Goal: Information Seeking & Learning: Learn about a topic

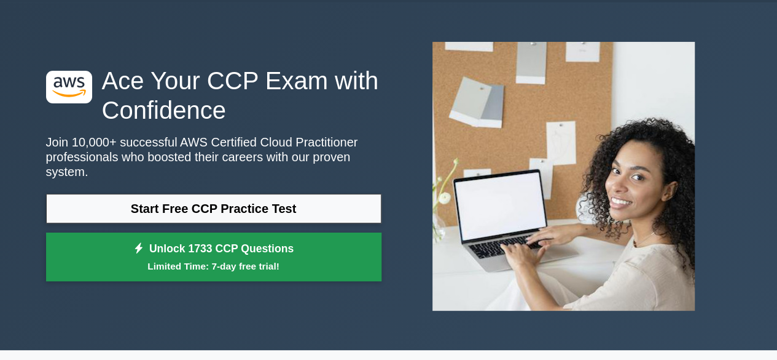
scroll to position [37, 0]
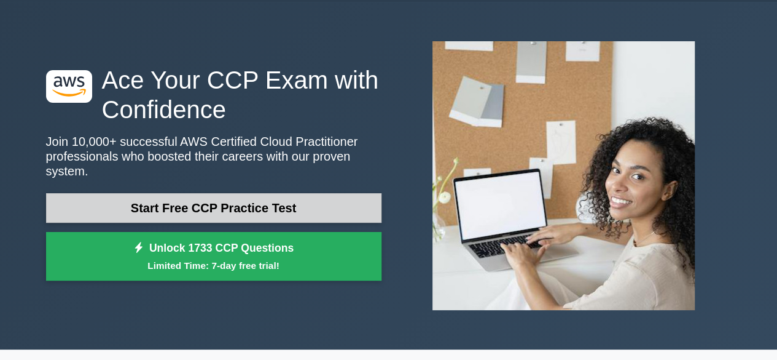
click at [297, 193] on link "Start Free CCP Practice Test" at bounding box center [214, 208] width 336 height 30
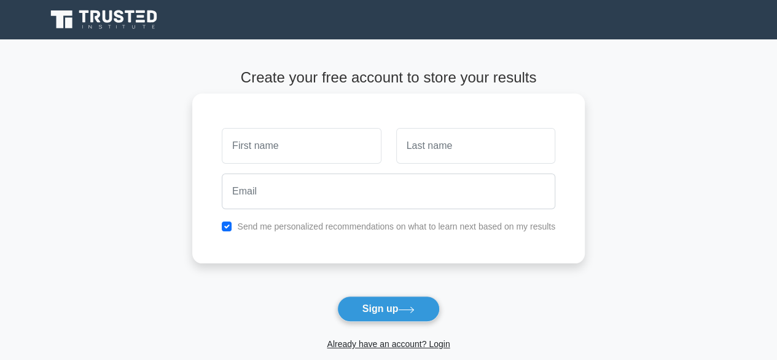
drag, startPoint x: 280, startPoint y: 147, endPoint x: 285, endPoint y: 163, distance: 16.7
click at [280, 147] on input "text" at bounding box center [301, 146] width 159 height 36
type input "andres"
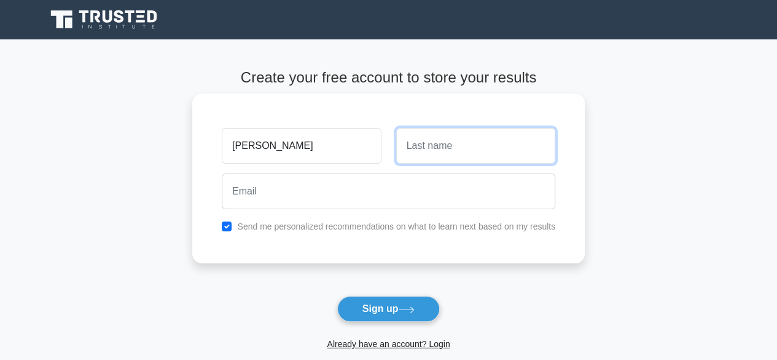
click at [447, 146] on input "text" at bounding box center [475, 146] width 159 height 36
type input "alquinga"
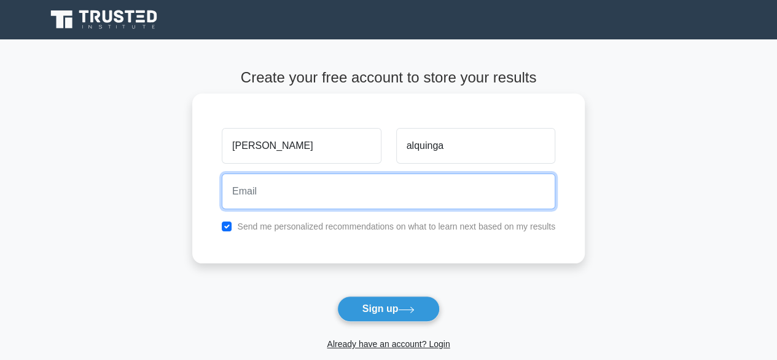
click at [375, 191] on input "email" at bounding box center [389, 191] width 334 height 36
type input "[EMAIL_ADDRESS][DOMAIN_NAME]"
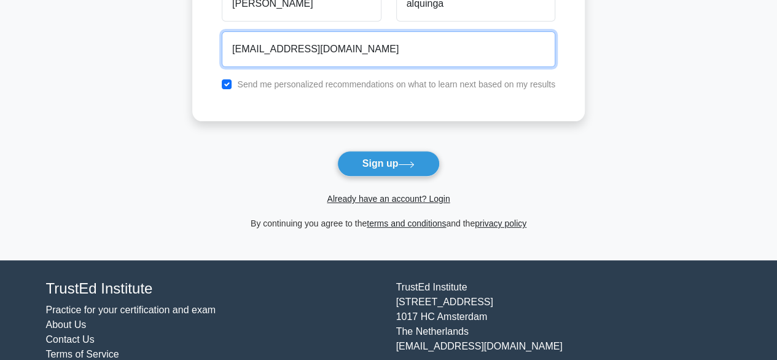
scroll to position [144, 0]
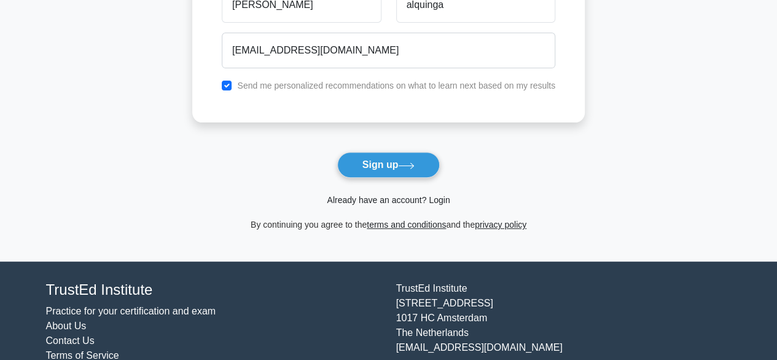
click at [390, 197] on link "Already have an account? Login" at bounding box center [388, 200] width 123 height 10
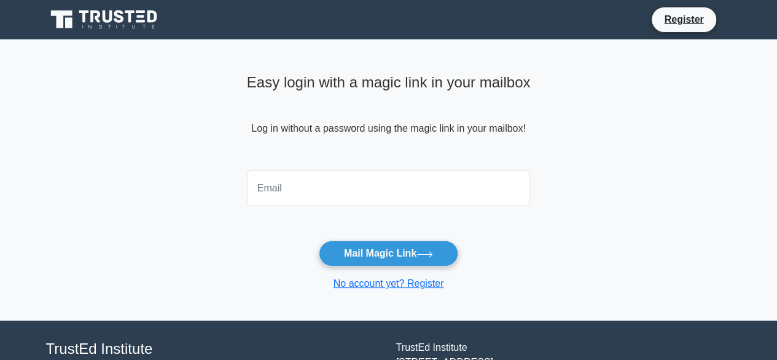
click at [385, 197] on input "email" at bounding box center [389, 188] width 284 height 36
type input "[EMAIL_ADDRESS][DOMAIN_NAME]"
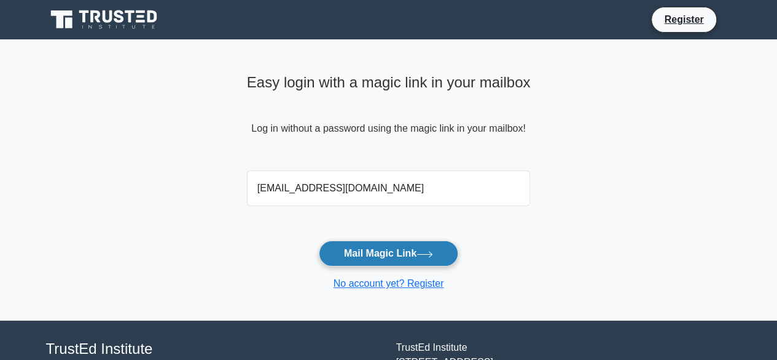
drag, startPoint x: 376, startPoint y: 203, endPoint x: 368, endPoint y: 250, distance: 46.9
click at [368, 250] on button "Mail Magic Link" at bounding box center [389, 253] width 140 height 26
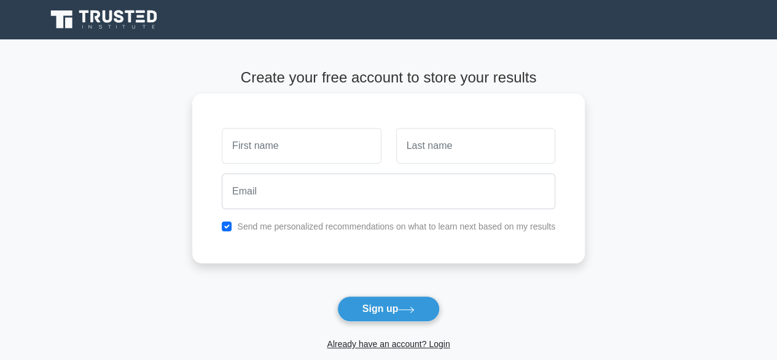
click at [315, 155] on input "text" at bounding box center [301, 146] width 159 height 36
type input "andres"
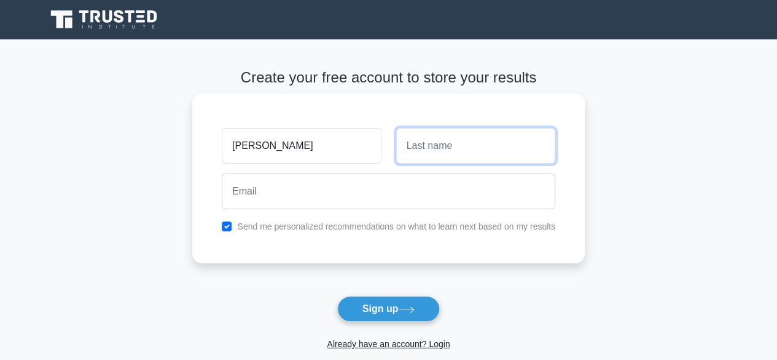
click at [439, 143] on input "text" at bounding box center [475, 146] width 159 height 36
type input "alquinga"
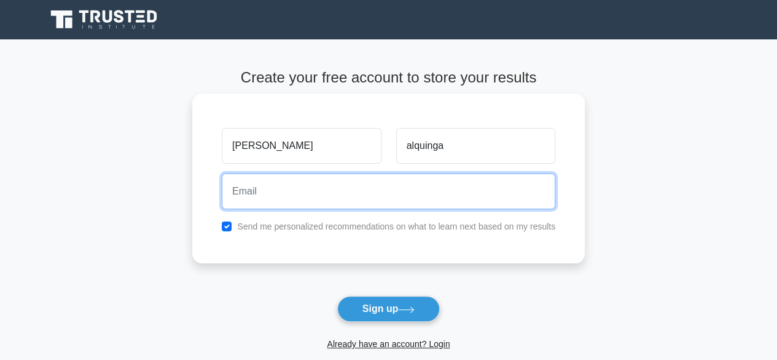
click at [361, 192] on input "email" at bounding box center [389, 191] width 334 height 36
type input "andresalquinga@hotmail.com"
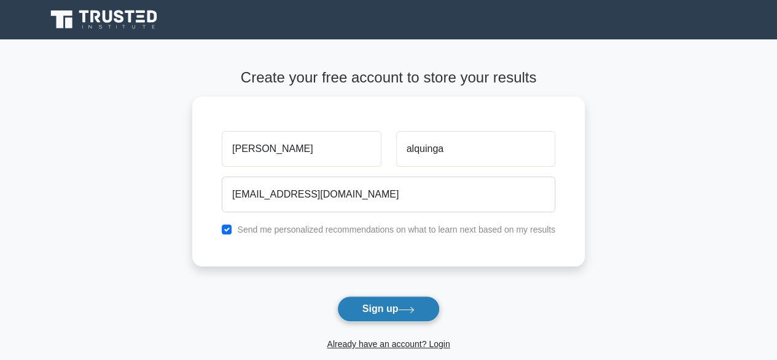
click at [379, 305] on button "Sign up" at bounding box center [388, 309] width 103 height 26
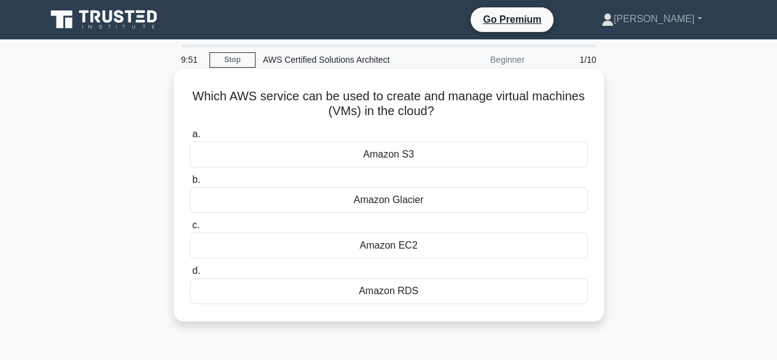
click at [411, 237] on div "Amazon EC2" at bounding box center [389, 245] width 398 height 26
click at [190, 229] on input "c. Amazon EC2" at bounding box center [190, 225] width 0 height 8
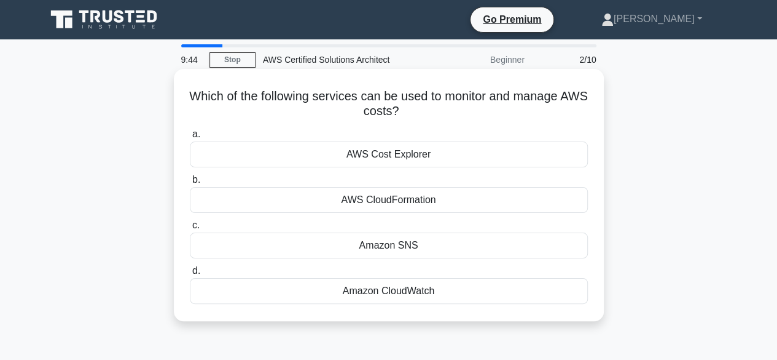
click at [404, 162] on div "AWS Cost Explorer" at bounding box center [389, 154] width 398 height 26
click at [190, 138] on input "a. AWS Cost Explorer" at bounding box center [190, 134] width 0 height 8
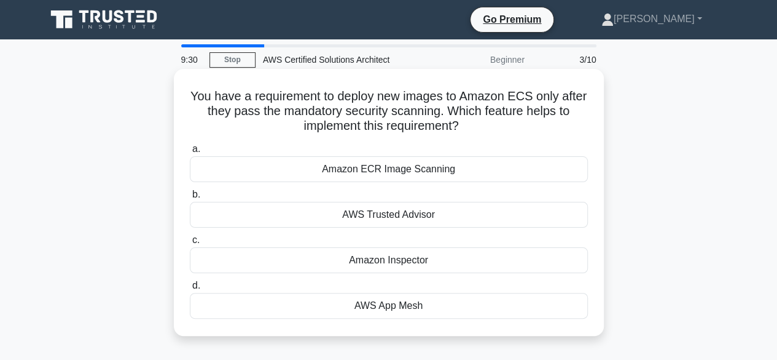
click at [427, 170] on div "Amazon ECR Image Scanning" at bounding box center [389, 169] width 398 height 26
click at [190, 153] on input "a. Amazon ECR Image Scanning" at bounding box center [190, 149] width 0 height 8
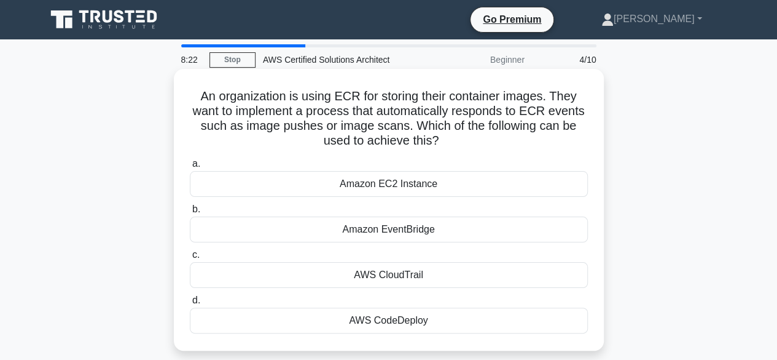
click at [416, 224] on div "Amazon EventBridge" at bounding box center [389, 229] width 398 height 26
click at [190, 213] on input "b. Amazon EventBridge" at bounding box center [190, 209] width 0 height 8
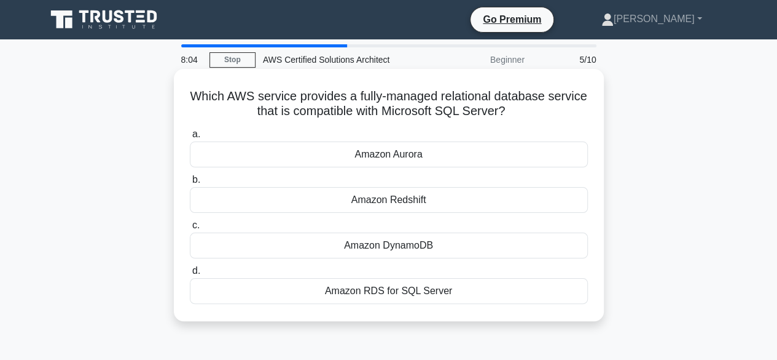
click at [360, 290] on div "Amazon RDS for SQL Server" at bounding box center [389, 291] width 398 height 26
click at [190, 275] on input "d. Amazon RDS for SQL Server" at bounding box center [190, 271] width 0 height 8
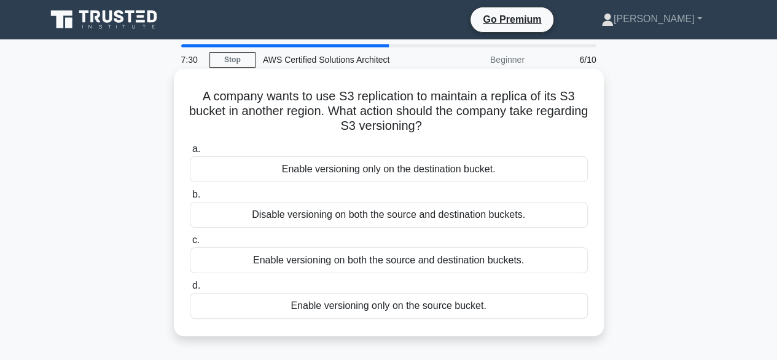
click at [444, 246] on label "c. Enable versioning on both the source and destination buckets." at bounding box center [389, 252] width 398 height 41
click at [190, 244] on input "c. Enable versioning on both the source and destination buckets." at bounding box center [190, 240] width 0 height 8
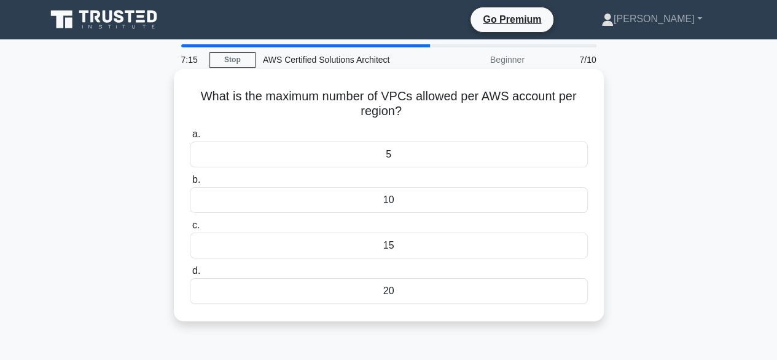
click at [421, 202] on div "10" at bounding box center [389, 200] width 398 height 26
click at [190, 184] on input "b. 10" at bounding box center [190, 180] width 0 height 8
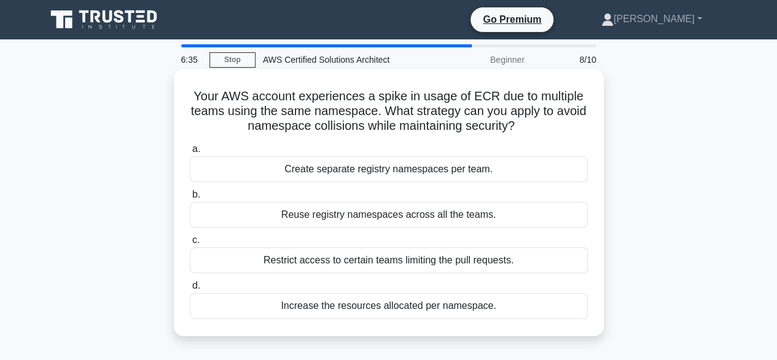
drag, startPoint x: 400, startPoint y: 114, endPoint x: 539, endPoint y: 130, distance: 140.4
click at [537, 128] on h5 "Your AWS account experiences a spike in usage of ECR due to multiple teams usin…" at bounding box center [389, 111] width 401 height 45
click at [530, 130] on icon ".spinner_0XTQ{transform-origin:center;animation:spinner_y6GP .75s linear infini…" at bounding box center [522, 126] width 15 height 15
click at [428, 170] on div "Create separate registry namespaces per team." at bounding box center [389, 169] width 398 height 26
click at [190, 153] on input "a. Create separate registry namespaces per team." at bounding box center [190, 149] width 0 height 8
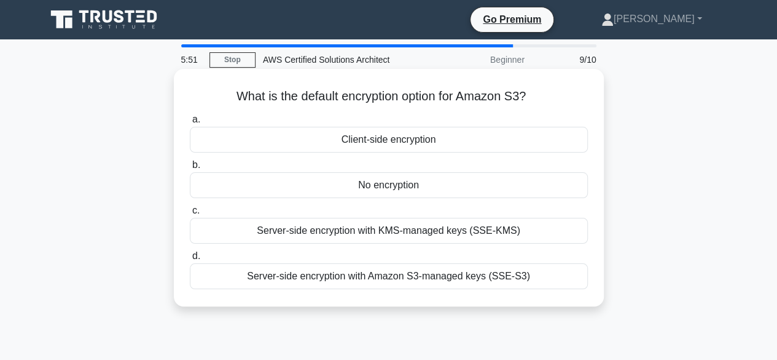
click at [446, 140] on div "Client-side encryption" at bounding box center [389, 140] width 398 height 26
click at [190, 124] on input "a. Client-side encryption" at bounding box center [190, 120] width 0 height 8
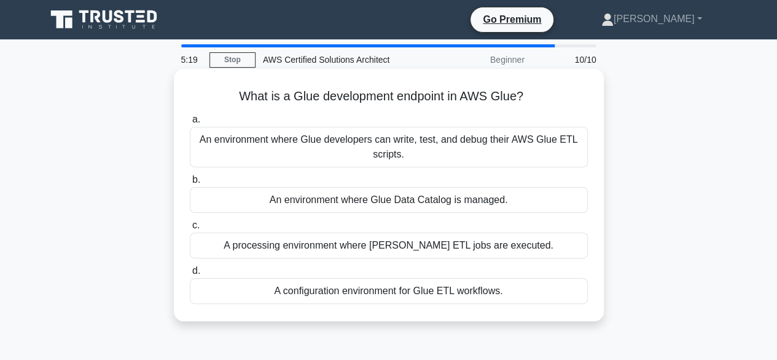
click at [385, 291] on div "A configuration environment for Glue ETL workflows." at bounding box center [389, 291] width 398 height 26
click at [190, 275] on input "d. A configuration environment for Glue ETL workflows." at bounding box center [190, 271] width 0 height 8
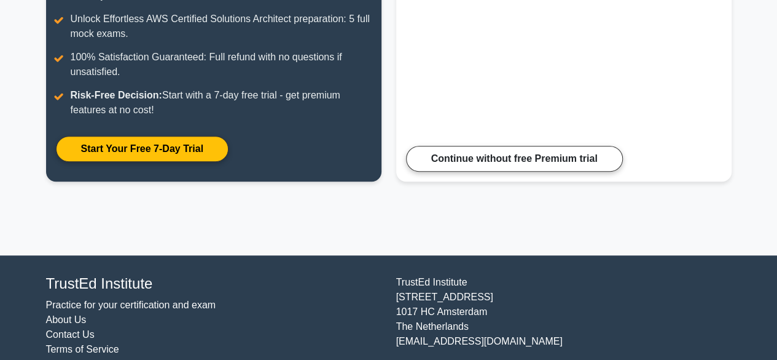
scroll to position [297, 0]
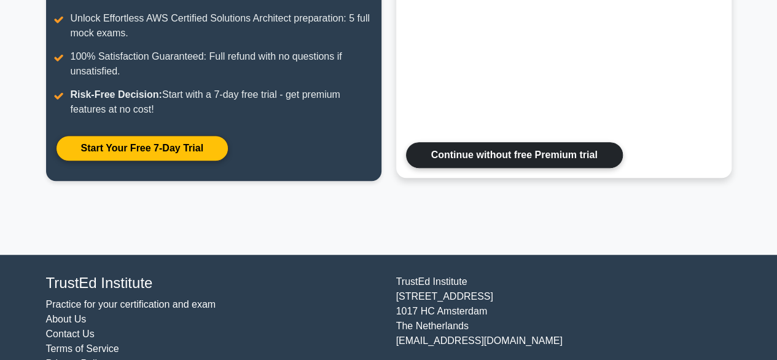
click at [509, 164] on link "Continue without free Premium trial" at bounding box center [514, 155] width 217 height 26
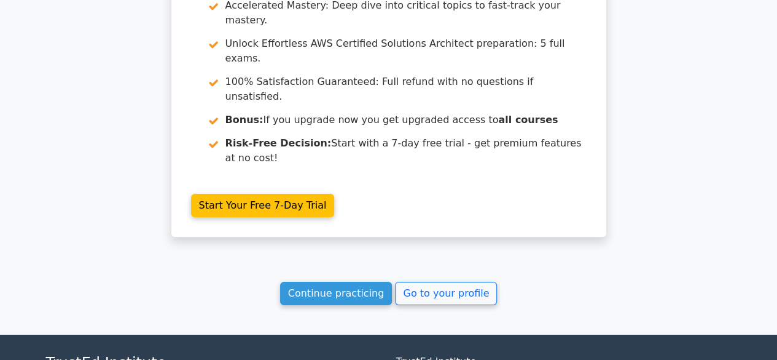
scroll to position [1884, 0]
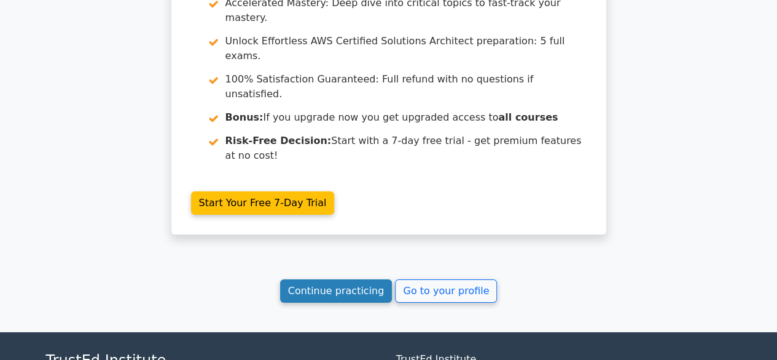
click at [366, 279] on link "Continue practicing" at bounding box center [336, 290] width 112 height 23
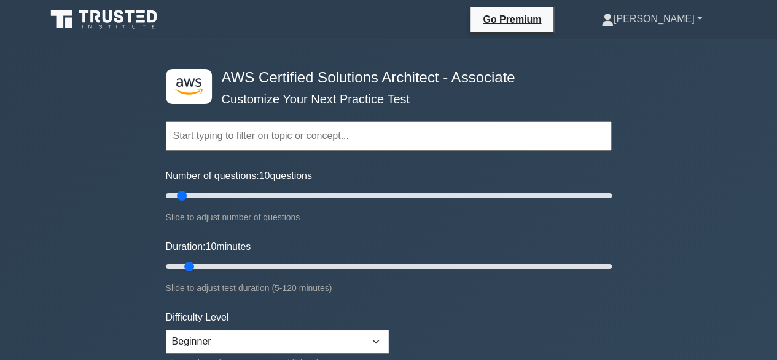
click at [707, 12] on link "[PERSON_NAME]" at bounding box center [652, 19] width 160 height 25
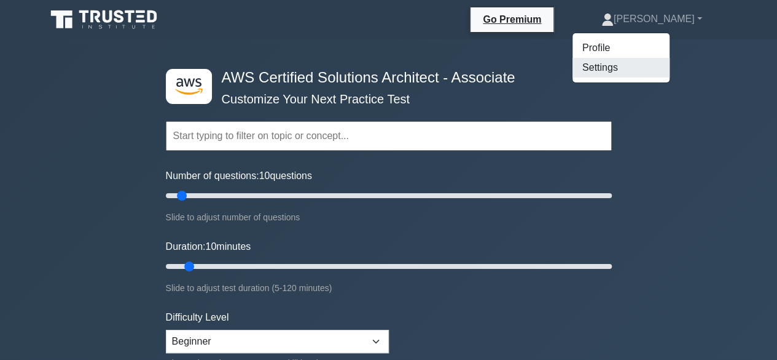
click at [635, 63] on link "Settings" at bounding box center [621, 68] width 97 height 20
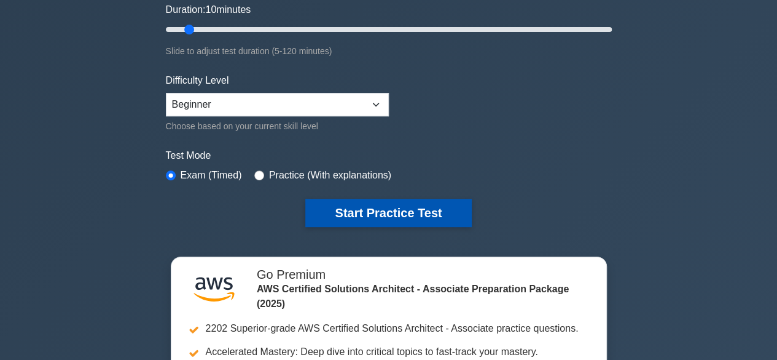
scroll to position [244, 0]
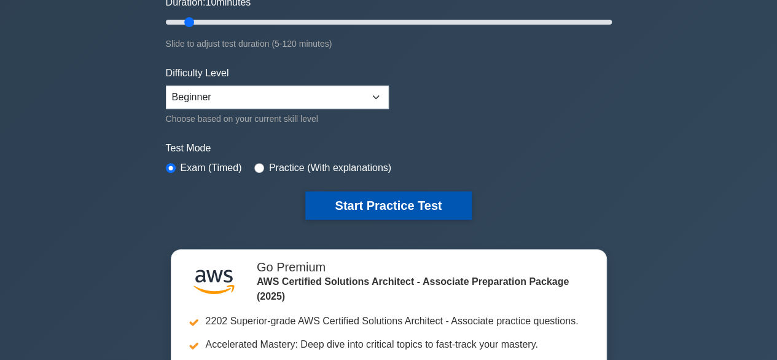
click at [412, 203] on button "Start Practice Test" at bounding box center [388, 205] width 166 height 28
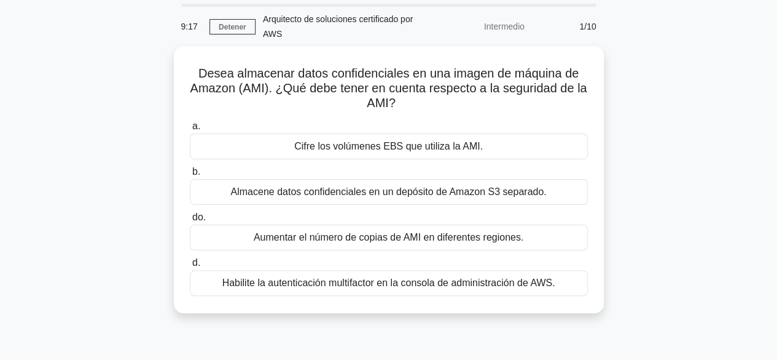
scroll to position [42, 0]
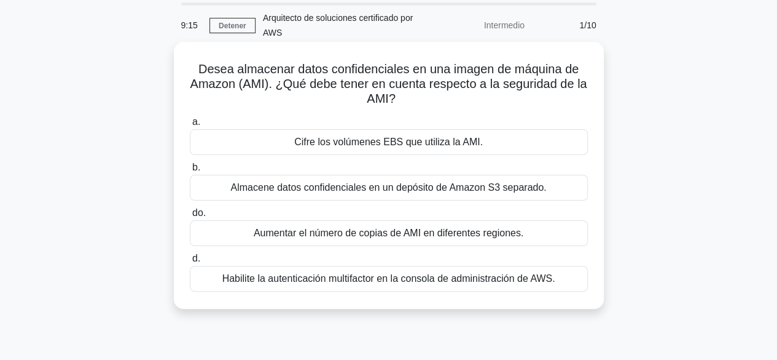
click at [443, 286] on div "Habilite la autenticación multifactor en la consola de administración de AWS." at bounding box center [389, 279] width 398 height 26
click at [190, 262] on input "d. Habilite la autenticación multifactor en la consola de administración de AWS." at bounding box center [190, 258] width 0 height 8
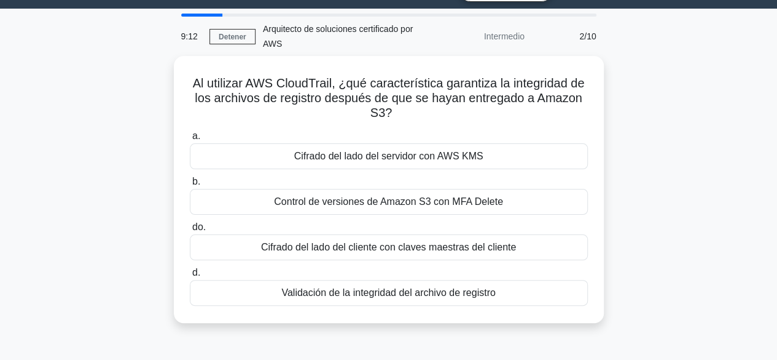
scroll to position [33, 0]
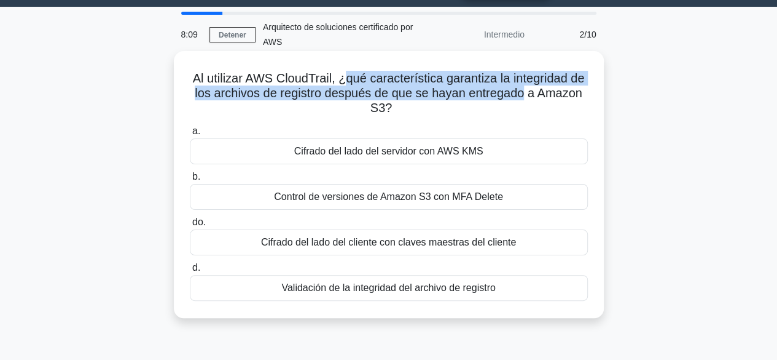
drag, startPoint x: 346, startPoint y: 76, endPoint x: 525, endPoint y: 89, distance: 179.3
click at [525, 89] on font "Al utilizar AWS CloudTrail, ¿qué característica garantiza la integridad de los …" at bounding box center [389, 92] width 392 height 43
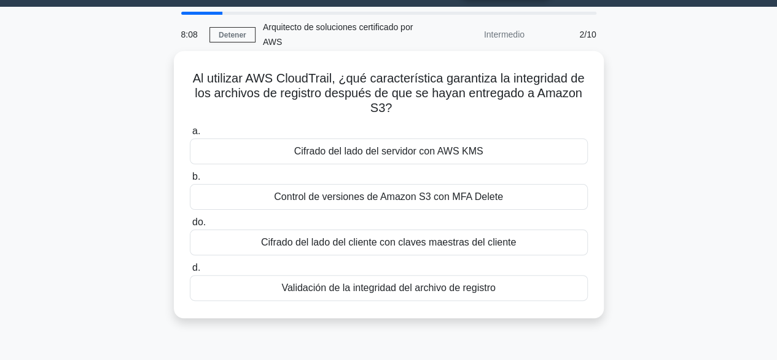
drag, startPoint x: 272, startPoint y: 85, endPoint x: 230, endPoint y: 95, distance: 42.5
click at [270, 85] on font "Al utilizar AWS CloudTrail, ¿qué característica garantiza la integridad de los …" at bounding box center [389, 92] width 392 height 43
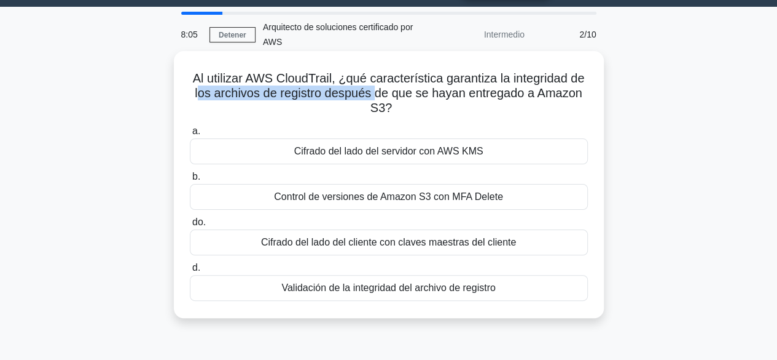
drag, startPoint x: 195, startPoint y: 95, endPoint x: 375, endPoint y: 96, distance: 179.5
click at [375, 96] on font "Al utilizar AWS CloudTrail, ¿qué característica garantiza la integridad de los …" at bounding box center [389, 92] width 392 height 43
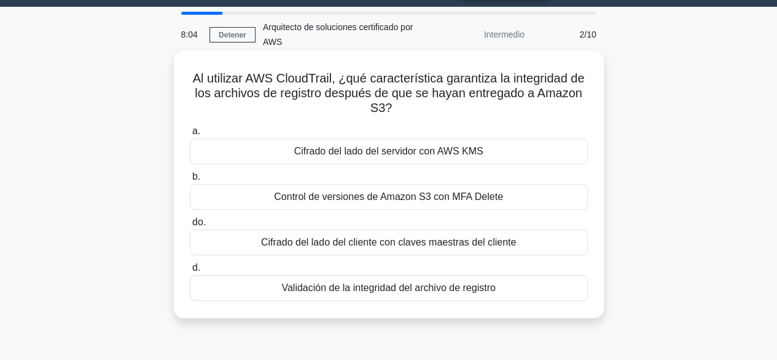
click at [392, 99] on font "Al utilizar AWS CloudTrail, ¿qué característica garantiza la integridad de los …" at bounding box center [389, 92] width 392 height 43
drag, startPoint x: 347, startPoint y: 77, endPoint x: 510, endPoint y: 77, distance: 163.5
click at [510, 77] on font "Al utilizar AWS CloudTrail, ¿qué característica garantiza la integridad de los …" at bounding box center [389, 92] width 392 height 43
click at [362, 84] on font "Al utilizar AWS CloudTrail, ¿qué característica garantiza la integridad de los …" at bounding box center [389, 92] width 392 height 43
drag, startPoint x: 337, startPoint y: 78, endPoint x: 390, endPoint y: 79, distance: 52.3
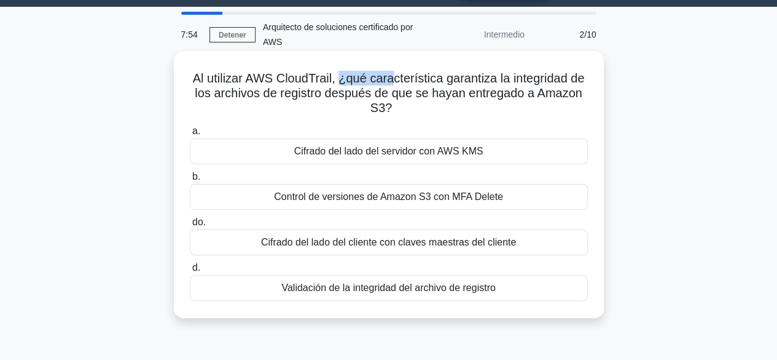
click at [390, 79] on font "Al utilizar AWS CloudTrail, ¿qué característica garantiza la integridad de los …" at bounding box center [389, 92] width 392 height 43
click at [339, 78] on font "Al utilizar AWS CloudTrail, ¿qué característica garantiza la integridad de los …" at bounding box center [389, 92] width 392 height 43
click at [338, 78] on font "Al utilizar AWS CloudTrail, ¿qué característica garantiza la integridad de los …" at bounding box center [389, 92] width 392 height 43
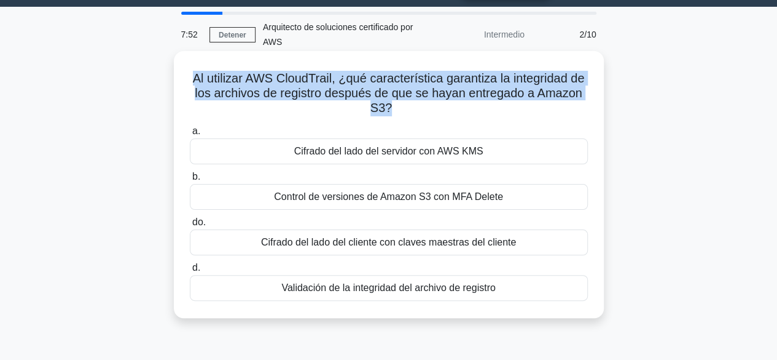
click at [338, 77] on font "Al utilizar AWS CloudTrail, ¿qué característica garantiza la integridad de los …" at bounding box center [389, 92] width 392 height 43
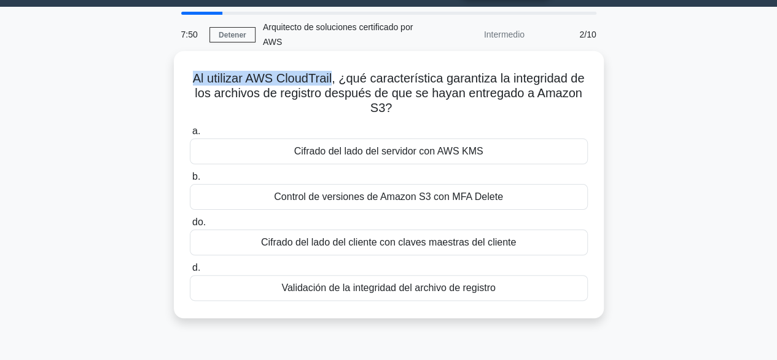
drag, startPoint x: 331, startPoint y: 77, endPoint x: 183, endPoint y: 77, distance: 148.1
click at [183, 77] on div "Al utilizar AWS CloudTrail, ¿qué característica garantiza la integridad de los …" at bounding box center [389, 184] width 420 height 257
click at [256, 68] on div "Al utilizar AWS CloudTrail, ¿qué característica garantiza la integridad de los …" at bounding box center [389, 184] width 420 height 257
drag, startPoint x: 247, startPoint y: 77, endPoint x: 329, endPoint y: 77, distance: 81.7
click at [329, 77] on font "Al utilizar AWS CloudTrail, ¿qué característica garantiza la integridad de los …" at bounding box center [389, 92] width 392 height 43
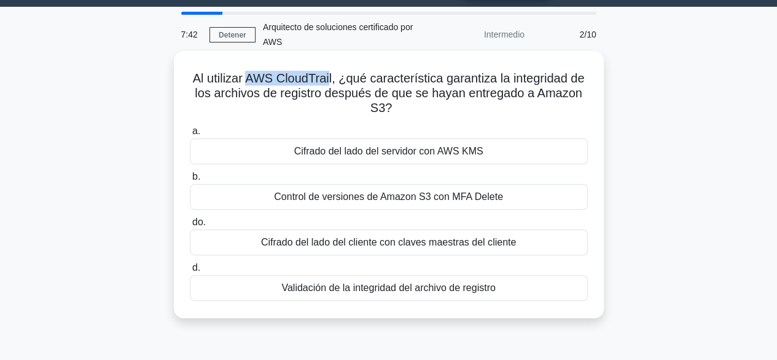
click at [246, 74] on font "Al utilizar AWS CloudTrail, ¿qué característica garantiza la integridad de los …" at bounding box center [389, 92] width 392 height 43
click at [466, 254] on div "Cifrado del lado del cliente con claves maestras del cliente" at bounding box center [389, 242] width 398 height 26
click at [190, 226] on input "do. Cifrado del lado del cliente con claves maestras del cliente" at bounding box center [190, 222] width 0 height 8
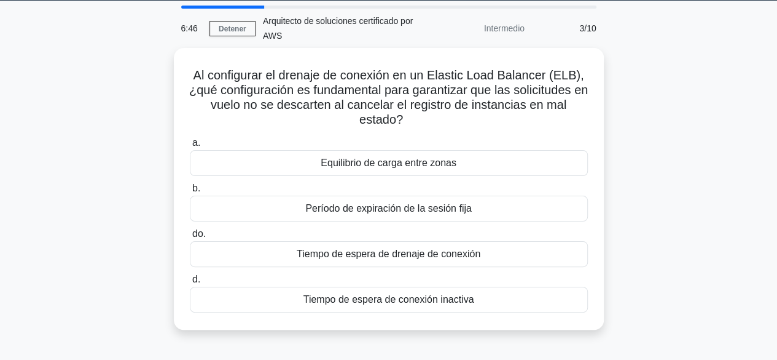
scroll to position [39, 0]
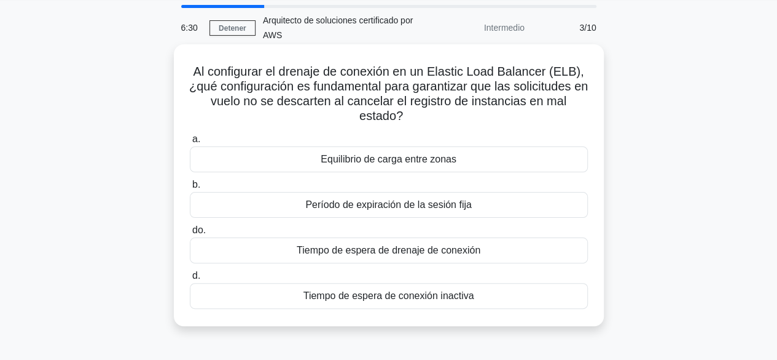
click at [436, 250] on font "Tiempo de espera de drenaje de conexión" at bounding box center [389, 250] width 184 height 10
click at [190, 234] on input "do. Tiempo de espera de drenaje de conexión" at bounding box center [190, 230] width 0 height 8
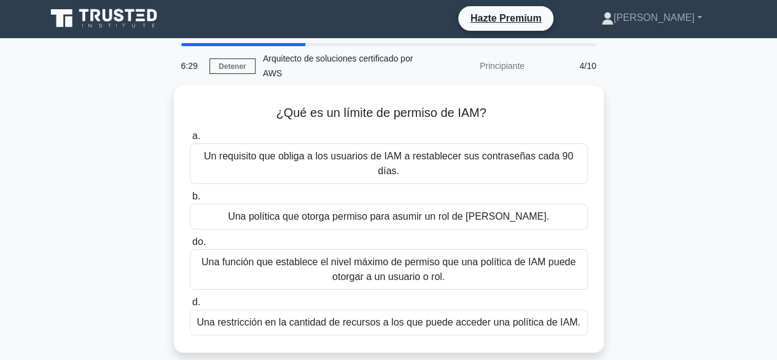
scroll to position [0, 0]
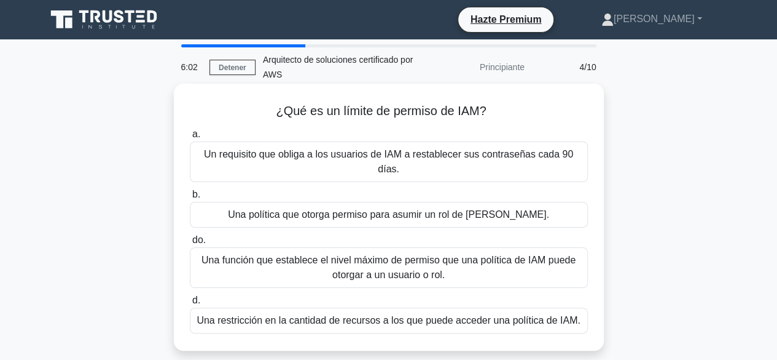
click at [493, 152] on font "Un requisito que obliga a los usuarios de IAM a restablecer sus contraseñas cad…" at bounding box center [388, 161] width 369 height 25
click at [190, 138] on input "a. Un requisito que obliga a los usuarios de IAM a restablecer sus contraseñas …" at bounding box center [190, 134] width 0 height 8
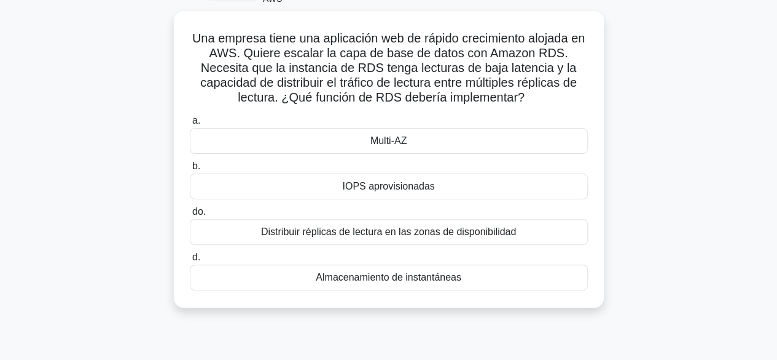
scroll to position [76, 0]
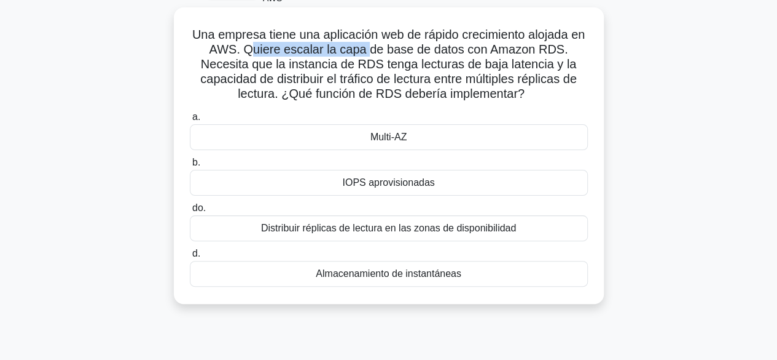
drag, startPoint x: 258, startPoint y: 53, endPoint x: 377, endPoint y: 52, distance: 119.2
click at [377, 52] on font "Una empresa tiene una aplicación web de rápido crecimiento alojada en AWS. Quie…" at bounding box center [388, 64] width 393 height 73
click at [530, 93] on icon ".spinner_0XTQ{transform-origin:center;animation:spinner_y6GP .75s linear infini…" at bounding box center [532, 94] width 15 height 15
click at [310, 225] on font "Distribuir réplicas de lectura en las zonas de disponibilidad" at bounding box center [388, 227] width 255 height 10
click at [190, 212] on input "do. Distribuir réplicas de lectura en las zonas de disponibilidad" at bounding box center [190, 208] width 0 height 8
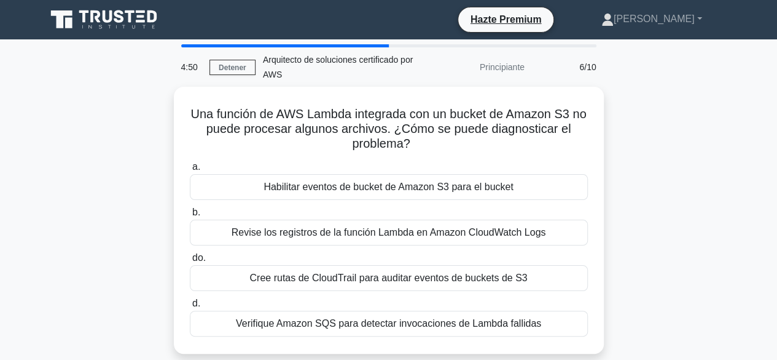
scroll to position [0, 0]
click at [310, 227] on font "Revise los registros de la función Lambda en Amazon CloudWatch Logs" at bounding box center [389, 232] width 315 height 10
click at [190, 216] on input "b. Revise los registros de la función Lambda en Amazon CloudWatch Logs" at bounding box center [190, 212] width 0 height 8
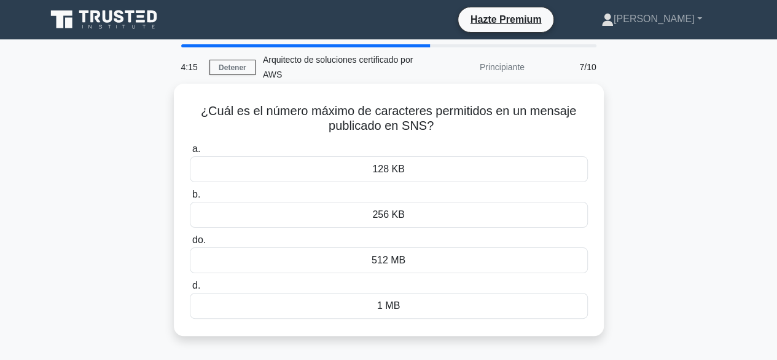
click at [427, 304] on div "1 MB" at bounding box center [389, 306] width 398 height 26
click at [190, 289] on input "d. 1 MB" at bounding box center [190, 285] width 0 height 8
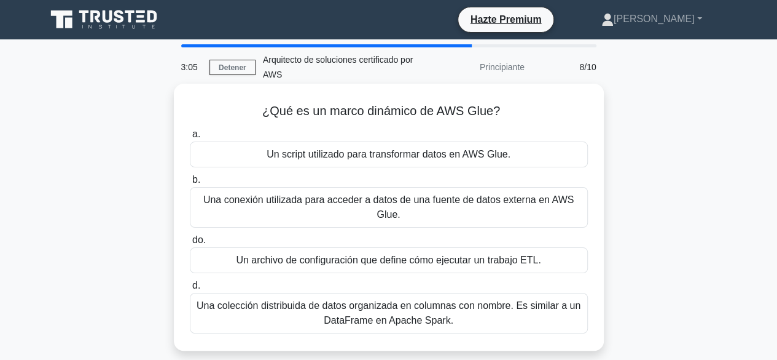
click at [504, 300] on font "Una colección distribuida de datos organizada en columnas con nombre. Es simila…" at bounding box center [389, 312] width 384 height 25
click at [190, 289] on input "d. Una colección distribuida de datos organizada en columnas con nombre. Es sim…" at bounding box center [190, 285] width 0 height 8
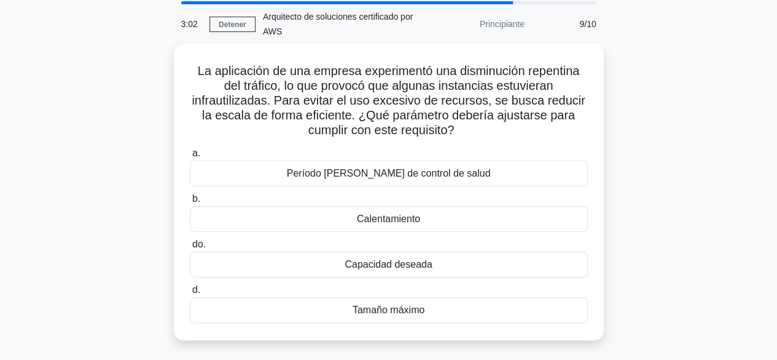
scroll to position [44, 0]
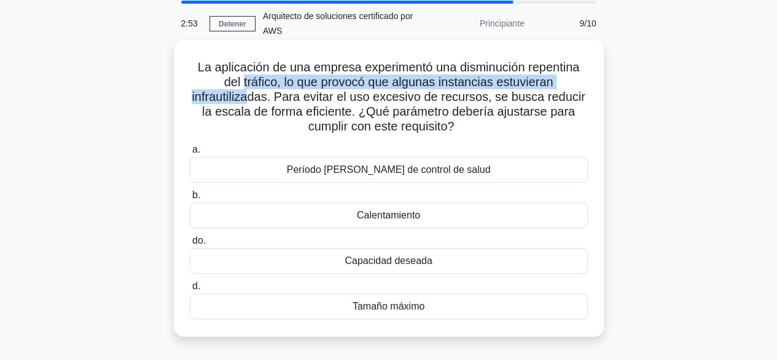
drag, startPoint x: 239, startPoint y: 83, endPoint x: 262, endPoint y: 95, distance: 25.6
click at [253, 95] on font "La aplicación de una empresa experimentó una disminución repentina del tráfico,…" at bounding box center [388, 96] width 393 height 73
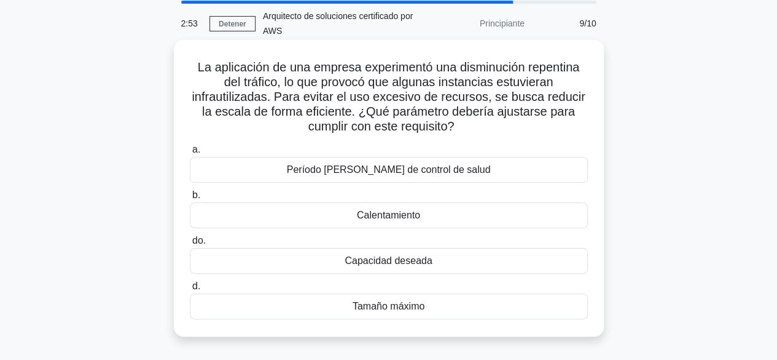
click at [262, 95] on font "La aplicación de una empresa experimentó una disminución repentina del tráfico,…" at bounding box center [388, 96] width 393 height 73
click at [376, 258] on font "Capacidad deseada" at bounding box center [388, 260] width 87 height 10
click at [190, 245] on input "do. Capacidad deseada" at bounding box center [190, 241] width 0 height 8
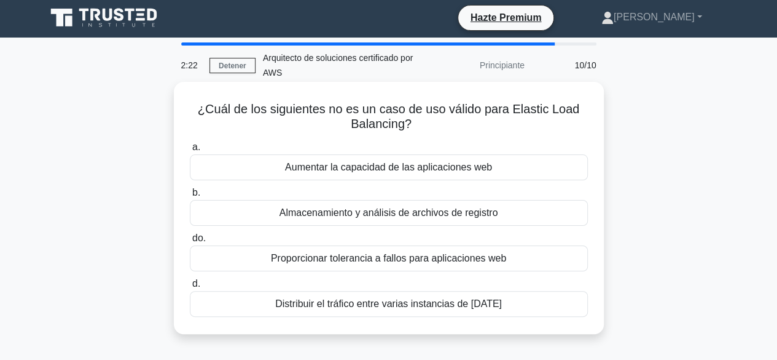
scroll to position [0, 0]
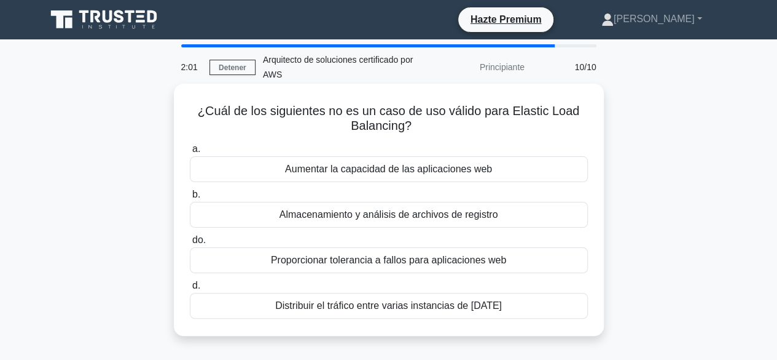
click at [348, 259] on font "Proporcionar tolerancia a fallos para aplicaciones web" at bounding box center [388, 259] width 235 height 10
click at [190, 244] on input "do. Proporcionar tolerancia a fallos para aplicaciones web" at bounding box center [190, 240] width 0 height 8
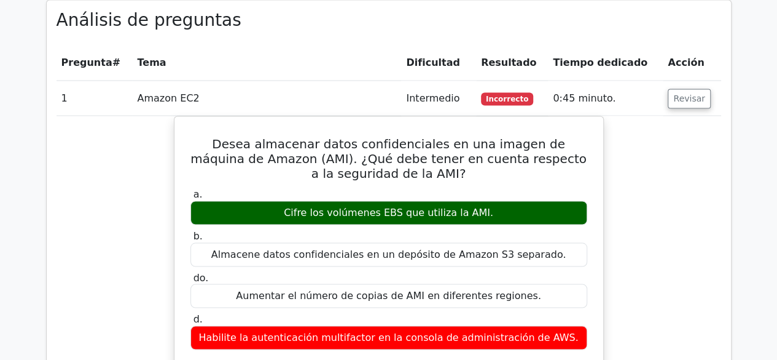
scroll to position [1112, 0]
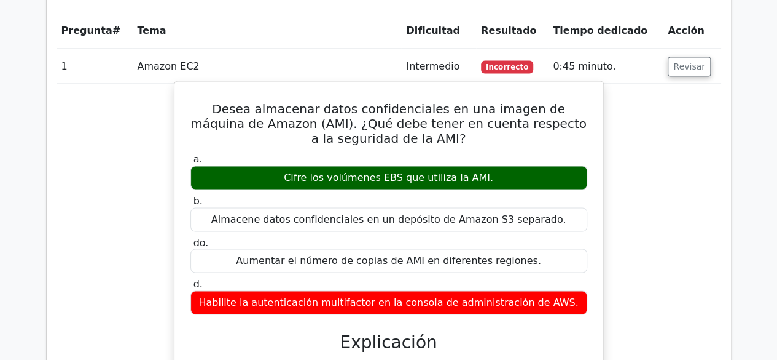
drag, startPoint x: 309, startPoint y: 147, endPoint x: 484, endPoint y: 149, distance: 174.6
click at [478, 171] on font "Cifre los volúmenes EBS que utiliza la AMI." at bounding box center [389, 177] width 210 height 12
click at [484, 165] on div "Cifre los volúmenes EBS que utiliza la AMI." at bounding box center [389, 177] width 397 height 24
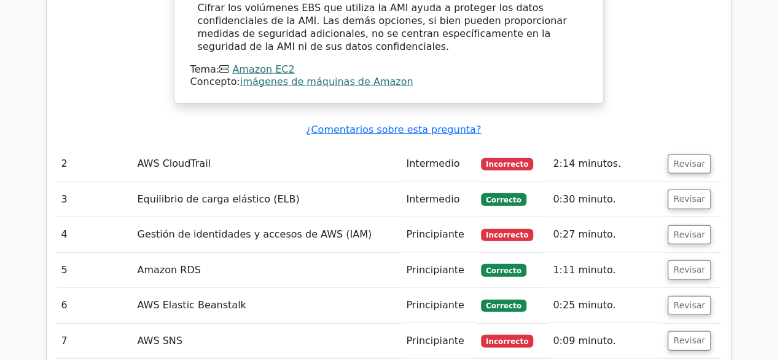
scroll to position [1474, 0]
click at [483, 147] on td "Incorrecto" at bounding box center [512, 164] width 72 height 35
click at [679, 155] on button "Revisar" at bounding box center [689, 165] width 43 height 20
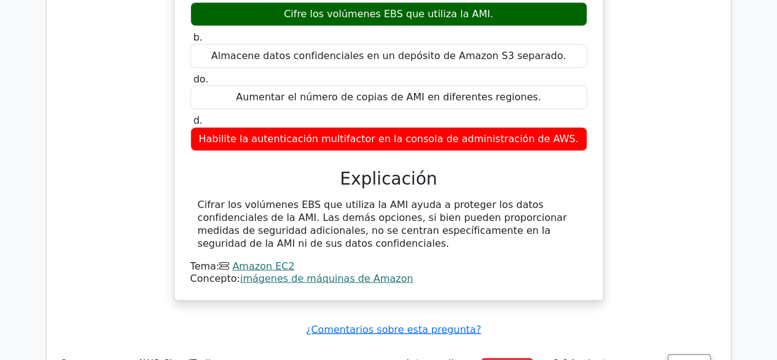
scroll to position [1271, 0]
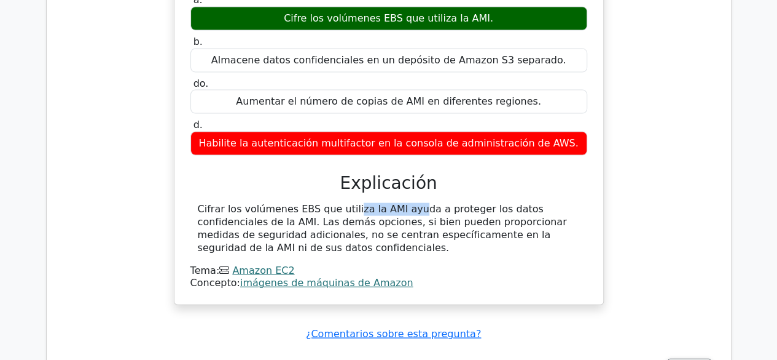
drag, startPoint x: 272, startPoint y: 174, endPoint x: 329, endPoint y: 173, distance: 57.8
click at [329, 203] on font "Cifrar los volúmenes EBS que utiliza la AMI ayuda a proteger los datos confiden…" at bounding box center [382, 228] width 369 height 50
click at [364, 203] on font "Cifrar los volúmenes EBS que utiliza la AMI ayuda a proteger los datos confiden…" at bounding box center [382, 228] width 369 height 50
drag, startPoint x: 251, startPoint y: 203, endPoint x: 309, endPoint y: 218, distance: 59.0
click at [307, 216] on div "Cifrar los volúmenes EBS que utiliza la AMI ayuda a proteger los datos confiden…" at bounding box center [389, 228] width 382 height 51
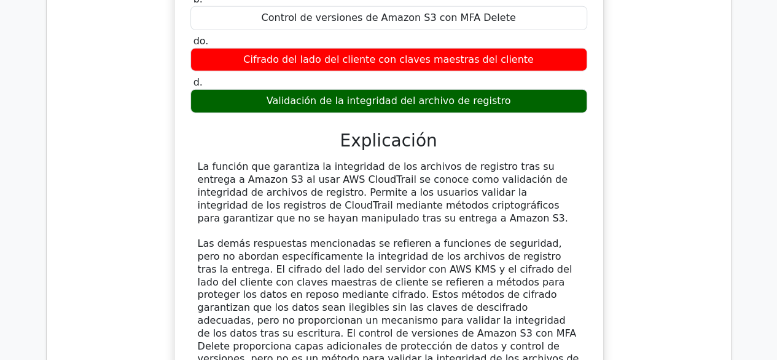
scroll to position [1780, 0]
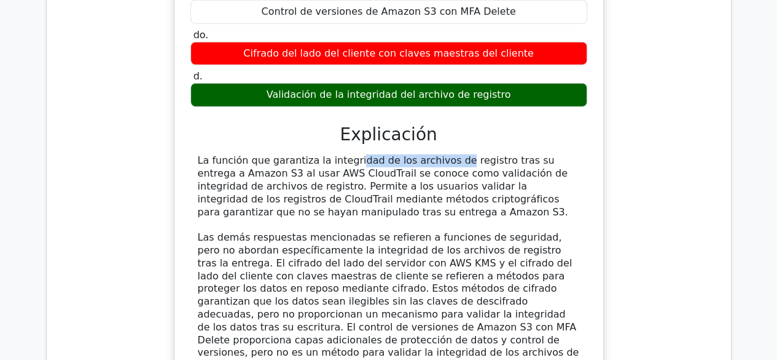
drag, startPoint x: 277, startPoint y: 124, endPoint x: 375, endPoint y: 125, distance: 97.7
click at [372, 154] on font "La función que garantiza la integridad de los archivos de registro tras su entr…" at bounding box center [383, 185] width 371 height 63
click at [391, 176] on div "La función que garantiza la integridad de los archivos de registro tras su entr…" at bounding box center [389, 263] width 382 height 218
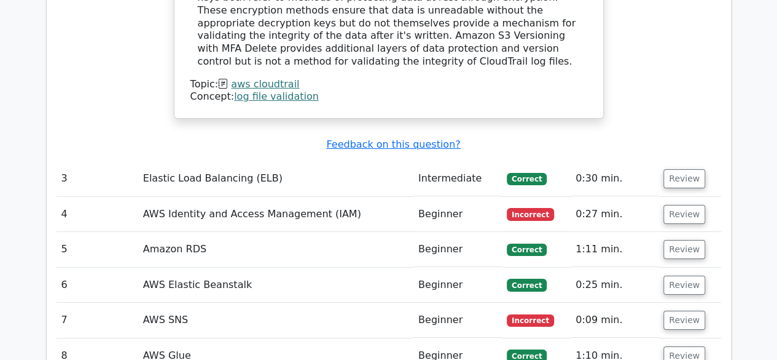
scroll to position [2034, 0]
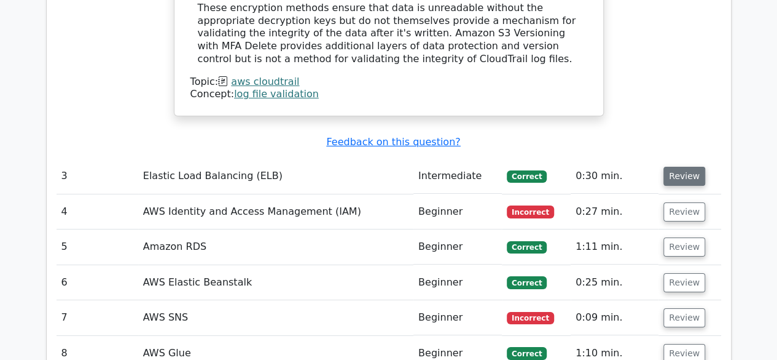
click at [679, 167] on button "Review" at bounding box center [685, 176] width 42 height 19
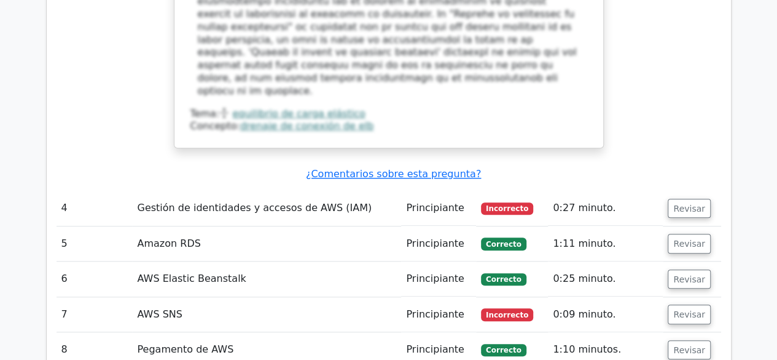
scroll to position [2749, 0]
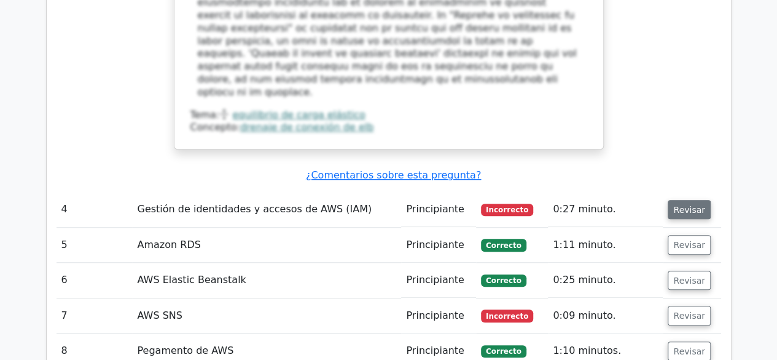
drag, startPoint x: 679, startPoint y: 104, endPoint x: 695, endPoint y: 125, distance: 26.2
click at [679, 192] on td "Revisar" at bounding box center [692, 209] width 58 height 35
click at [703, 200] on button "Revisar" at bounding box center [689, 210] width 43 height 20
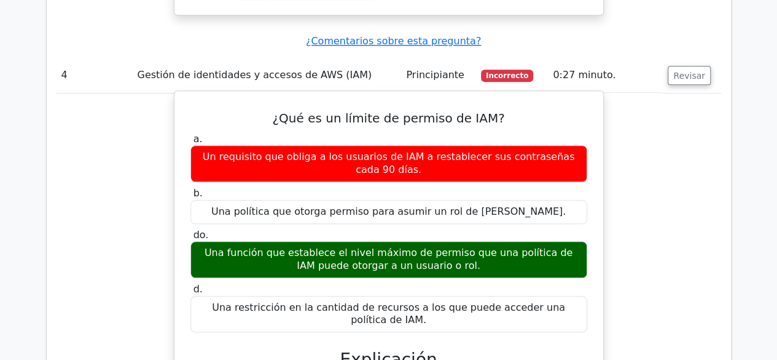
scroll to position [2838, 0]
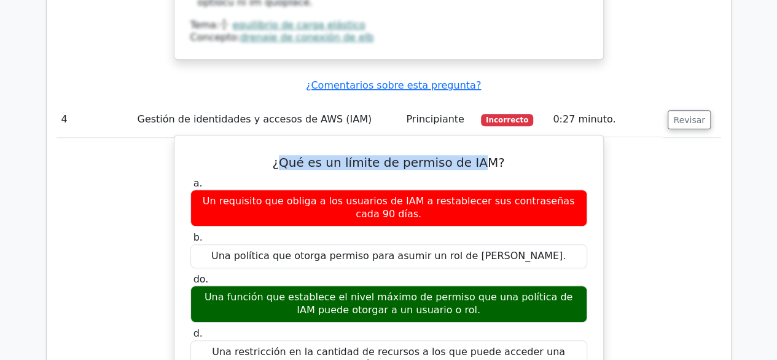
drag, startPoint x: 292, startPoint y: 75, endPoint x: 485, endPoint y: 67, distance: 193.2
click at [480, 155] on font "¿Qué es un límite de permiso de IAM?" at bounding box center [388, 162] width 232 height 15
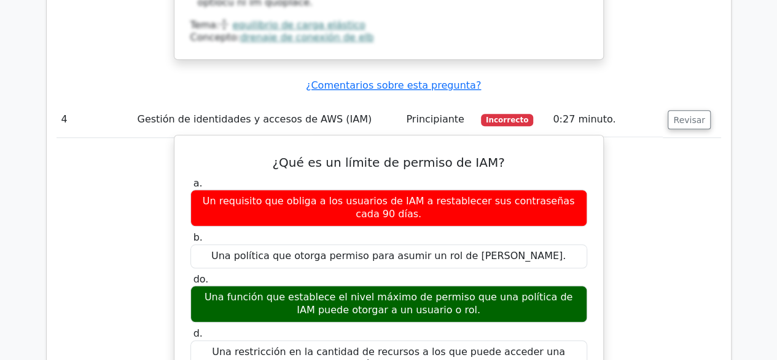
click at [485, 155] on font "¿Qué es un límite de permiso de IAM?" at bounding box center [388, 162] width 232 height 15
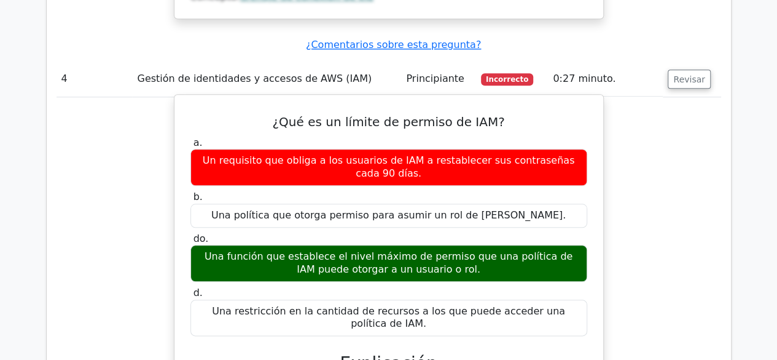
scroll to position [2894, 0]
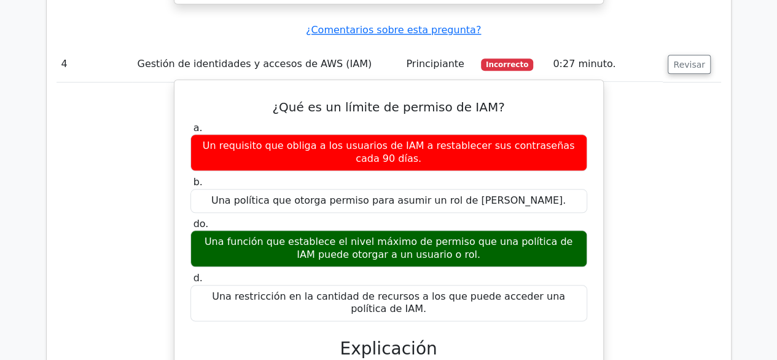
drag, startPoint x: 227, startPoint y: 60, endPoint x: 380, endPoint y: 121, distance: 164.4
click at [567, 140] on font "Un requisito que obliga a los usuarios de IAM a restablecer sus contraseñas cad…" at bounding box center [389, 152] width 372 height 25
drag, startPoint x: 237, startPoint y: 151, endPoint x: 435, endPoint y: 171, distance: 199.6
click at [435, 230] on div "Una función que establece el nivel máximo de permiso que una política de IAM pu…" at bounding box center [389, 248] width 397 height 37
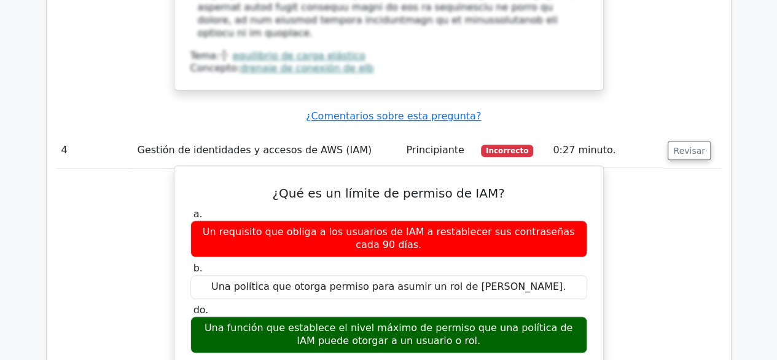
scroll to position [2805, 0]
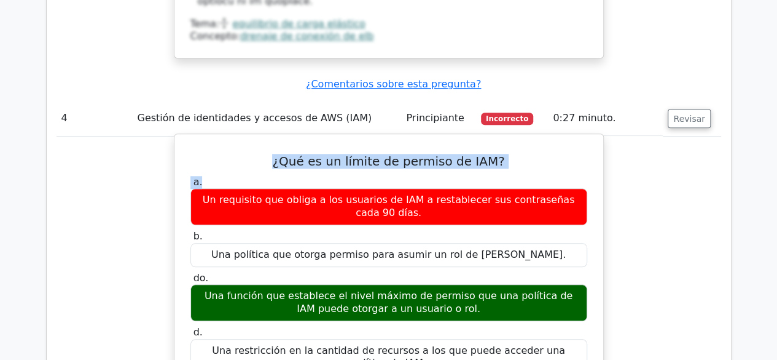
drag, startPoint x: 275, startPoint y: 111, endPoint x: 503, endPoint y: 110, distance: 228.0
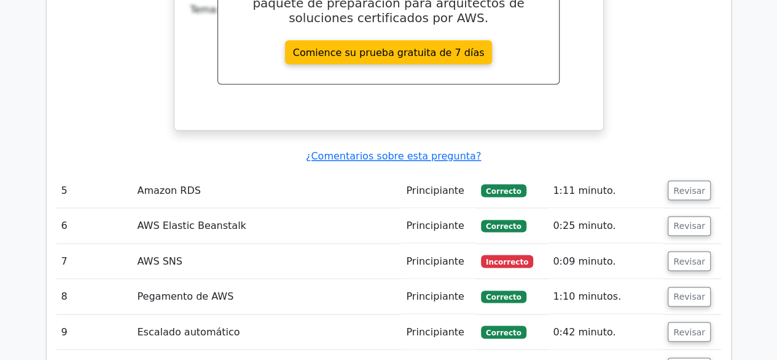
scroll to position [3324, 0]
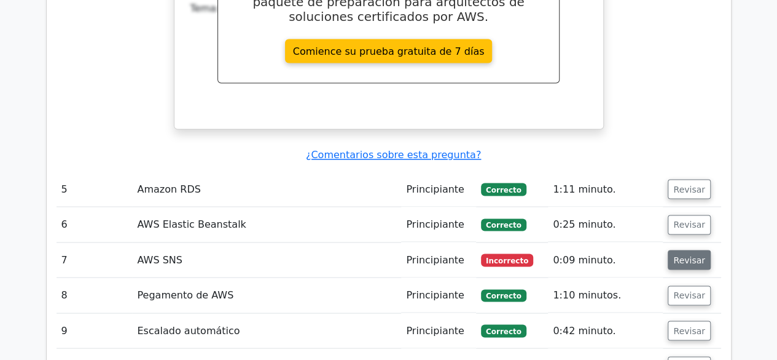
click at [702, 250] on button "Revisar" at bounding box center [689, 260] width 43 height 20
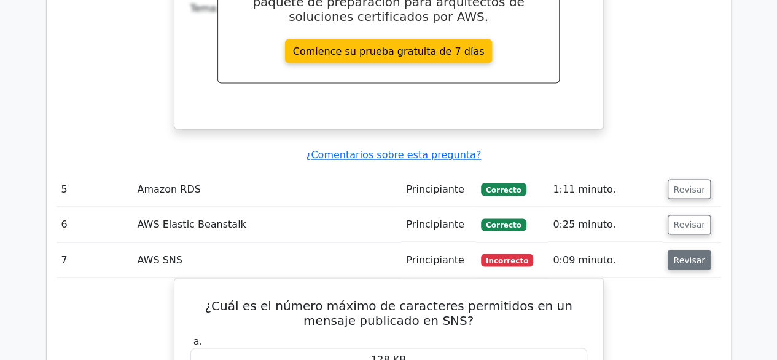
click at [692, 254] on font "Revisar" at bounding box center [690, 259] width 32 height 10
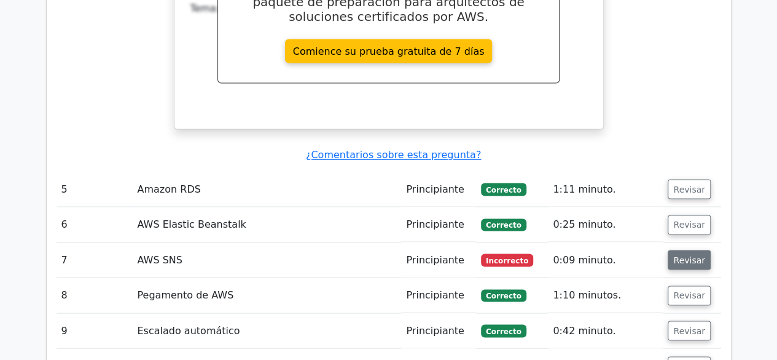
click at [692, 254] on font "Revisar" at bounding box center [690, 259] width 32 height 10
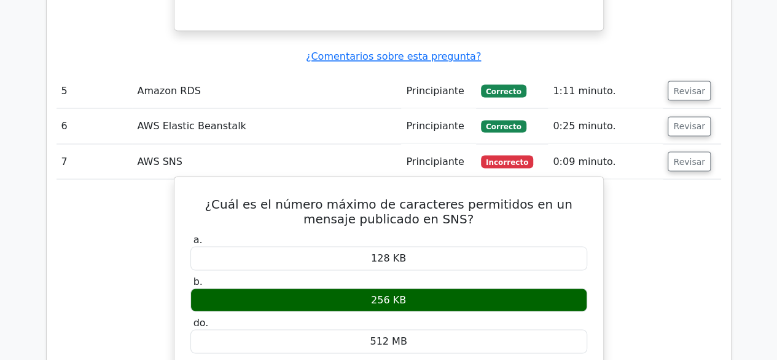
drag, startPoint x: 333, startPoint y: 192, endPoint x: 463, endPoint y: 196, distance: 129.8
click at [463, 288] on div "256 KB" at bounding box center [389, 300] width 397 height 24
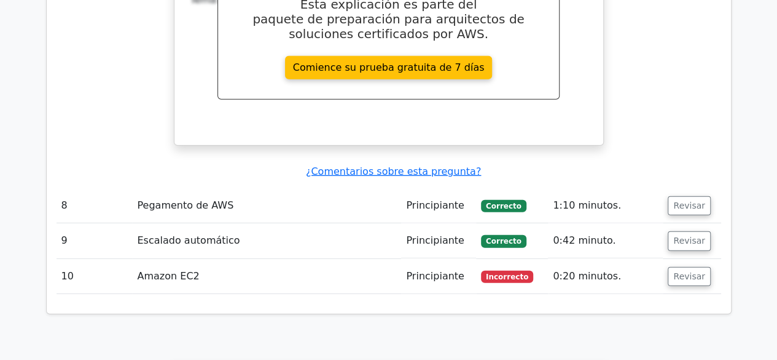
scroll to position [3924, 0]
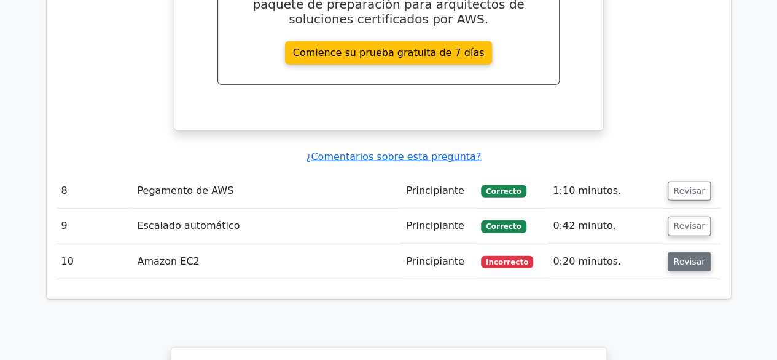
click at [670, 252] on button "Revisar" at bounding box center [689, 262] width 43 height 20
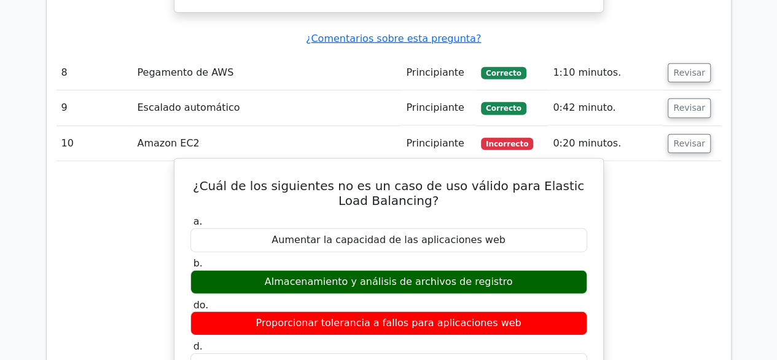
scroll to position [4042, 0]
drag, startPoint x: 378, startPoint y: 165, endPoint x: 510, endPoint y: 174, distance: 132.4
click at [502, 270] on div "Almacenamiento y análisis de archivos de registro" at bounding box center [389, 282] width 397 height 24
click at [510, 270] on div "Almacenamiento y análisis de archivos de registro" at bounding box center [389, 282] width 397 height 24
drag, startPoint x: 259, startPoint y: 220, endPoint x: 555, endPoint y: 223, distance: 295.7
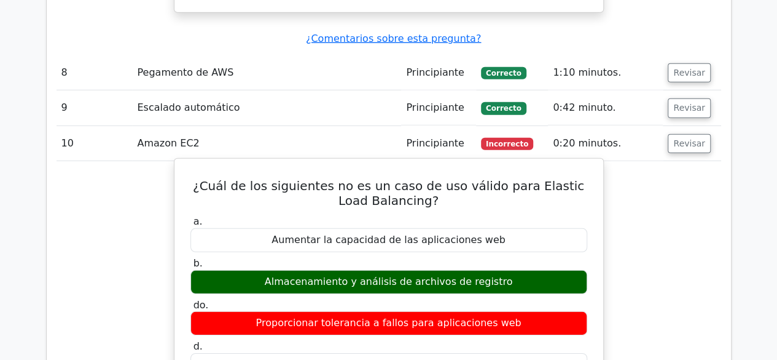
click at [555, 311] on div "Proporcionar tolerancia a fallos para aplicaciones web" at bounding box center [389, 323] width 397 height 24
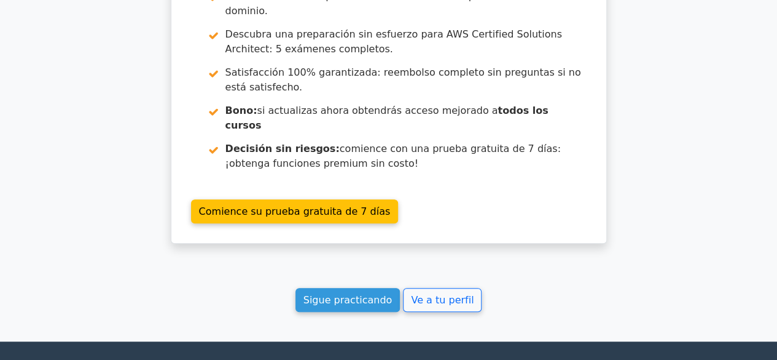
scroll to position [4865, 0]
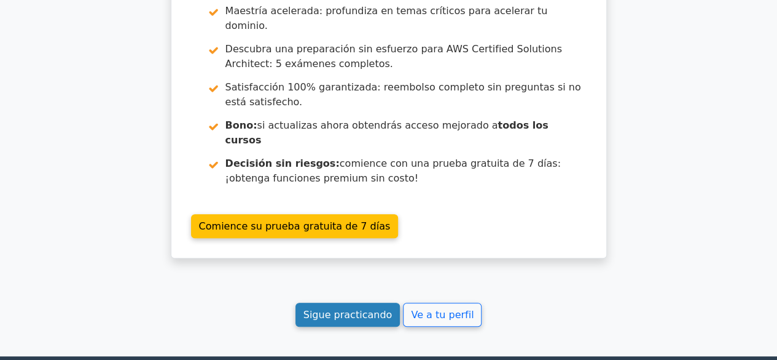
click at [322, 309] on font "Sigue practicando" at bounding box center [348, 315] width 89 height 12
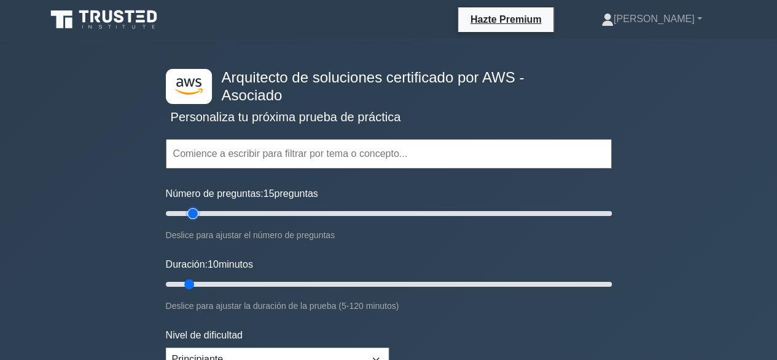
type input "15"
click at [189, 217] on input "Número de preguntas: 15 preguntas" at bounding box center [389, 213] width 446 height 15
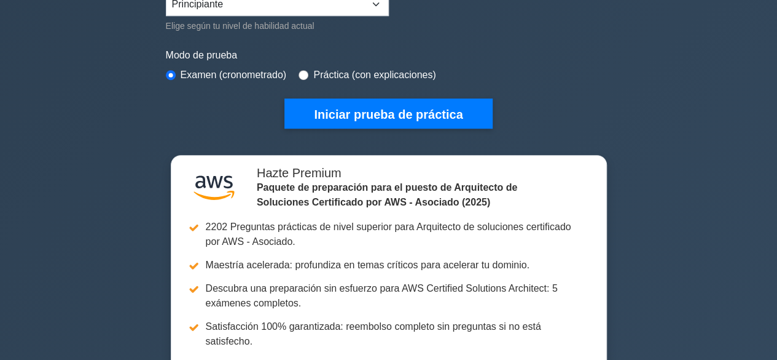
scroll to position [352, 0]
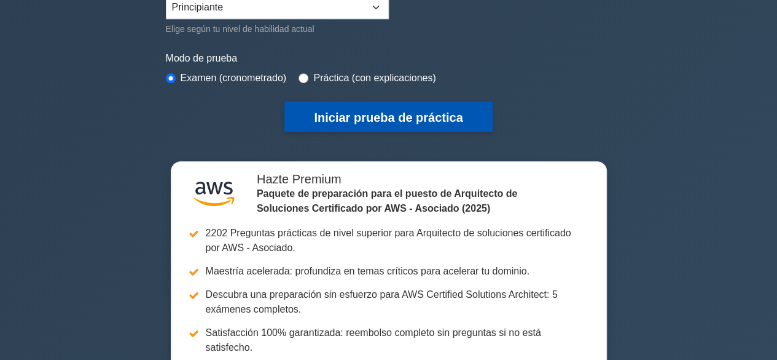
click at [415, 126] on button "Iniciar prueba de práctica" at bounding box center [389, 116] width 208 height 30
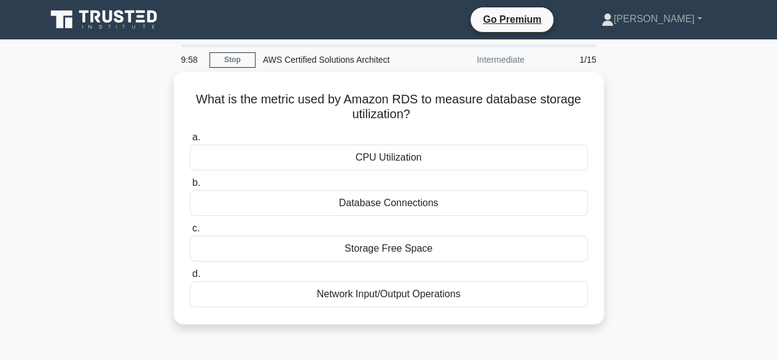
drag, startPoint x: 643, startPoint y: 168, endPoint x: 718, endPoint y: 183, distance: 76.5
click at [718, 183] on div "What is the metric used by Amazon RDS to measure database storage utilization? …" at bounding box center [389, 205] width 701 height 267
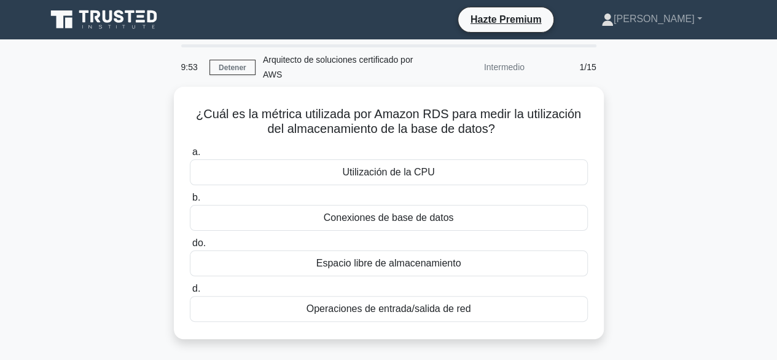
click at [639, 207] on div "¿Cuál es la métrica utilizada por Amazon RDS para medir la utilización del alma…" at bounding box center [389, 220] width 701 height 267
click at [668, 156] on div "¿Cuál es la métrica utilizada por Amazon RDS para medir la utilización del alma…" at bounding box center [389, 220] width 701 height 267
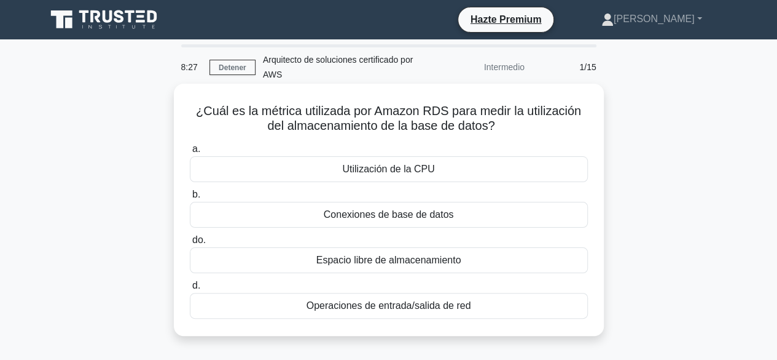
click at [391, 174] on font "Utilización de la CPU" at bounding box center [388, 168] width 92 height 10
click at [190, 153] on input "a. Utilización de la CPU" at bounding box center [190, 149] width 0 height 8
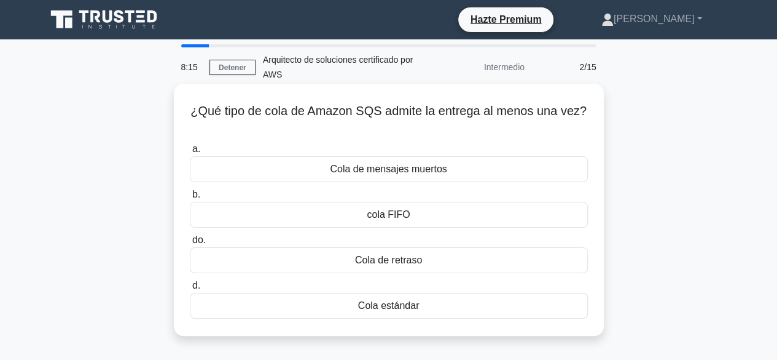
click at [398, 261] on font "Cola de retraso" at bounding box center [388, 259] width 67 height 10
click at [190, 244] on input "do. Cola de retraso" at bounding box center [190, 240] width 0 height 8
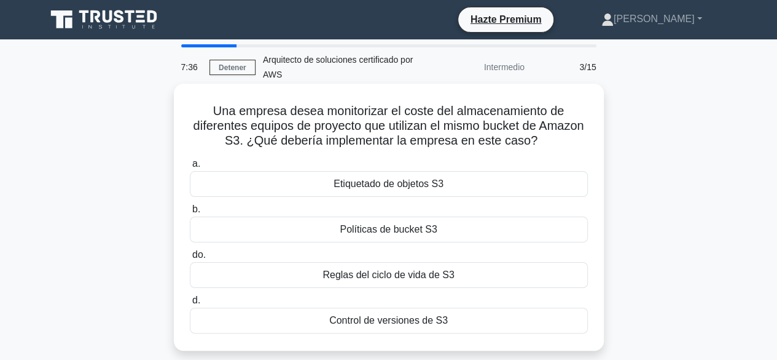
click at [425, 234] on font "Políticas de bucket S3" at bounding box center [388, 229] width 97 height 10
click at [190, 213] on input "b. Políticas de bucket S3" at bounding box center [190, 209] width 0 height 8
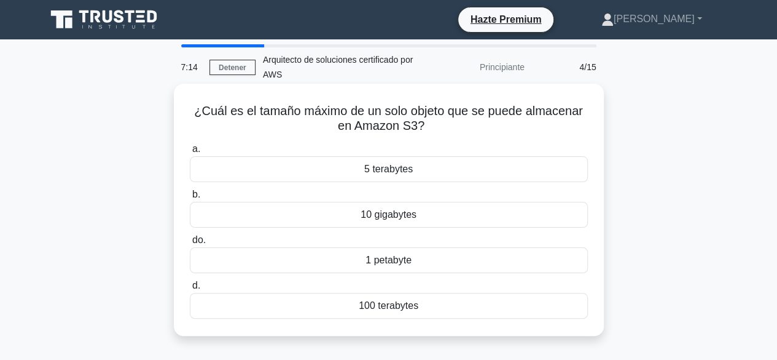
click at [385, 265] on font "1 petabyte" at bounding box center [389, 259] width 46 height 10
click at [190, 244] on input "do. 1 petabyte" at bounding box center [190, 240] width 0 height 8
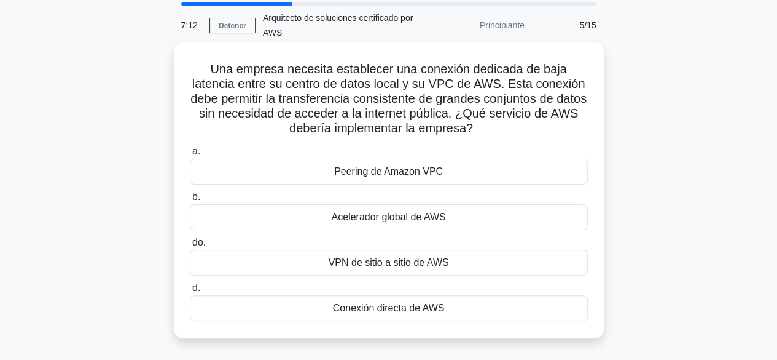
scroll to position [43, 0]
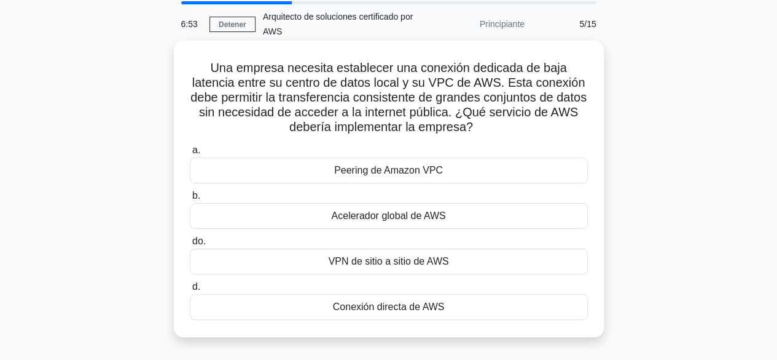
click at [384, 313] on div "Conexión directa de AWS" at bounding box center [389, 307] width 398 height 26
click at [190, 291] on input "d. Conexión directa de AWS" at bounding box center [190, 287] width 0 height 8
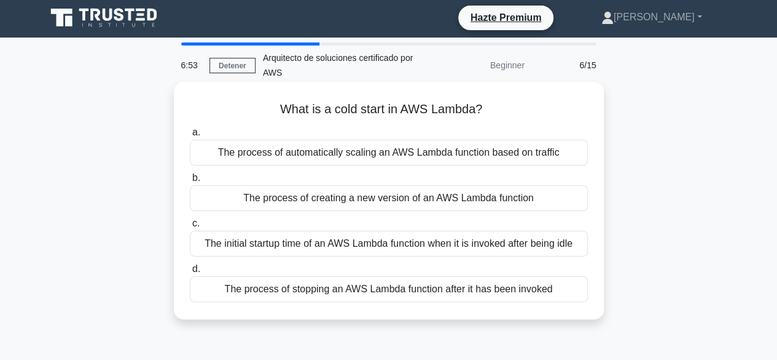
scroll to position [0, 0]
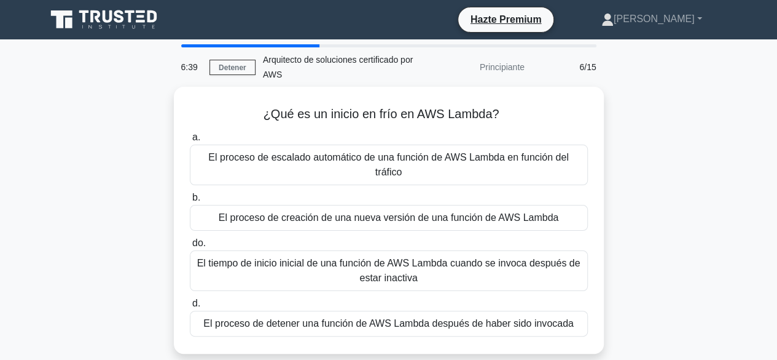
drag, startPoint x: 668, startPoint y: 278, endPoint x: 658, endPoint y: 296, distance: 20.4
click at [658, 296] on div "¿Qué es un inicio en frío en AWS Lambda? .spinner_0XTQ{transform-origin:center;…" at bounding box center [389, 227] width 701 height 281
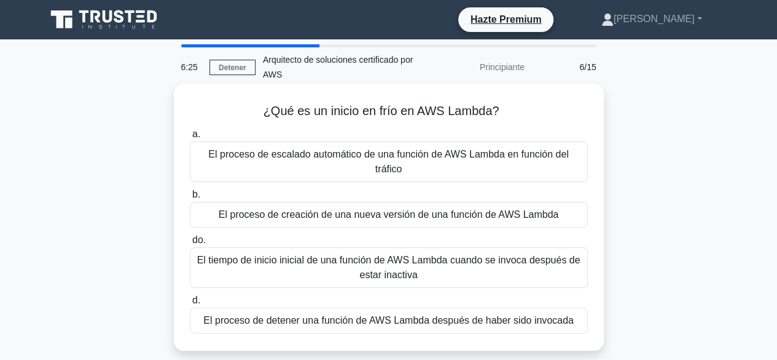
click at [395, 254] on font "El tiempo de inicio inicial de una función de AWS Lambda cuando se invoca despu…" at bounding box center [389, 266] width 384 height 25
click at [190, 244] on input "do. El tiempo de inicio inicial de una función de AWS Lambda cuando se invoca d…" at bounding box center [190, 240] width 0 height 8
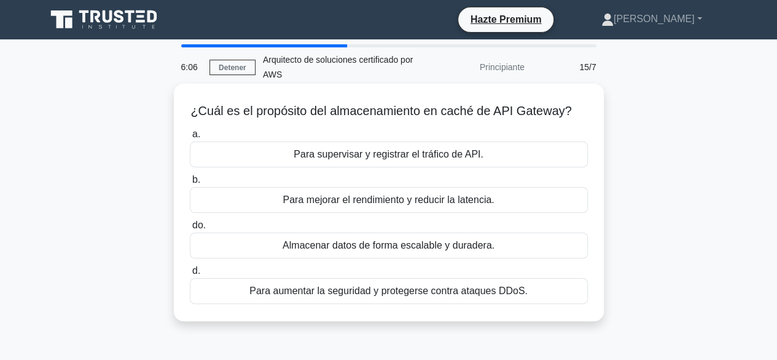
click at [451, 203] on font "Para mejorar el rendimiento y reducir la latencia." at bounding box center [388, 199] width 211 height 10
click at [190, 184] on input "b. Para mejorar el rendimiento y reducir la latencia." at bounding box center [190, 180] width 0 height 8
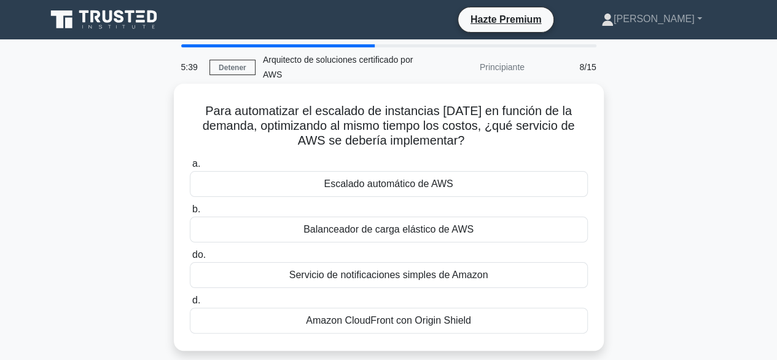
click at [357, 194] on div "Escalado automático de AWS" at bounding box center [389, 184] width 398 height 26
click at [190, 168] on input "a. Escalado automático de AWS" at bounding box center [190, 164] width 0 height 8
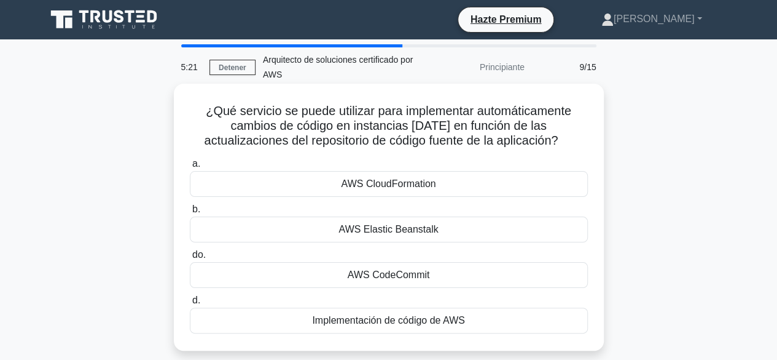
click at [400, 315] on font "Implementación de código de AWS" at bounding box center [388, 320] width 152 height 10
click at [190, 304] on input "d. Implementación de código de AWS" at bounding box center [190, 300] width 0 height 8
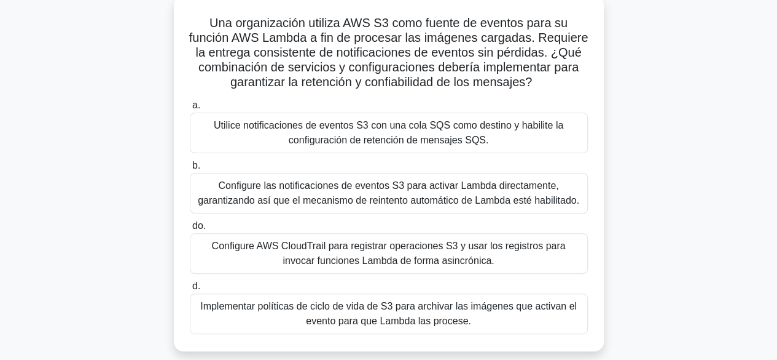
scroll to position [92, 0]
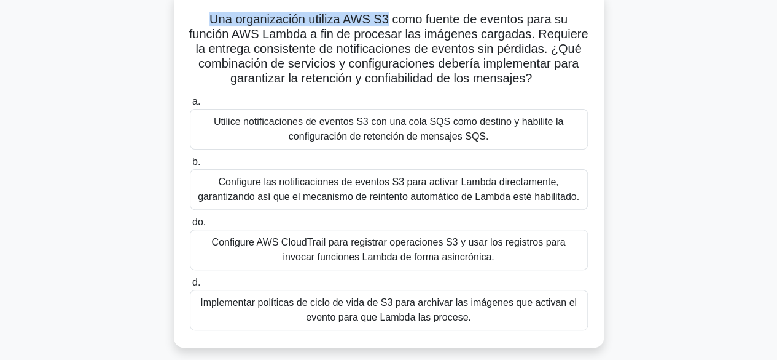
drag, startPoint x: 208, startPoint y: 20, endPoint x: 385, endPoint y: 24, distance: 176.4
click at [385, 24] on font "Una organización utiliza AWS S3 como fuente de eventos para su función AWS Lamb…" at bounding box center [389, 48] width 400 height 73
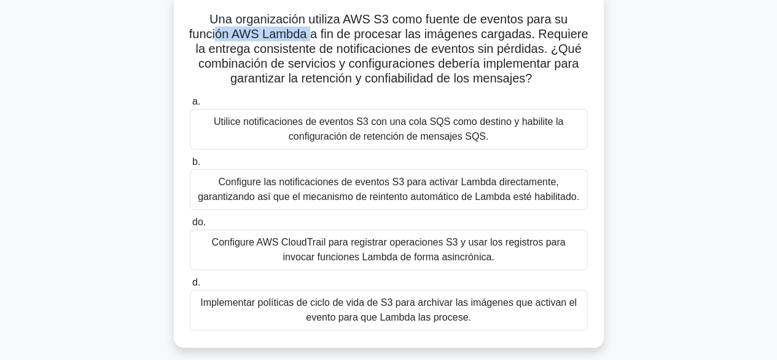
drag, startPoint x: 218, startPoint y: 37, endPoint x: 315, endPoint y: 34, distance: 96.5
click at [315, 34] on font "Una organización utiliza AWS S3 como fuente de eventos para su función AWS Lamb…" at bounding box center [389, 48] width 400 height 73
drag, startPoint x: 482, startPoint y: 52, endPoint x: 530, endPoint y: 49, distance: 47.4
click at [529, 49] on font "Una organización utiliza AWS S3 como fuente de eventos para su función AWS Lamb…" at bounding box center [389, 48] width 400 height 73
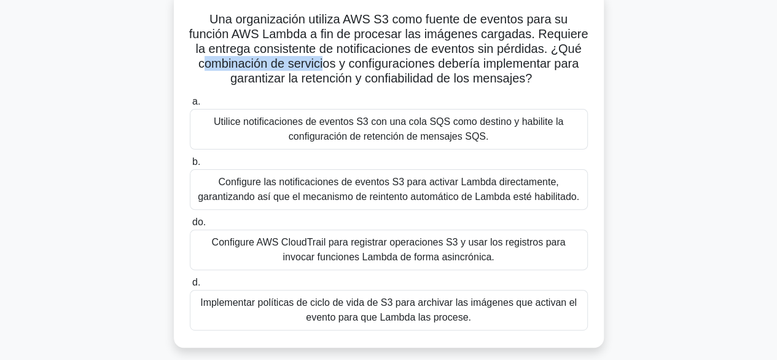
drag, startPoint x: 200, startPoint y: 64, endPoint x: 320, endPoint y: 57, distance: 120.7
click at [320, 57] on font "Una organización utiliza AWS S3 como fuente de eventos para su función AWS Lamb…" at bounding box center [389, 48] width 400 height 73
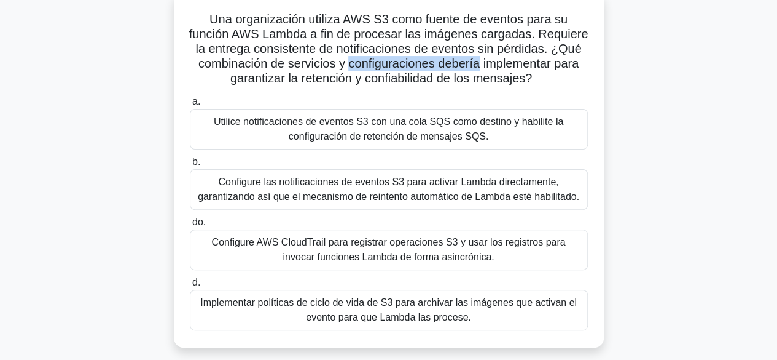
drag, startPoint x: 348, startPoint y: 61, endPoint x: 482, endPoint y: 65, distance: 134.0
click at [482, 65] on font "Una organización utiliza AWS S3 como fuente de eventos para su función AWS Lamb…" at bounding box center [389, 48] width 400 height 73
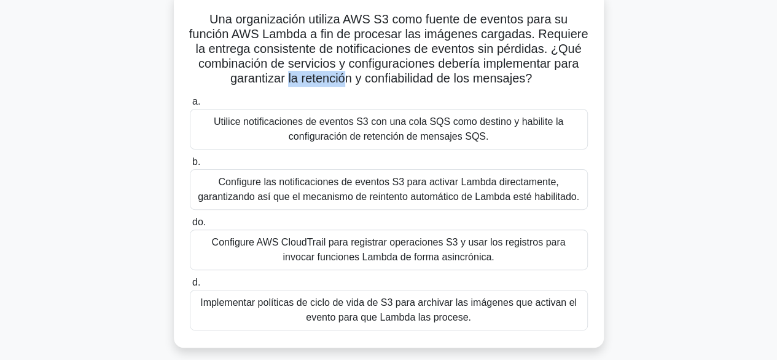
drag, startPoint x: 296, startPoint y: 76, endPoint x: 345, endPoint y: 74, distance: 49.8
click at [345, 74] on font "Una organización utiliza AWS S3 como fuente de eventos para su función AWS Lamb…" at bounding box center [389, 48] width 400 height 73
drag, startPoint x: 537, startPoint y: 82, endPoint x: 205, endPoint y: 23, distance: 337.1
click at [205, 23] on h5 "Una organización utiliza AWS S3 como fuente de eventos para su función AWS Lamb…" at bounding box center [389, 49] width 401 height 75
click at [214, 20] on font "Una organización utiliza AWS S3 como fuente de eventos para su función AWS Lamb…" at bounding box center [389, 48] width 400 height 73
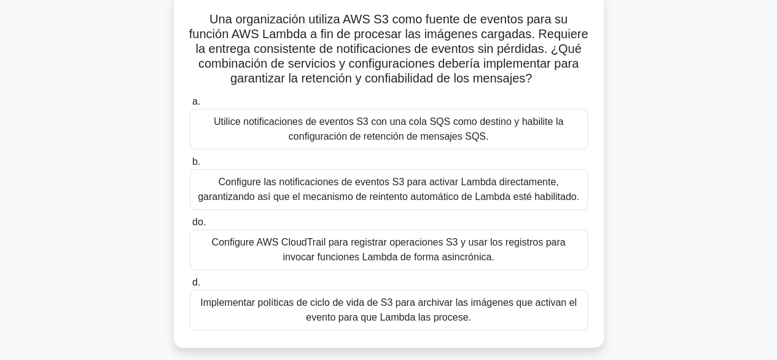
drag, startPoint x: 206, startPoint y: 19, endPoint x: 547, endPoint y: 77, distance: 346.0
click at [547, 77] on h5 "Una organización utiliza AWS S3 como fuente de eventos para su función AWS Lamb…" at bounding box center [389, 49] width 401 height 75
click at [547, 77] on icon ".spinner_0XTQ{transform-origin:center;animation:spinner_y6GP .75s linear infini…" at bounding box center [539, 79] width 15 height 15
click at [529, 136] on font "Utilice notificaciones de eventos S3 con una cola SQS como destino y habilite l…" at bounding box center [388, 129] width 387 height 30
click at [190, 106] on input "a. Utilice notificaciones de eventos S3 con una cola SQS como destino y habilit…" at bounding box center [190, 102] width 0 height 8
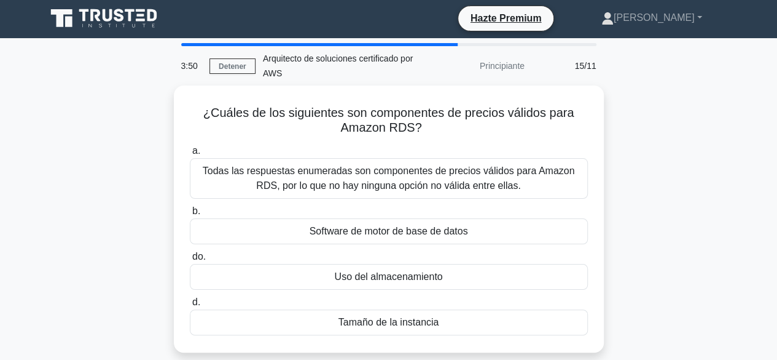
scroll to position [0, 0]
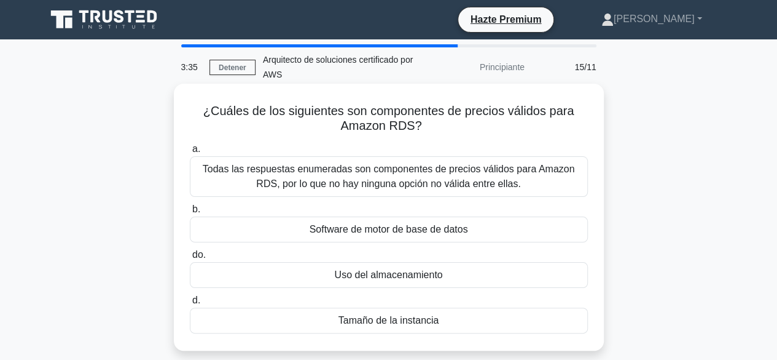
click at [449, 180] on font "Todas las respuestas enumeradas son componentes de precios válidos para Amazon …" at bounding box center [389, 175] width 372 height 25
click at [190, 153] on input "a. Todas las respuestas enumeradas son componentes de precios válidos para Amaz…" at bounding box center [190, 149] width 0 height 8
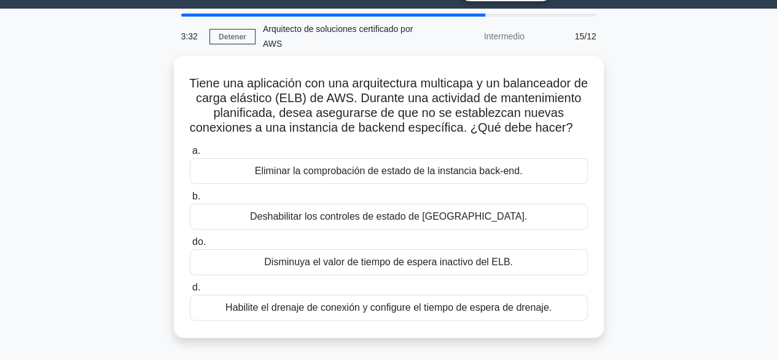
scroll to position [41, 0]
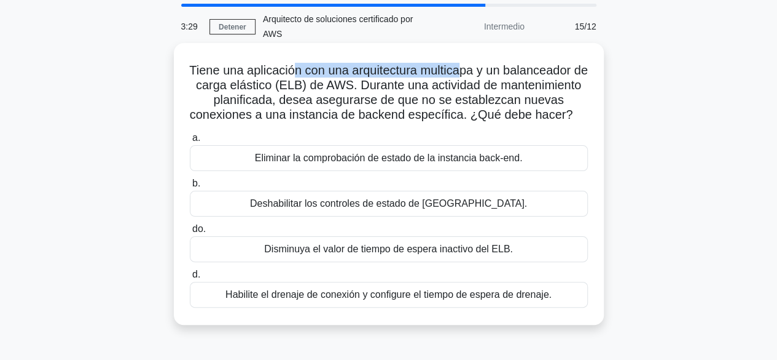
drag, startPoint x: 301, startPoint y: 73, endPoint x: 473, endPoint y: 74, distance: 171.5
click at [473, 74] on font "Tiene una aplicación con una arquitectura multicapa y un balanceador de carga e…" at bounding box center [388, 92] width 399 height 58
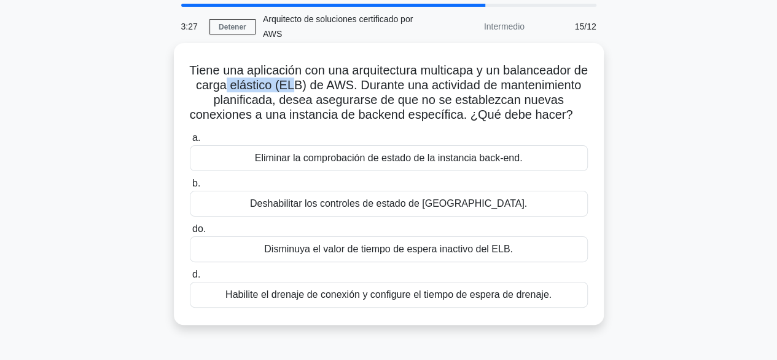
drag, startPoint x: 293, startPoint y: 83, endPoint x: 342, endPoint y: 82, distance: 48.6
click at [342, 82] on font "Tiene una aplicación con una arquitectura multicapa y un balanceador de carga e…" at bounding box center [388, 92] width 399 height 58
click at [354, 84] on font "Tiene una aplicación con una arquitectura multicapa y un balanceador de carga e…" at bounding box center [388, 92] width 399 height 58
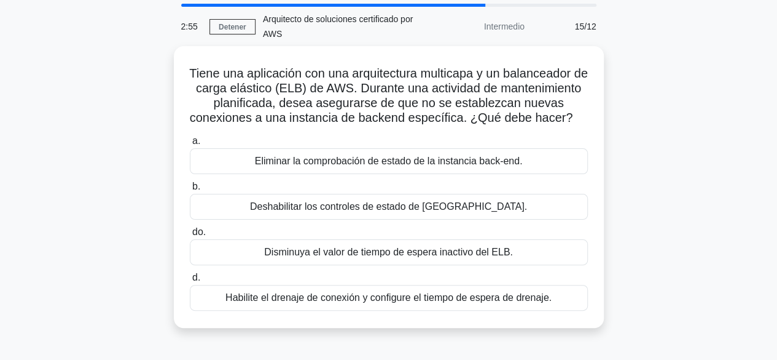
drag, startPoint x: 325, startPoint y: 222, endPoint x: 101, endPoint y: 265, distance: 227.7
click at [101, 265] on div "Tiene una aplicación con una arquitectura multicapa y un balanceador de carga e…" at bounding box center [389, 194] width 701 height 296
click at [100, 265] on div "Tiene una aplicación con una arquitectura multicapa y un balanceador de carga e…" at bounding box center [389, 194] width 701 height 296
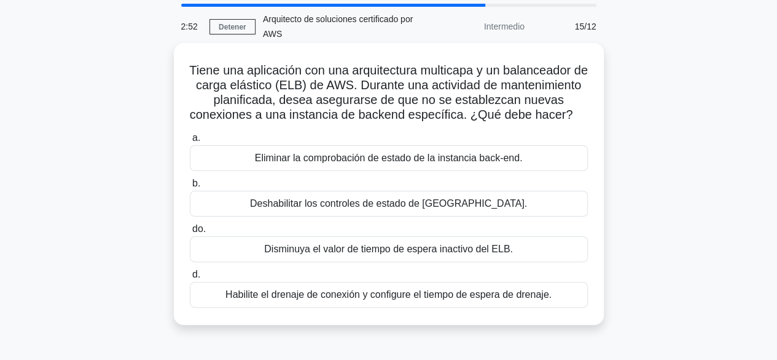
click at [370, 299] on font "Habilite el drenaje de conexión y configure el tiempo de espera de drenaje." at bounding box center [389, 294] width 326 height 10
click at [190, 278] on input "d. Habilite el drenaje de conexión y configure el tiempo de espera de drenaje." at bounding box center [190, 274] width 0 height 8
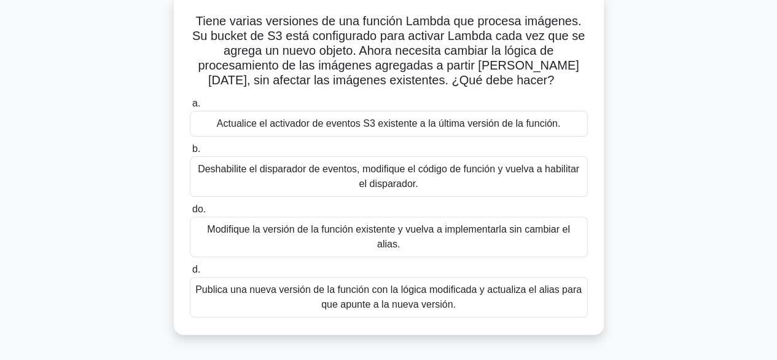
scroll to position [94, 0]
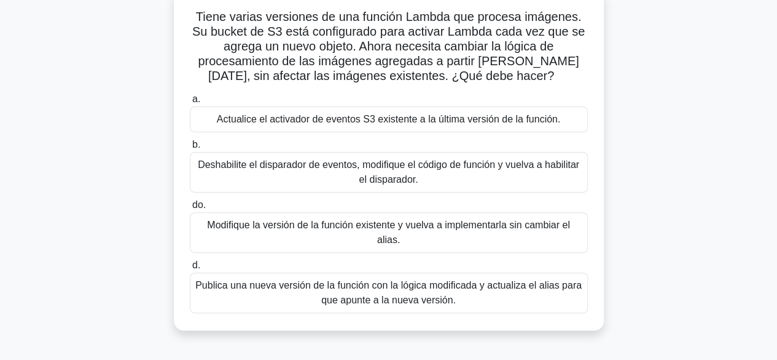
click at [385, 168] on font "Deshabilite el disparador de eventos, modifique el código de función y vuelva a…" at bounding box center [389, 171] width 382 height 25
click at [190, 149] on input "b. Deshabilite el disparador de eventos, modifique el código de función y vuelv…" at bounding box center [190, 145] width 0 height 8
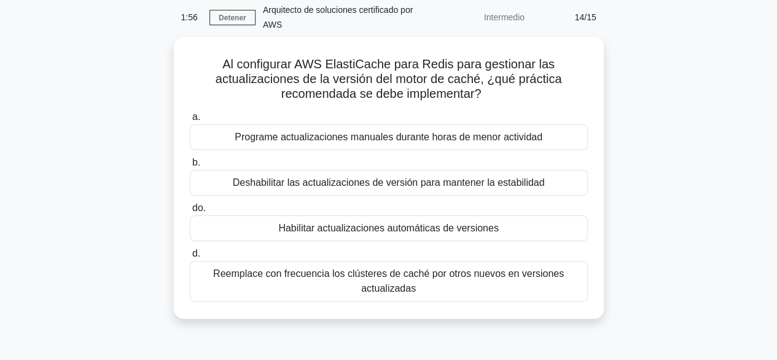
scroll to position [50, 0]
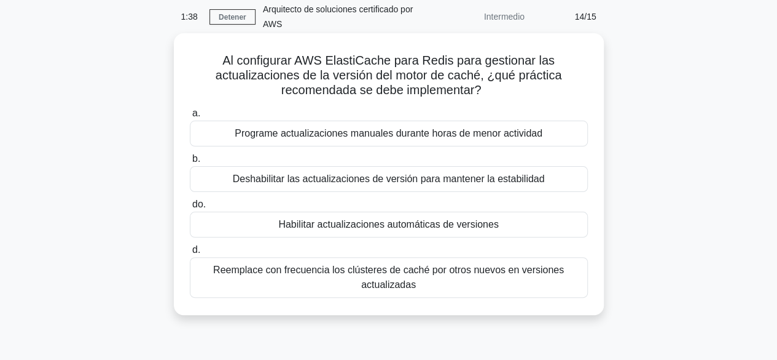
click at [440, 138] on font "Programe actualizaciones manuales durante horas de menor actividad" at bounding box center [389, 133] width 308 height 10
click at [190, 117] on input "a. Programe actualizaciones manuales durante horas de menor actividad" at bounding box center [190, 113] width 0 height 8
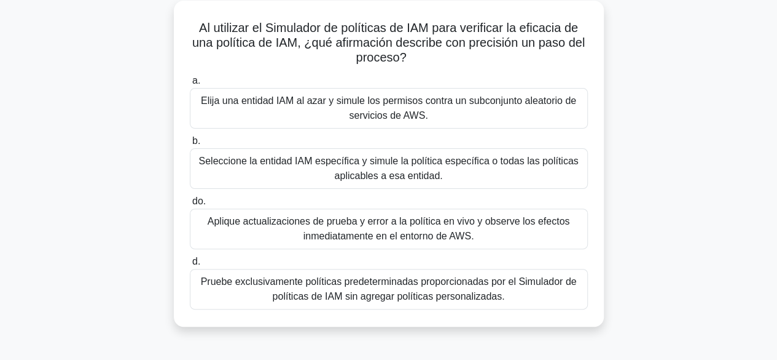
scroll to position [92, 0]
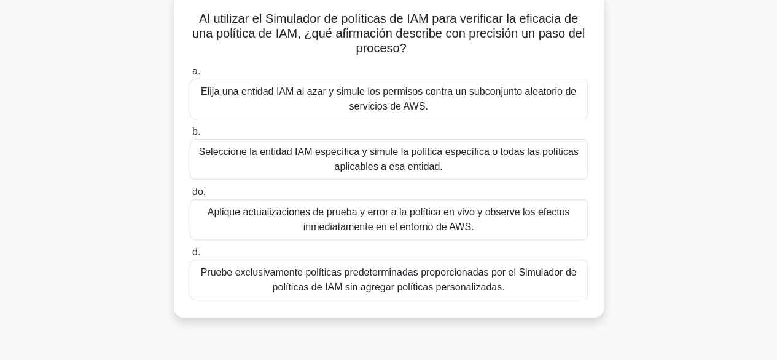
click at [307, 90] on font "Elija una entidad IAM al azar y simule los permisos contra un subconjunto aleat…" at bounding box center [389, 98] width 376 height 25
click at [190, 76] on input "a. Elija una entidad IAM al azar y simule los permisos contra un subconjunto al…" at bounding box center [190, 72] width 0 height 8
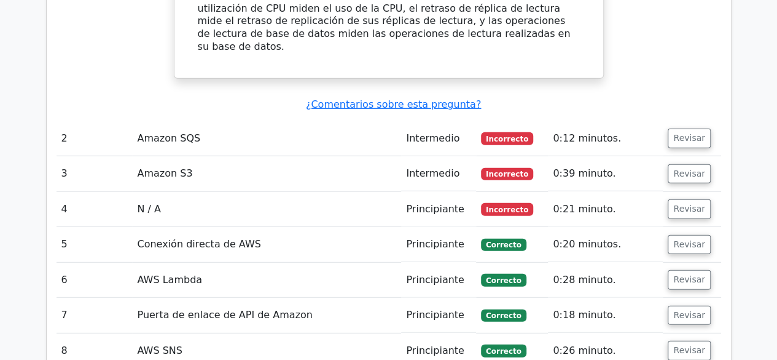
scroll to position [1545, 0]
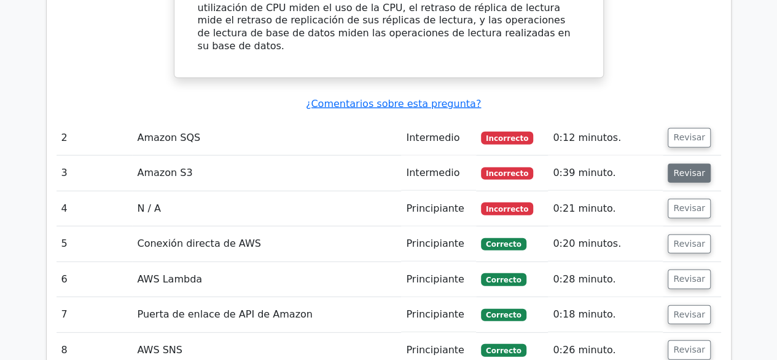
click at [674, 163] on button "Revisar" at bounding box center [689, 173] width 43 height 20
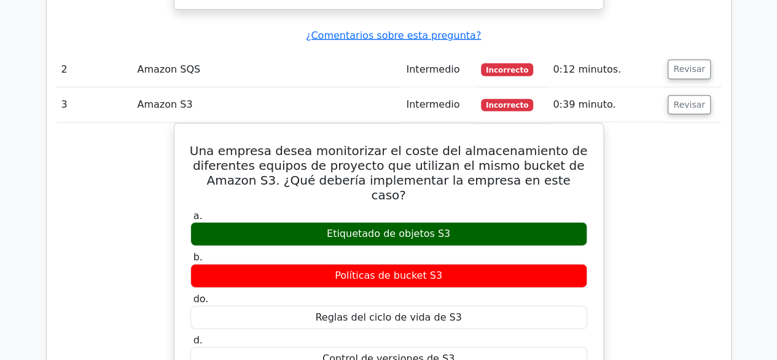
scroll to position [1615, 0]
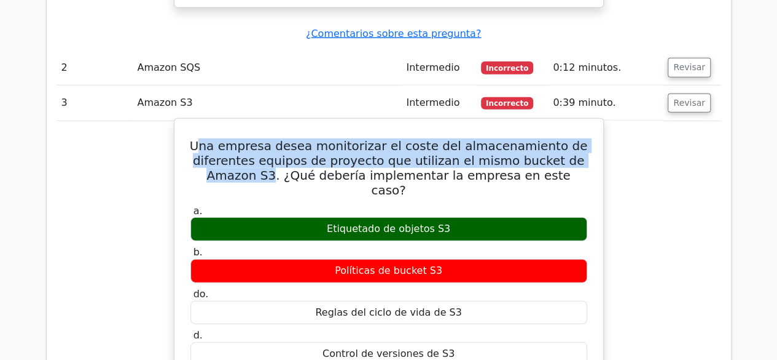
drag, startPoint x: 222, startPoint y: 103, endPoint x: 277, endPoint y: 135, distance: 63.7
click at [275, 138] on font "Una empresa desea monitorizar el coste del almacenamiento de diferentes equipos…" at bounding box center [389, 167] width 398 height 59
drag, startPoint x: 392, startPoint y: 211, endPoint x: 446, endPoint y: 211, distance: 54.1
click at [446, 259] on div "Políticas de bucket S3" at bounding box center [389, 271] width 397 height 24
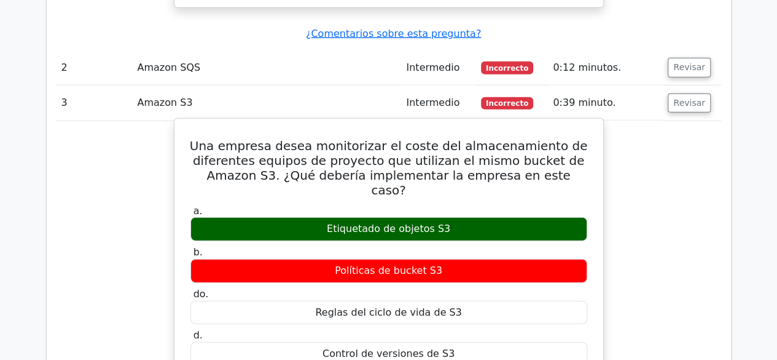
drag, startPoint x: 460, startPoint y: 171, endPoint x: 263, endPoint y: 179, distance: 196.8
click at [272, 217] on div "Etiquetado de objetos S3" at bounding box center [389, 229] width 397 height 24
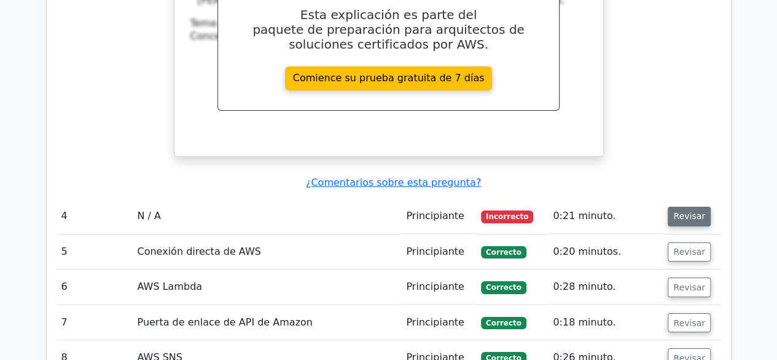
click at [682, 211] on font "Revisar" at bounding box center [690, 216] width 32 height 10
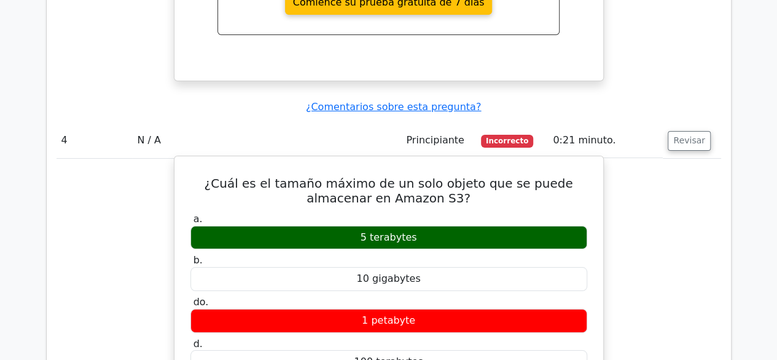
scroll to position [2139, 0]
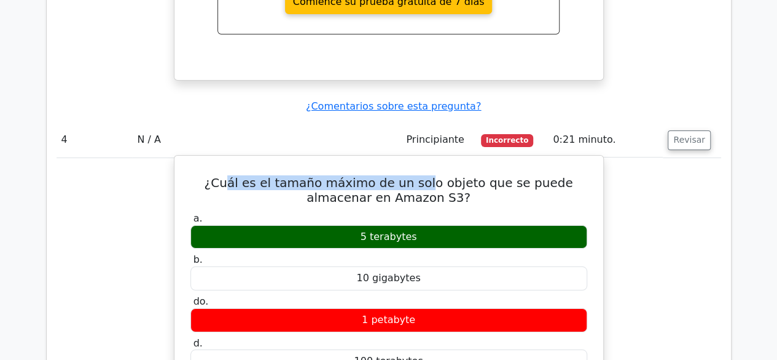
drag, startPoint x: 214, startPoint y: 120, endPoint x: 402, endPoint y: 120, distance: 188.1
click at [402, 175] on font "¿Cuál es el tamaño máximo de un solo objeto que se puede almacenar en Amazon S3?" at bounding box center [389, 190] width 369 height 30
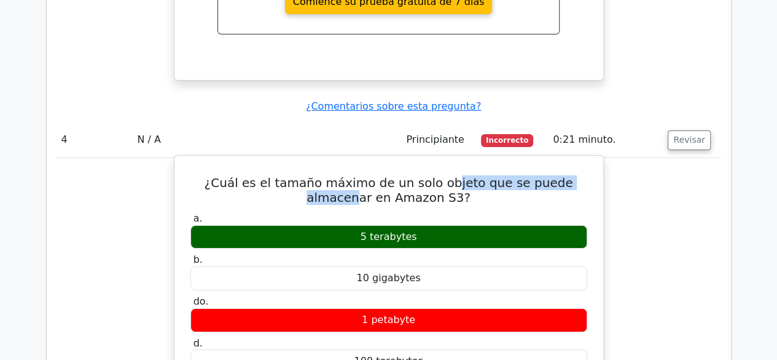
drag, startPoint x: 422, startPoint y: 120, endPoint x: 575, endPoint y: 120, distance: 153.0
click at [573, 175] on font "¿Cuál es el tamaño máximo de un solo objeto que se puede almacenar en Amazon S3?" at bounding box center [389, 190] width 369 height 30
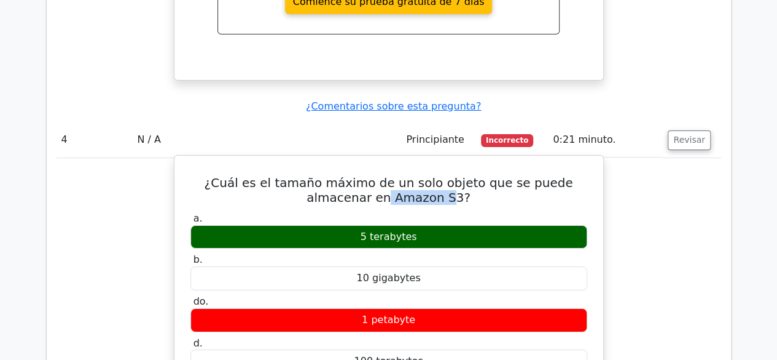
drag, startPoint x: 356, startPoint y: 138, endPoint x: 421, endPoint y: 138, distance: 64.5
click at [420, 175] on font "¿Cuál es el tamaño máximo de un solo objeto que se puede almacenar en Amazon S3?" at bounding box center [389, 190] width 369 height 30
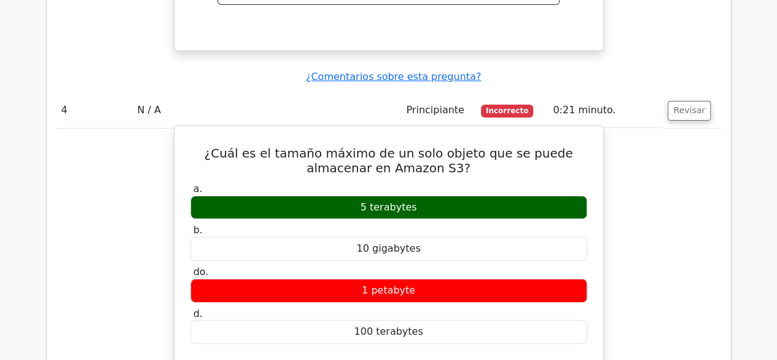
drag, startPoint x: 397, startPoint y: 138, endPoint x: 450, endPoint y: 138, distance: 52.9
click at [450, 195] on div "5 terabytes" at bounding box center [389, 207] width 397 height 24
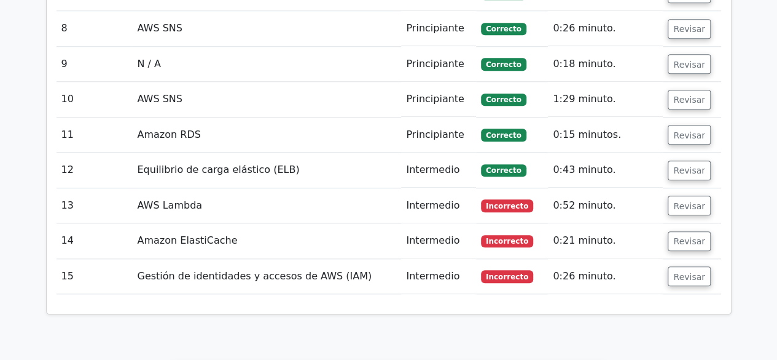
scroll to position [2890, 0]
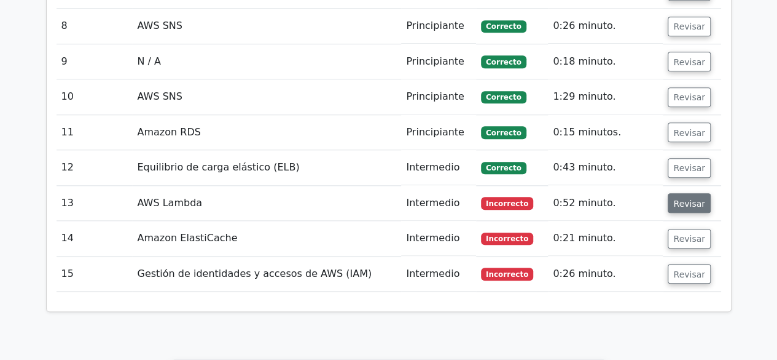
click at [682, 193] on button "Revisar" at bounding box center [689, 203] width 43 height 20
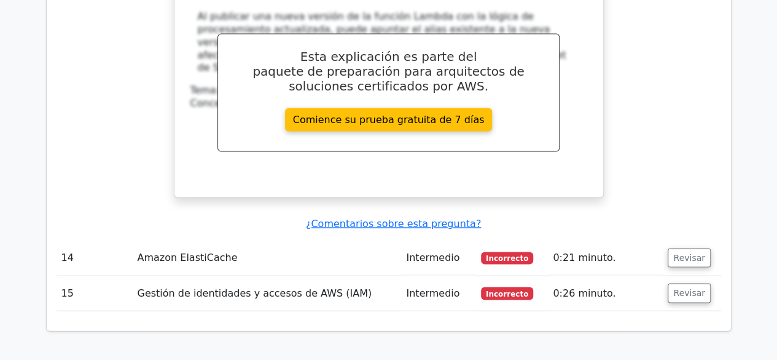
scroll to position [3481, 0]
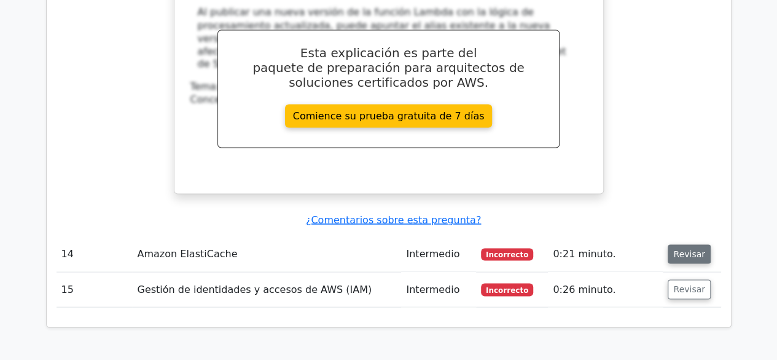
click at [689, 248] on font "Revisar" at bounding box center [690, 253] width 32 height 10
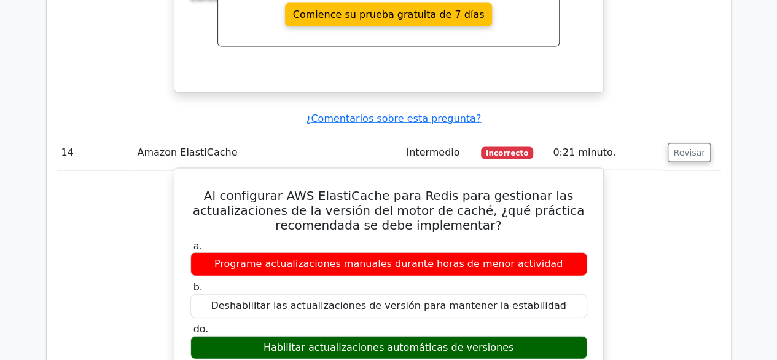
scroll to position [3583, 0]
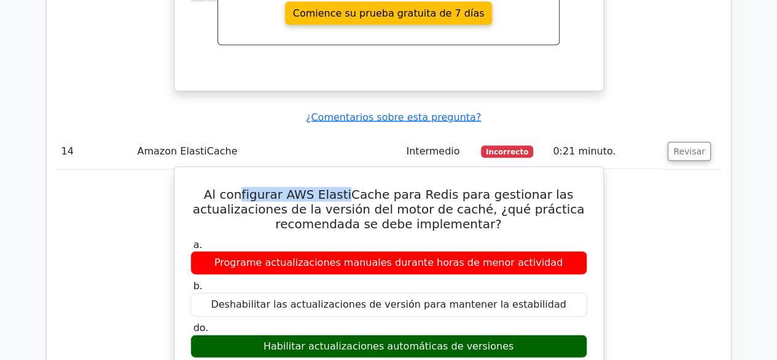
drag, startPoint x: 255, startPoint y: 86, endPoint x: 361, endPoint y: 89, distance: 106.4
click at [360, 187] on font "Al configurar AWS ElastiCache para Redis para gestionar las actualizaciones de …" at bounding box center [389, 209] width 392 height 44
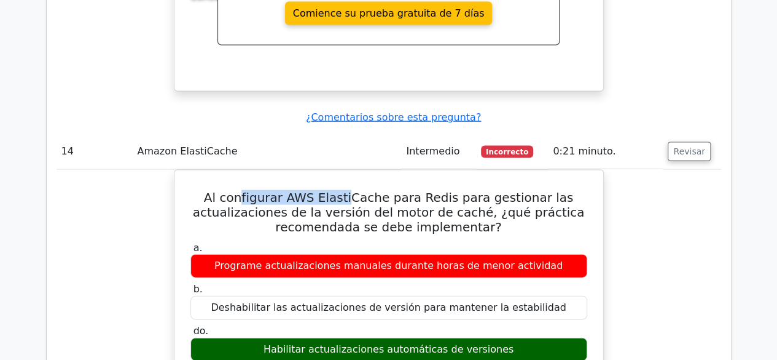
drag, startPoint x: 269, startPoint y: 232, endPoint x: 620, endPoint y: 227, distance: 351.6
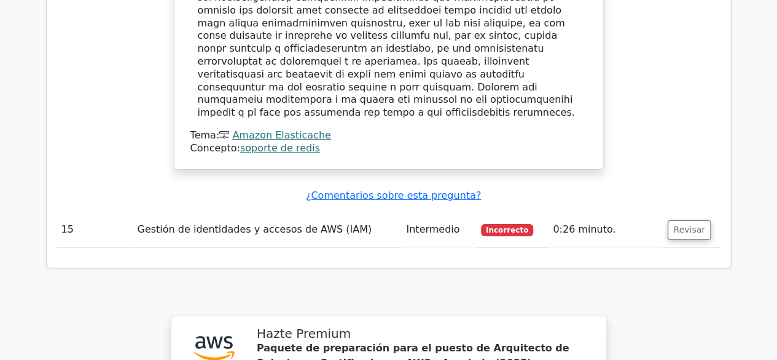
scroll to position [4207, 0]
drag, startPoint x: 687, startPoint y: 96, endPoint x: 674, endPoint y: 83, distance: 19.1
click at [685, 213] on td "Revisar" at bounding box center [692, 230] width 58 height 35
click at [674, 226] on font "Revisar" at bounding box center [690, 231] width 32 height 10
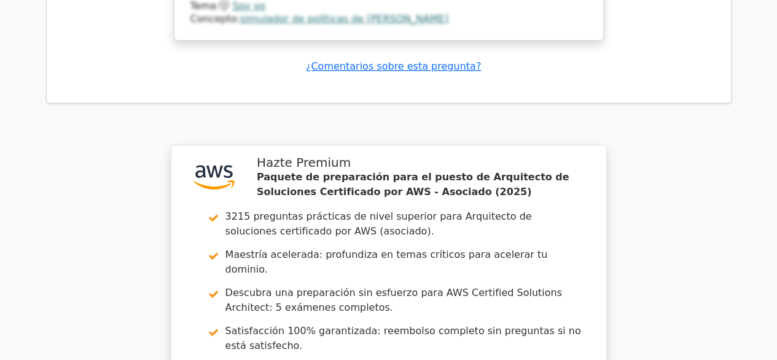
scroll to position [5056, 0]
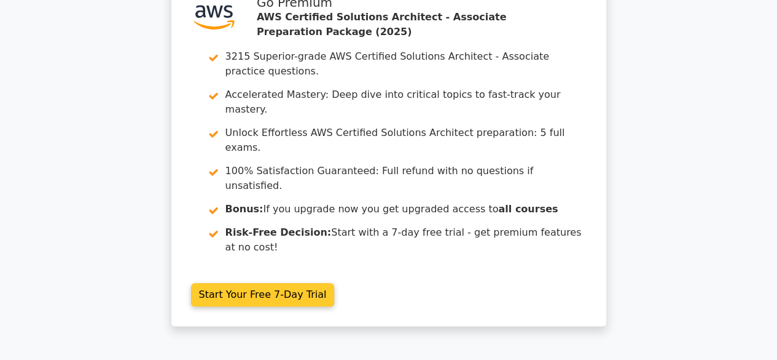
scroll to position [5048, 0]
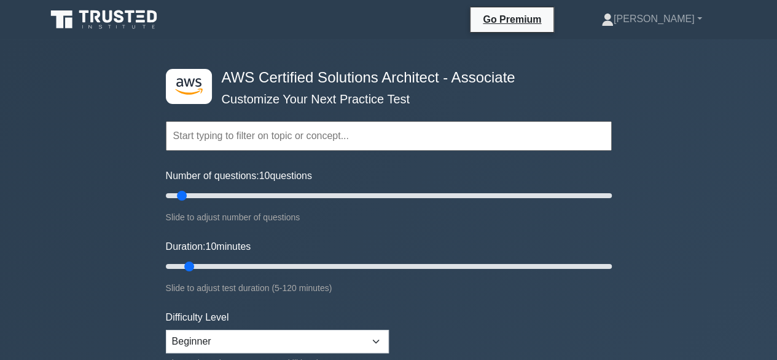
click at [263, 136] on input "text" at bounding box center [389, 136] width 446 height 30
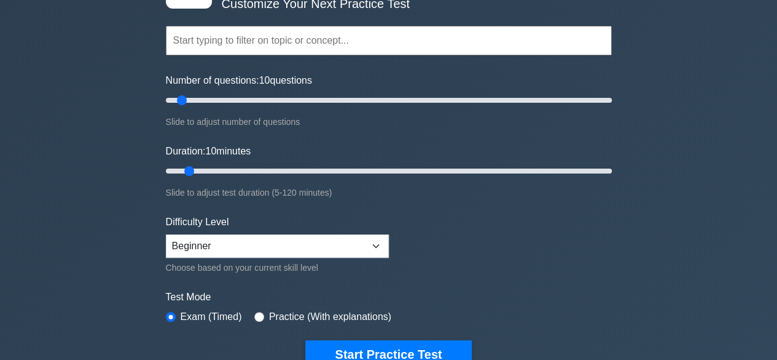
scroll to position [97, 0]
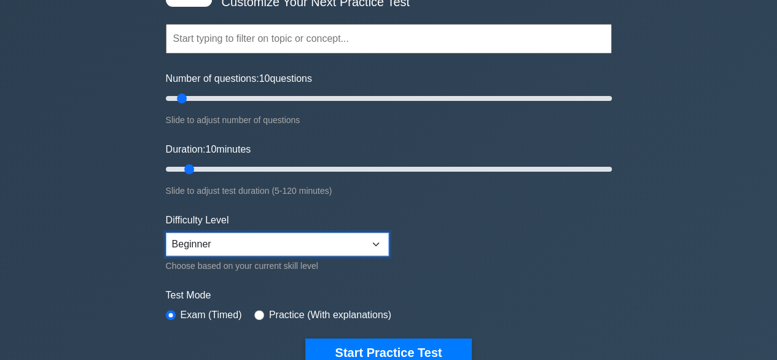
drag, startPoint x: 259, startPoint y: 230, endPoint x: 226, endPoint y: 241, distance: 34.8
click at [255, 232] on select "Beginner Intermediate Expert" at bounding box center [277, 243] width 223 height 23
click at [166, 232] on select "Beginner Intermediate Expert" at bounding box center [277, 243] width 223 height 23
drag, startPoint x: 215, startPoint y: 238, endPoint x: 211, endPoint y: 251, distance: 13.9
click at [215, 238] on select "Beginner Intermediate Expert" at bounding box center [277, 243] width 223 height 23
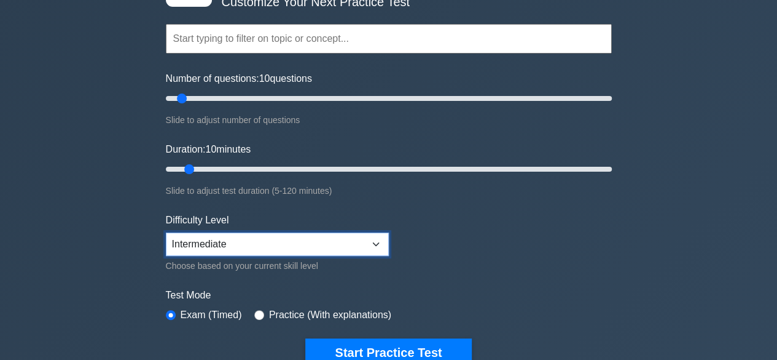
click at [166, 232] on select "Beginner Intermediate Expert" at bounding box center [277, 243] width 223 height 23
click at [155, 251] on div ".st0{fill:#252F3E;} .st1{fill-rule:evenodd;clip-rule:evenodd;fill:#FF9900;} AWS…" at bounding box center [388, 311] width 777 height 739
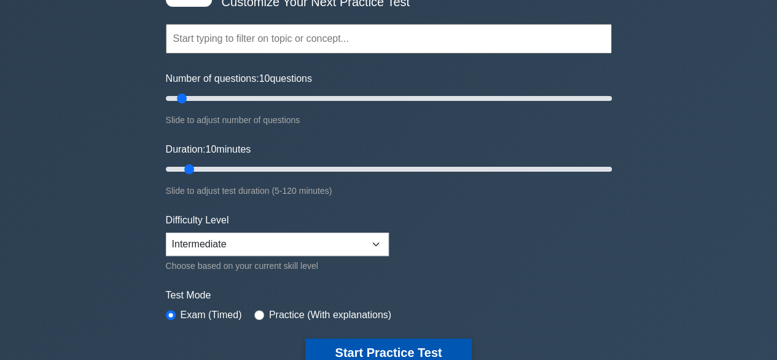
click at [395, 355] on button "Start Practice Test" at bounding box center [388, 352] width 166 height 28
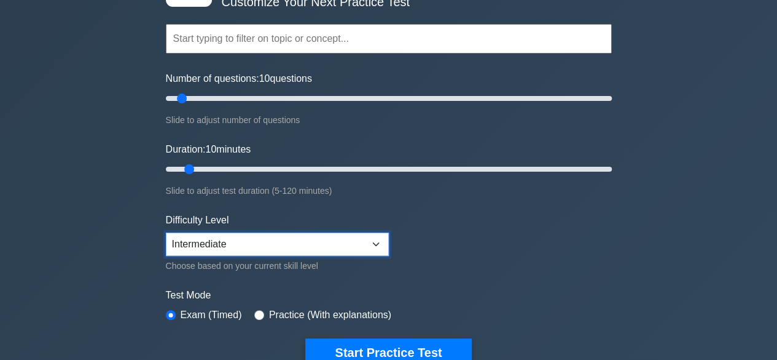
click at [259, 243] on select "Beginner Intermediate Expert" at bounding box center [277, 243] width 223 height 23
select select "beginner"
click at [166, 232] on select "Beginner Intermediate Expert" at bounding box center [277, 243] width 223 height 23
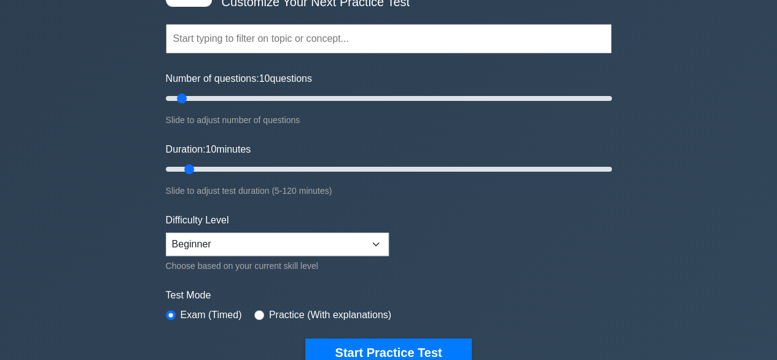
click at [76, 256] on div ".st0{fill:#252F3E;} .st1{fill-rule:evenodd;clip-rule:evenodd;fill:#FF9900;} AWS…" at bounding box center [388, 311] width 777 height 739
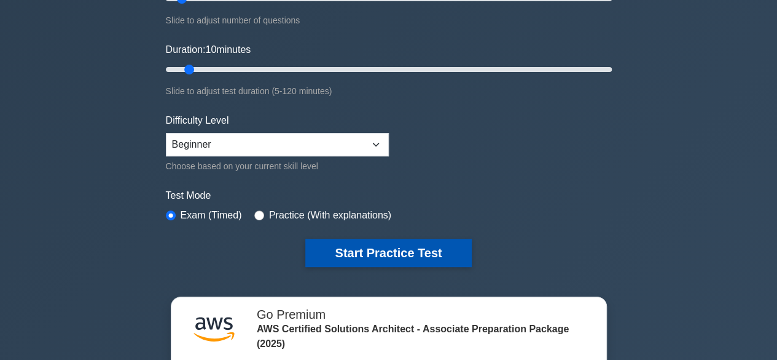
scroll to position [200, 0]
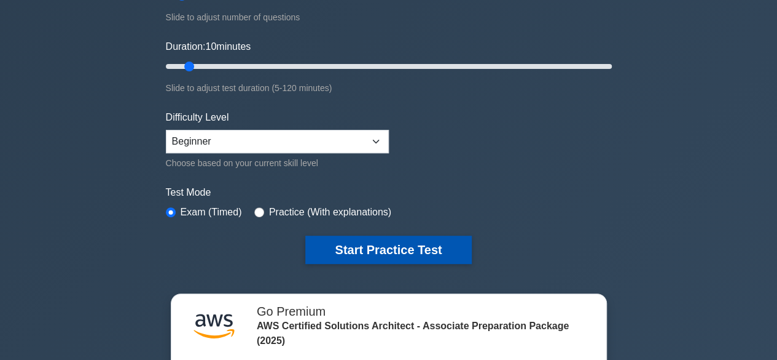
click at [414, 250] on button "Start Practice Test" at bounding box center [388, 249] width 166 height 28
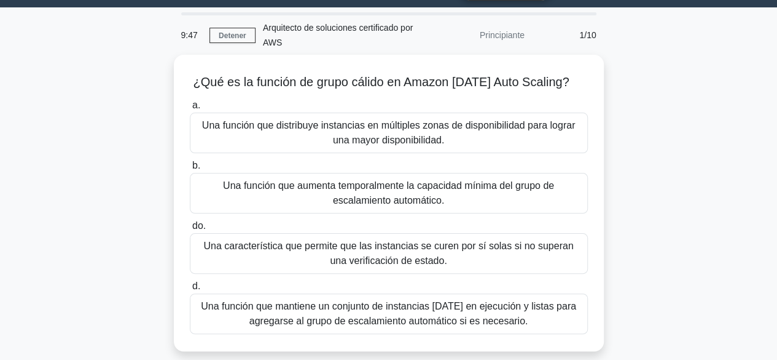
click at [647, 231] on div "¿Qué es la función de grupo cálido en Amazon [DATE] Auto Scaling? .spinner_0XTQ…" at bounding box center [389, 210] width 701 height 311
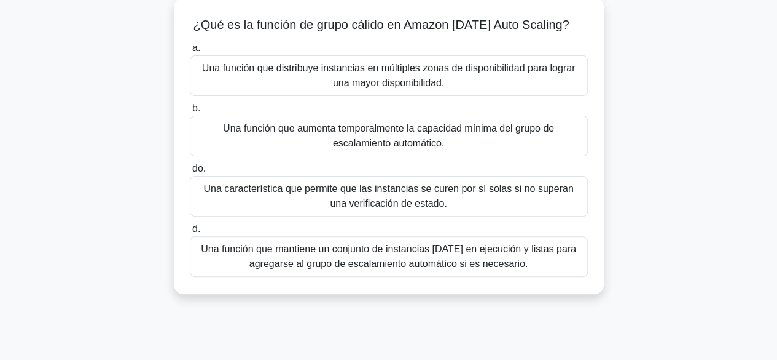
scroll to position [91, 0]
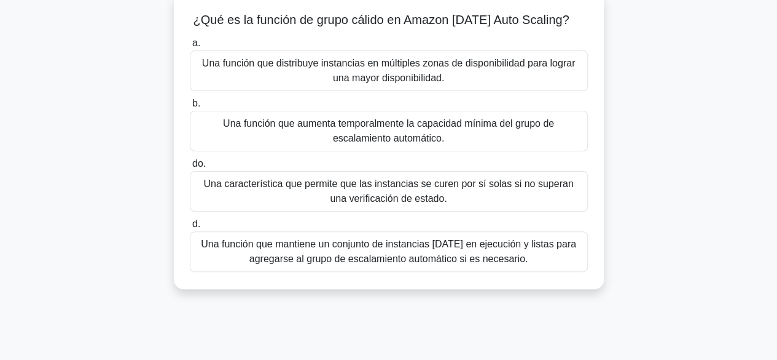
click at [427, 200] on font "Una característica que permite que las instancias se curen por sí solas si no s…" at bounding box center [388, 190] width 370 height 25
click at [190, 168] on input "do. Una característica que permite que las instancias se curen por sí solas si …" at bounding box center [190, 164] width 0 height 8
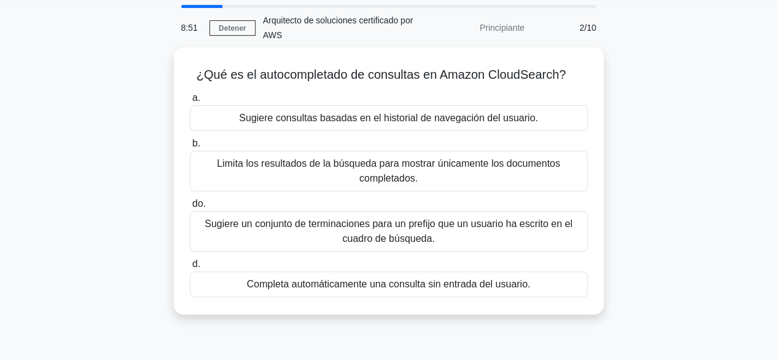
scroll to position [39, 0]
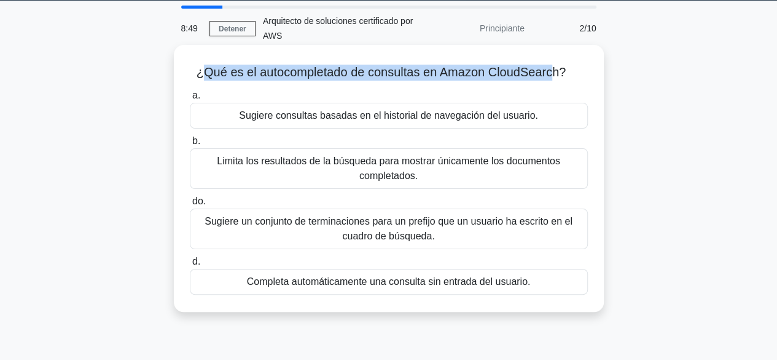
drag, startPoint x: 549, startPoint y: 73, endPoint x: 202, endPoint y: 73, distance: 347.9
click at [202, 73] on font "¿Qué es el autocompletado de consultas en Amazon CloudSearch?" at bounding box center [381, 72] width 369 height 14
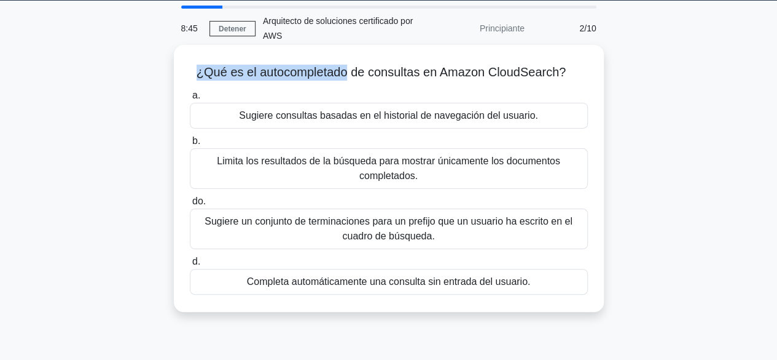
scroll to position [39, 0]
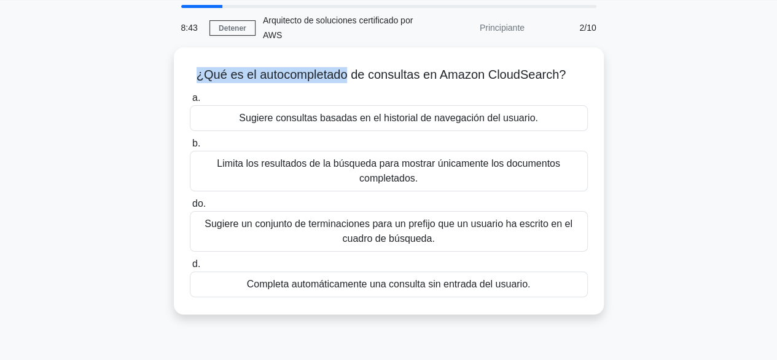
drag, startPoint x: 194, startPoint y: 73, endPoint x: 702, endPoint y: 101, distance: 509.1
click at [615, 66] on div "¿Qué es el autocompletado de consultas en Amazon CloudSearch? .spinner_0XTQ{tra…" at bounding box center [389, 187] width 701 height 281
click at [710, 104] on div "¿Qué es el autocompletado de consultas en Amazon CloudSearch? .spinner_0XTQ{tra…" at bounding box center [389, 187] width 701 height 281
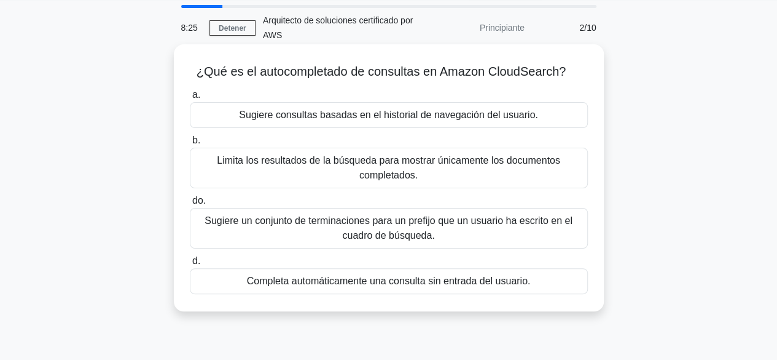
click at [425, 120] on font "Sugiere consultas basadas en el historial de navegación del usuario." at bounding box center [388, 114] width 299 height 10
click at [190, 99] on input "a. Sugiere consultas basadas en el historial de navegación del usuario." at bounding box center [190, 95] width 0 height 8
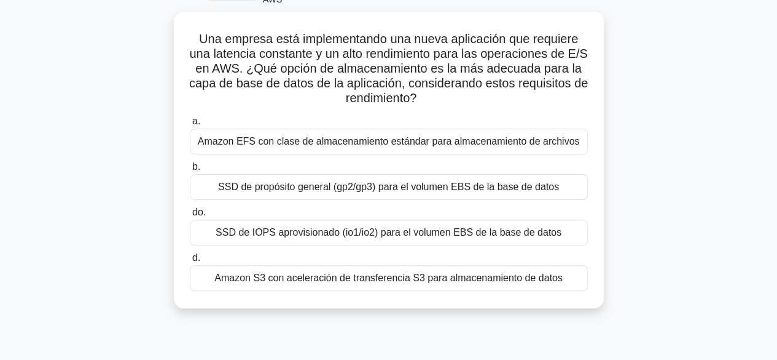
scroll to position [79, 0]
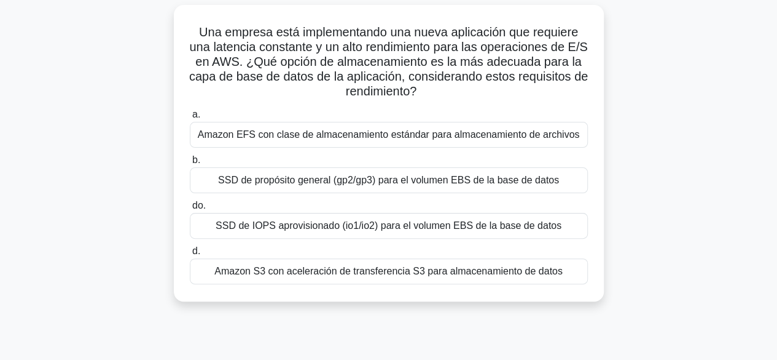
click at [515, 140] on font "Amazon EFS con clase de almacenamiento estándar para almacenamiento de archivos" at bounding box center [389, 134] width 382 height 10
click at [190, 119] on input "a. Amazon EFS con clase de almacenamiento estándar para almacenamiento de archi…" at bounding box center [190, 115] width 0 height 8
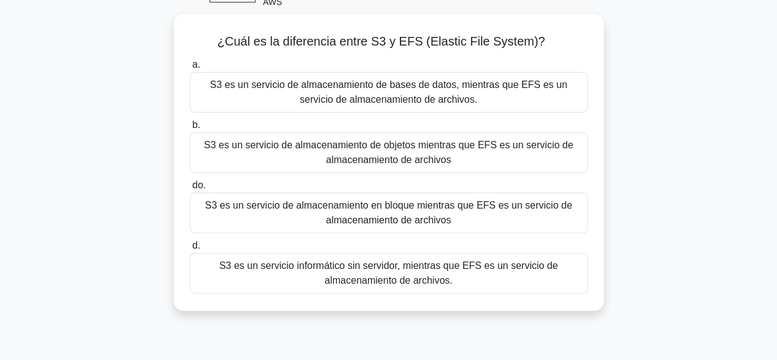
scroll to position [74, 0]
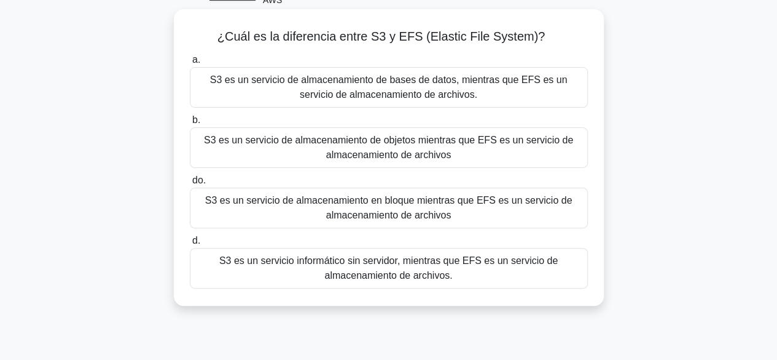
click at [526, 152] on font "S3 es un servicio de almacenamiento de objetos mientras que EFS es un servicio …" at bounding box center [388, 148] width 387 height 30
click at [190, 124] on input "b. S3 es un servicio de almacenamiento de objetos mientras que EFS es un servic…" at bounding box center [190, 120] width 0 height 8
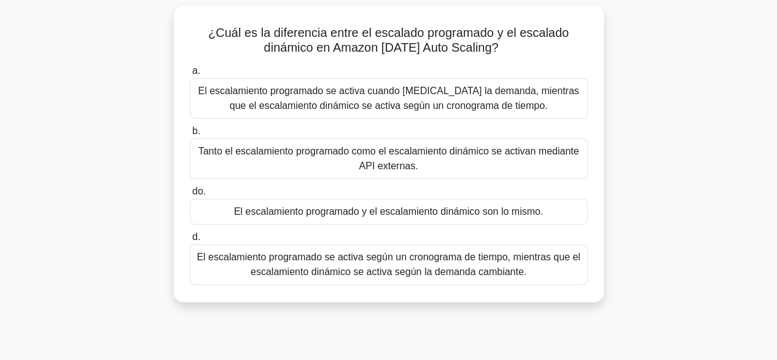
scroll to position [82, 0]
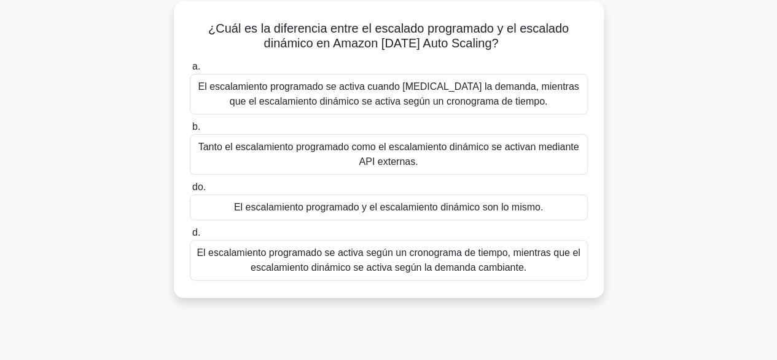
click at [395, 269] on font "El escalamiento programado se activa según un cronograma de tiempo, mientras qu…" at bounding box center [389, 259] width 384 height 25
click at [190, 237] on input "d. El escalamiento programado se activa según un cronograma de tiempo, mientras…" at bounding box center [190, 233] width 0 height 8
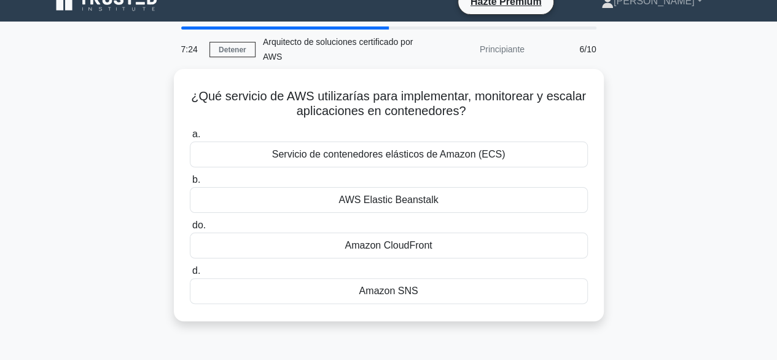
scroll to position [23, 0]
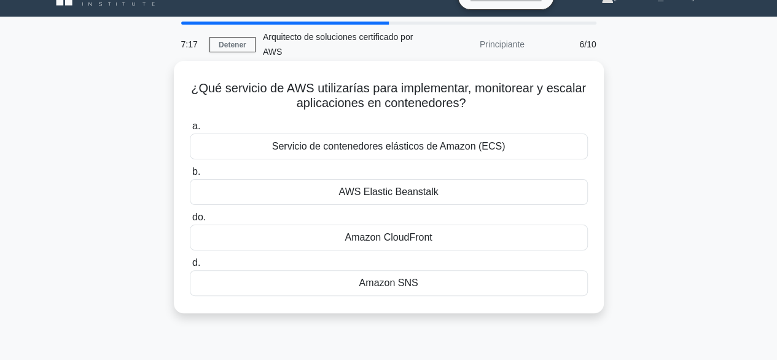
drag, startPoint x: 315, startPoint y: 87, endPoint x: 495, endPoint y: 105, distance: 180.4
click at [486, 105] on h5 "¿Qué servicio de AWS utilizarías para implementar, monitorear y escalar aplicac…" at bounding box center [389, 96] width 401 height 31
click at [498, 105] on h5 "¿Qué servicio de AWS utilizarías para implementar, monitorear y escalar aplicac…" at bounding box center [389, 96] width 401 height 31
click at [443, 148] on font "Servicio de contenedores elásticos de Amazon (ECS)" at bounding box center [389, 146] width 234 height 10
click at [190, 130] on input "a. Servicio de contenedores elásticos de Amazon (ECS)" at bounding box center [190, 126] width 0 height 8
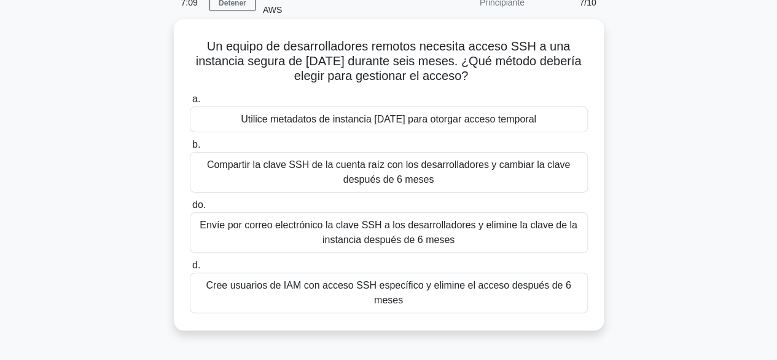
scroll to position [65, 0]
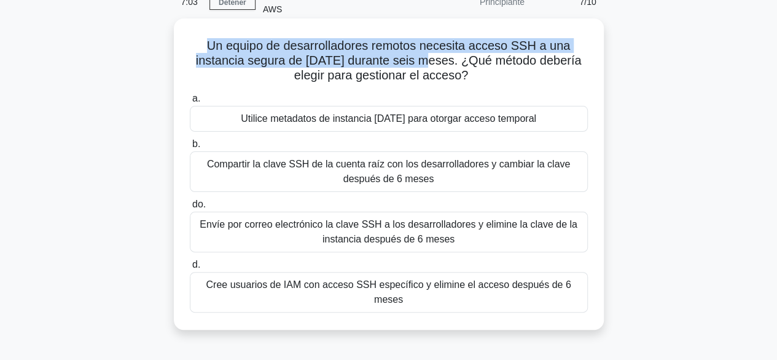
drag, startPoint x: 210, startPoint y: 48, endPoint x: 440, endPoint y: 62, distance: 230.9
click at [440, 62] on font "Un equipo de desarrolladores remotos necesita acceso SSH a una instancia segura…" at bounding box center [389, 60] width 386 height 43
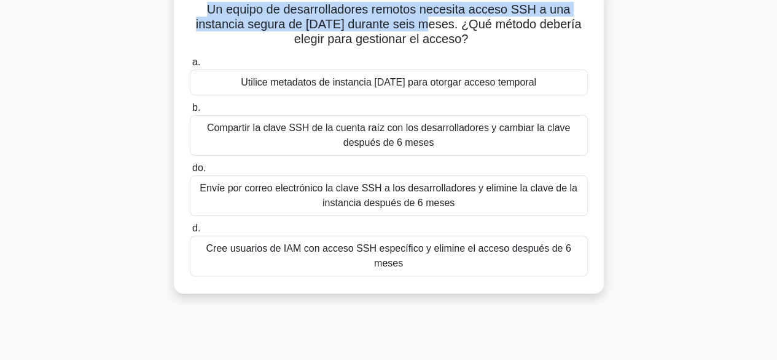
scroll to position [105, 0]
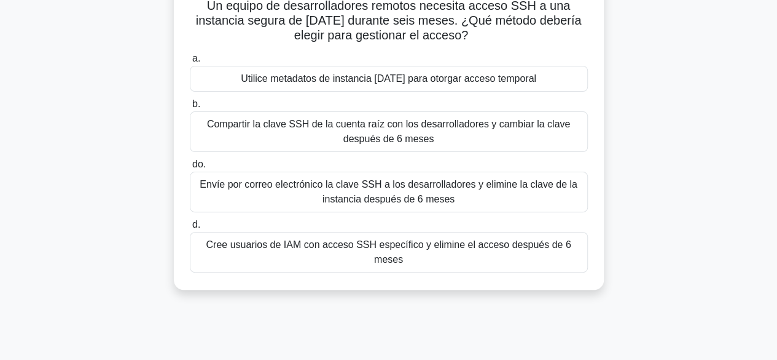
click at [503, 251] on div "Cree usuarios de IAM con acceso SSH específico y elimine el acceso después de 6…" at bounding box center [389, 252] width 398 height 41
click at [190, 229] on input "d. Cree usuarios de IAM con acceso SSH específico y elimine el acceso después d…" at bounding box center [190, 225] width 0 height 8
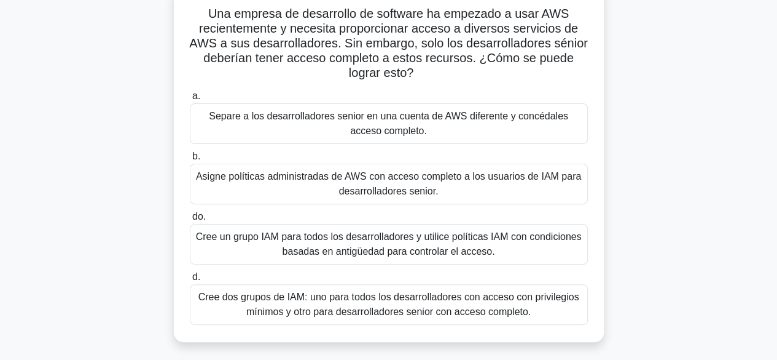
scroll to position [101, 0]
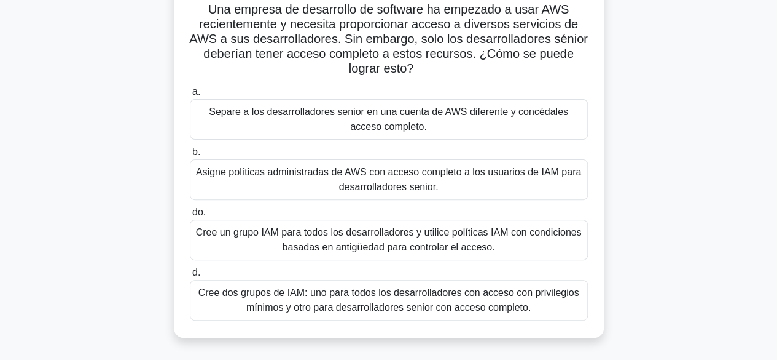
click at [482, 294] on font "Cree dos grupos de IAM: uno para todos los desarrolladores con acceso con privi…" at bounding box center [389, 299] width 381 height 25
click at [190, 277] on input "d. Cree dos grupos de IAM: uno para todos los desarrolladores con acceso con pr…" at bounding box center [190, 273] width 0 height 8
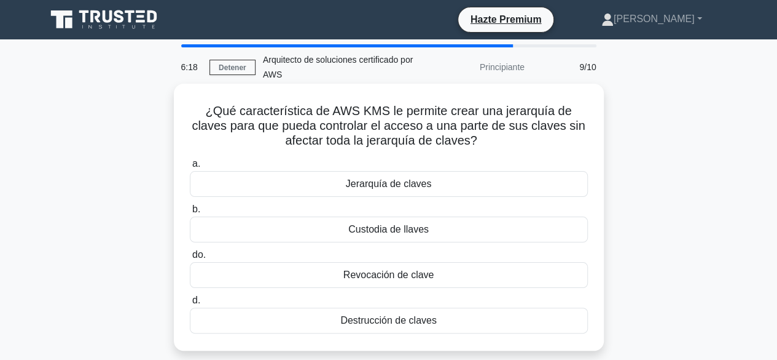
scroll to position [0, 0]
click at [387, 192] on div "Jerarquía de claves" at bounding box center [389, 184] width 398 height 26
click at [190, 168] on input "a. Jerarquía de claves" at bounding box center [190, 164] width 0 height 8
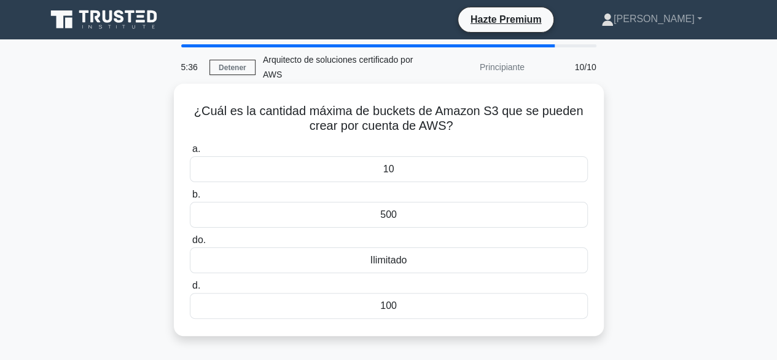
click at [387, 267] on div "Ilimitado" at bounding box center [389, 260] width 398 height 26
click at [190, 244] on input "do. Ilimitado" at bounding box center [190, 240] width 0 height 8
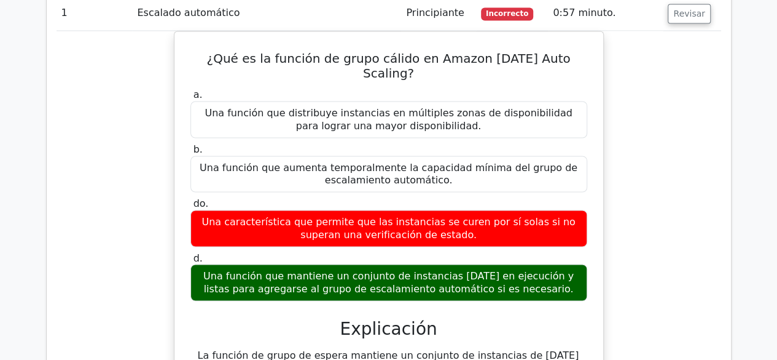
scroll to position [1047, 0]
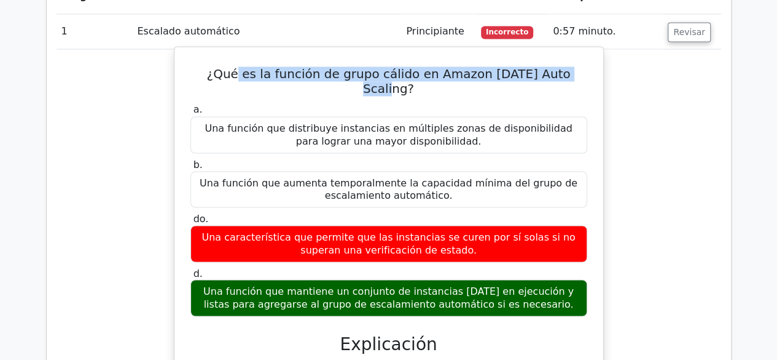
drag, startPoint x: 237, startPoint y: 45, endPoint x: 586, endPoint y: 41, distance: 349.7
click at [586, 66] on h5 "¿Qué es la función de grupo cálido en Amazon [DATE] Auto Scaling?" at bounding box center [389, 81] width 400 height 30
drag, startPoint x: 238, startPoint y: 242, endPoint x: 557, endPoint y: 254, distance: 319.9
click at [545, 285] on font "Una función que mantiene un conjunto de instancias [DATE] en ejecución y listas…" at bounding box center [389, 298] width 386 height 26
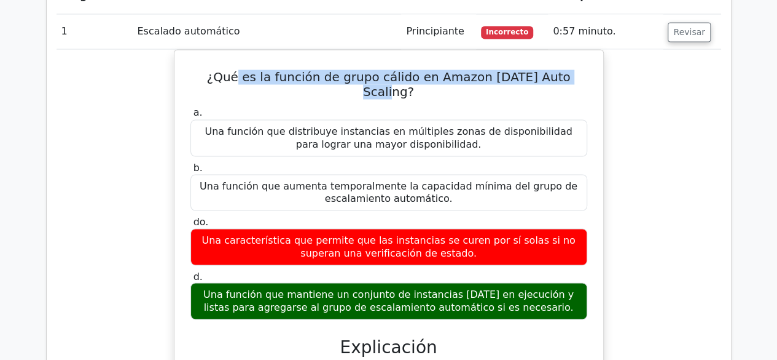
click at [621, 261] on div "¿Qué es la función de grupo cálido en Amazon [DATE] Auto Scaling? a. Una funció…" at bounding box center [389, 272] width 665 height 447
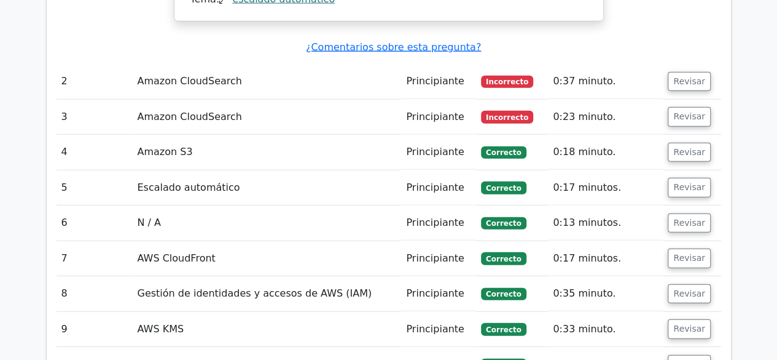
scroll to position [1461, 0]
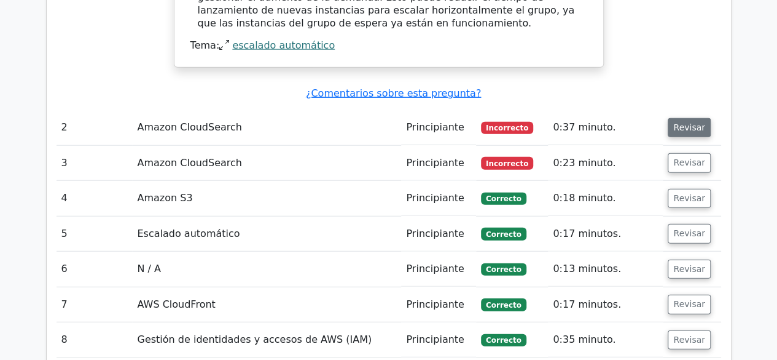
click at [685, 122] on font "Revisar" at bounding box center [690, 127] width 32 height 10
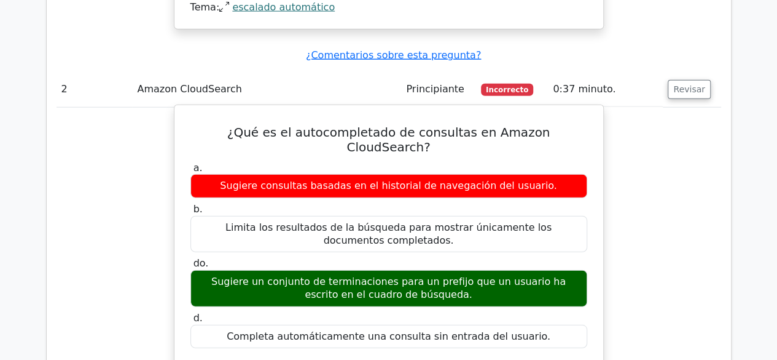
scroll to position [1501, 0]
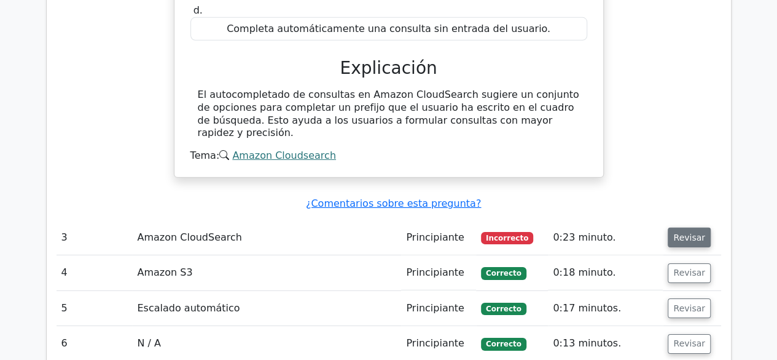
click at [685, 232] on font "Revisar" at bounding box center [690, 237] width 32 height 10
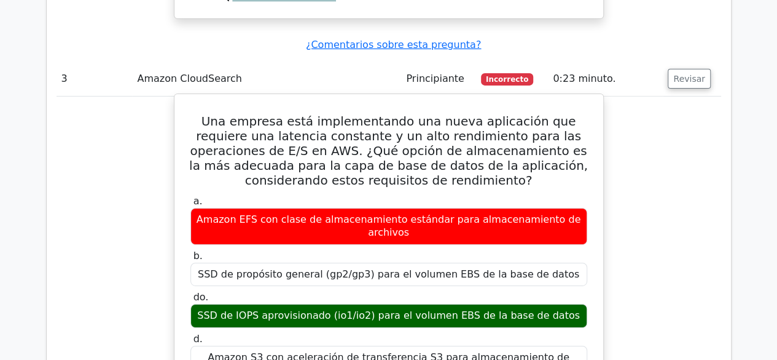
scroll to position [1969, 0]
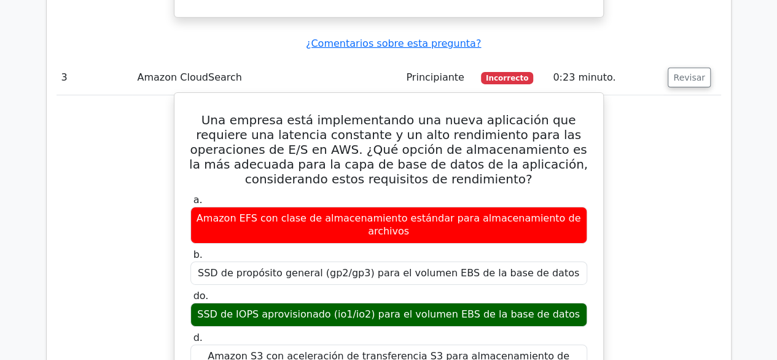
drag, startPoint x: 289, startPoint y: 224, endPoint x: 479, endPoint y: 229, distance: 190.0
click at [472, 302] on div "SSD de IOPS aprovisionado (io1/io2) para el volumen EBS de la base de datos" at bounding box center [389, 314] width 397 height 24
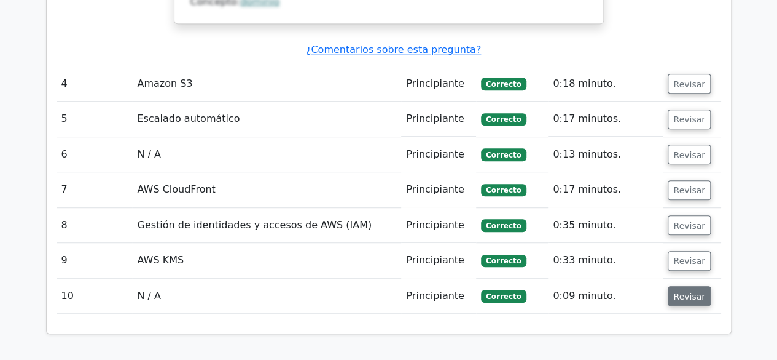
click at [674, 291] on font "Revisar" at bounding box center [690, 296] width 32 height 10
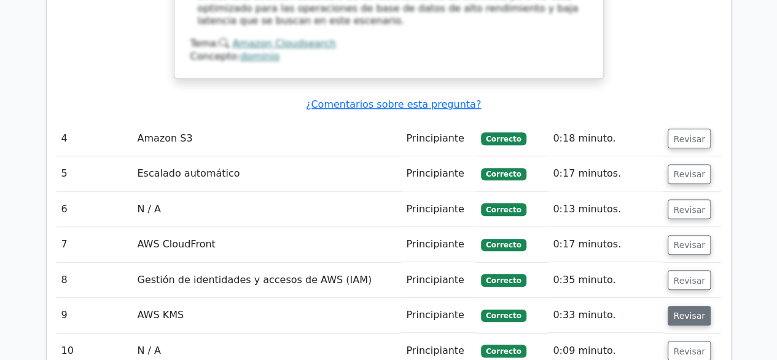
scroll to position [2604, 0]
click at [691, 310] on font "Revisar" at bounding box center [690, 315] width 32 height 10
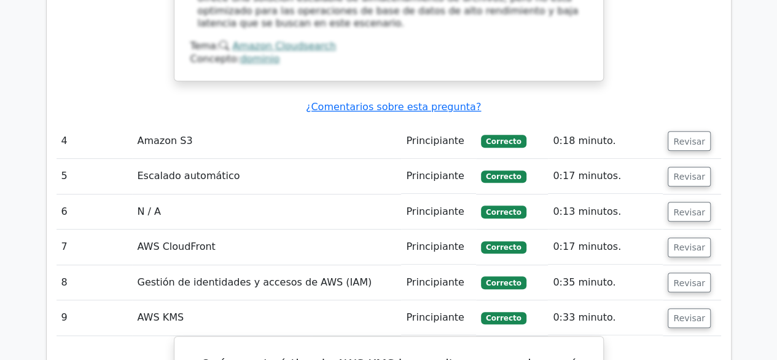
scroll to position [2587, 0]
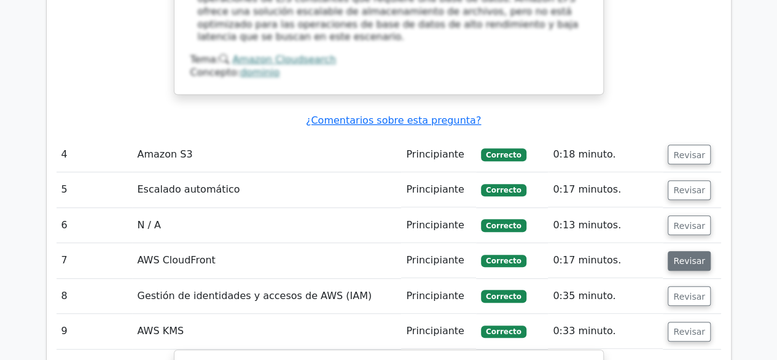
click at [687, 251] on button "Revisar" at bounding box center [689, 261] width 43 height 20
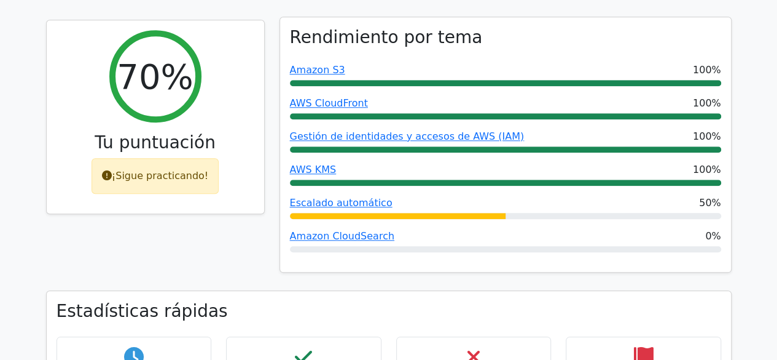
scroll to position [530, 0]
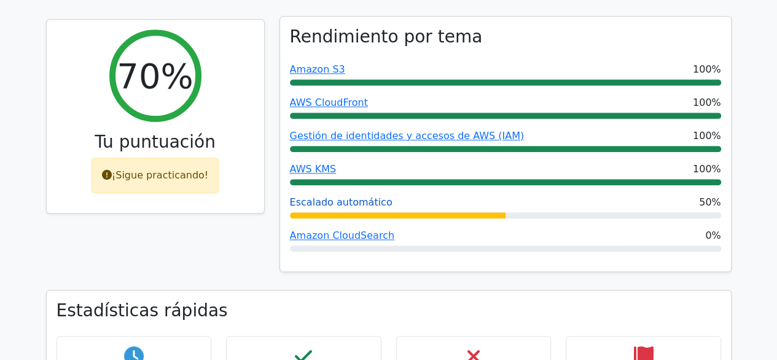
click at [354, 196] on font "Escalado automático" at bounding box center [341, 202] width 103 height 12
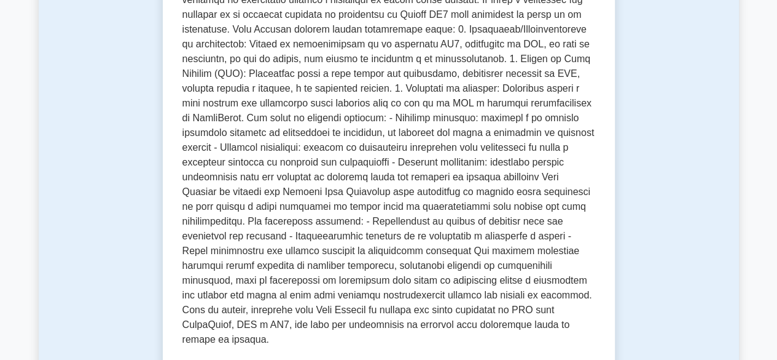
scroll to position [368, 0]
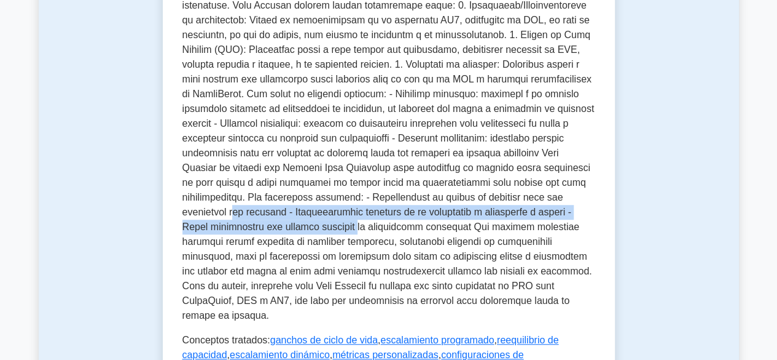
drag, startPoint x: 245, startPoint y: 196, endPoint x: 358, endPoint y: 213, distance: 113.8
click at [358, 213] on font at bounding box center [389, 138] width 412 height 364
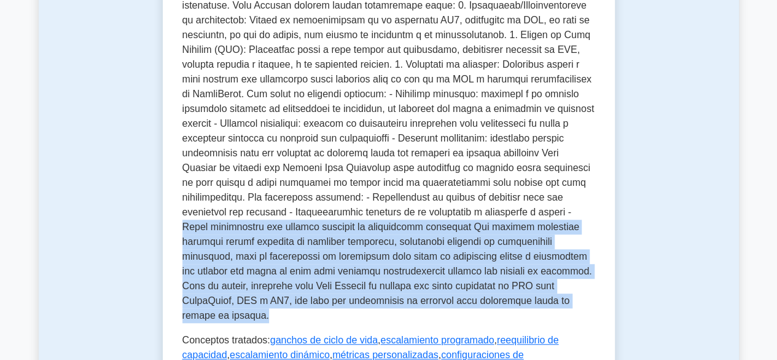
drag, startPoint x: 185, startPoint y: 210, endPoint x: 519, endPoint y: 298, distance: 345.9
click at [519, 298] on p at bounding box center [389, 138] width 413 height 369
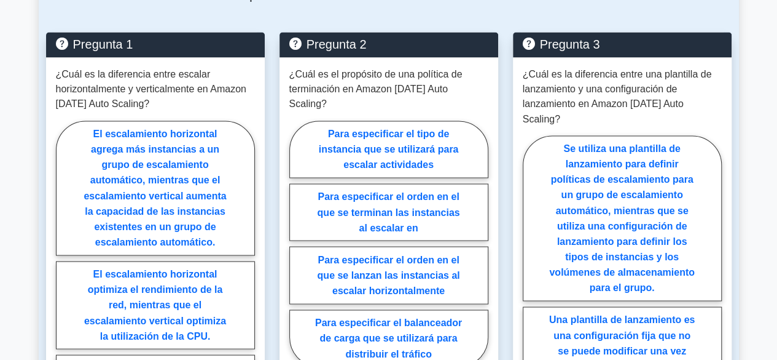
scroll to position [1051, 0]
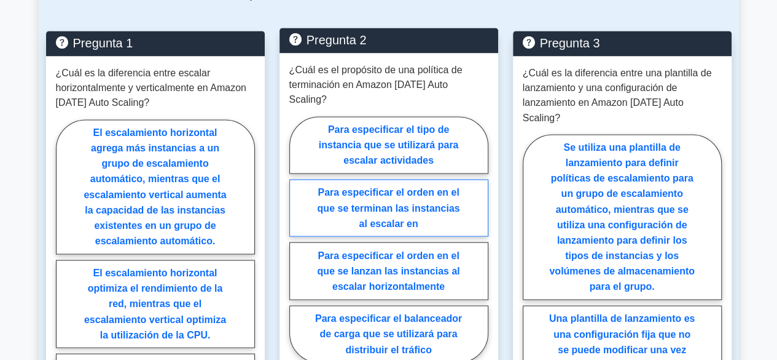
click at [409, 187] on font "Para especificar el orden en el que se terminan las instancias al escalar en" at bounding box center [388, 207] width 143 height 41
click at [297, 238] on input "Para especificar el orden en el que se terminan las instancias al escalar en" at bounding box center [293, 242] width 8 height 8
radio input "true"
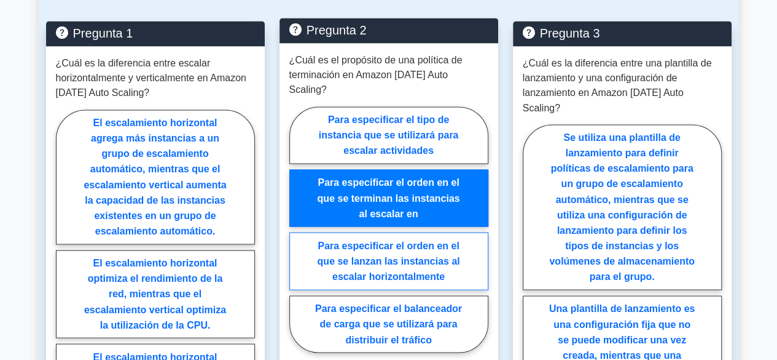
scroll to position [1055, 0]
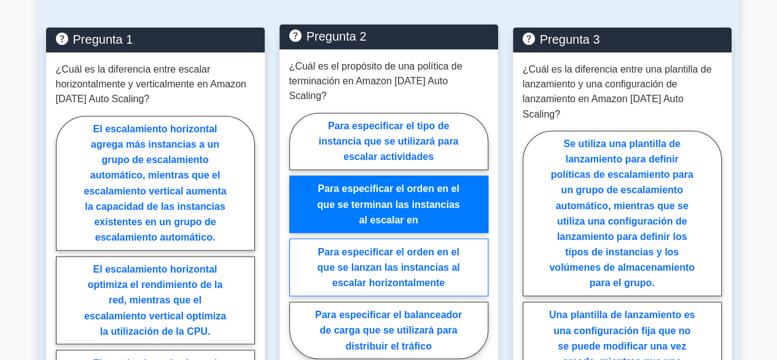
click at [402, 246] on font "Para especificar el orden en el que se lanzan las instancias al escalar horizon…" at bounding box center [388, 266] width 143 height 41
click at [297, 235] on input "Para especificar el orden en el que se lanzan las instancias al escalar horizon…" at bounding box center [293, 239] width 8 height 8
radio input "true"
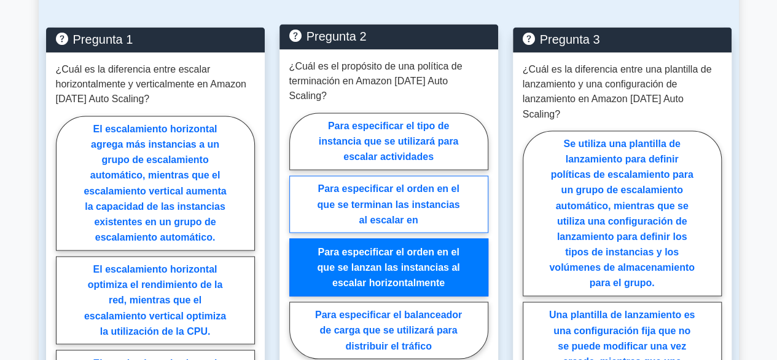
click at [392, 183] on font "Para especificar el orden en el que se terminan las instancias al escalar en" at bounding box center [388, 203] width 143 height 41
click at [297, 235] on input "Para especificar el orden en el que se terminan las instancias al escalar en" at bounding box center [293, 239] width 8 height 8
radio input "true"
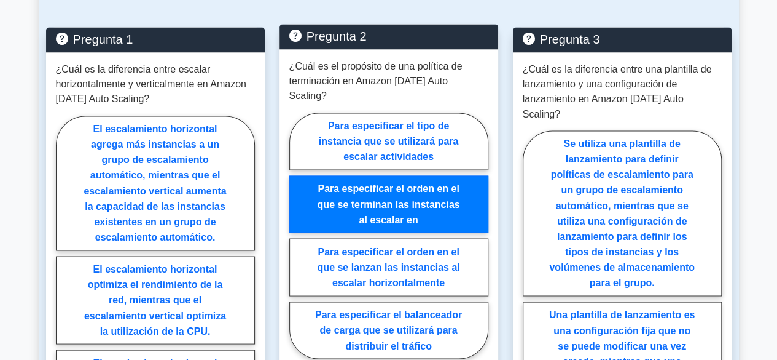
click at [390, 183] on font "Para especificar el orden en el que se terminan las instancias al escalar en" at bounding box center [388, 203] width 143 height 41
click at [297, 235] on input "Para especificar el orden en el que se terminan las instancias al escalar en" at bounding box center [293, 239] width 8 height 8
click at [390, 183] on font "Para especificar el orden en el que se terminan las instancias al escalar en" at bounding box center [388, 203] width 143 height 41
click at [297, 235] on input "Para especificar el orden en el que se terminan las instancias al escalar en" at bounding box center [293, 239] width 8 height 8
click at [390, 183] on font "Para especificar el orden en el que se terminan las instancias al escalar en" at bounding box center [388, 203] width 143 height 41
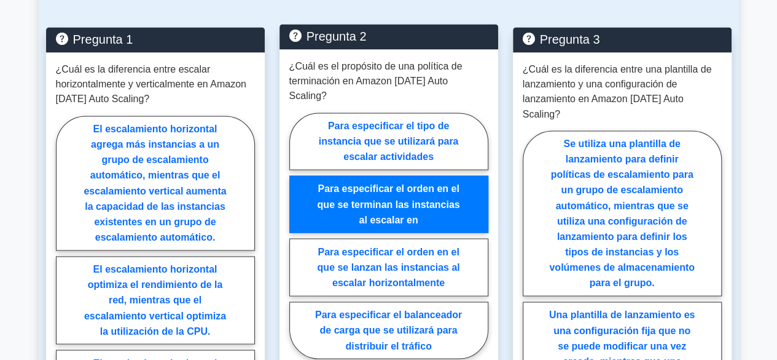
click at [297, 235] on input "Para especificar el orden en el que se terminan las instancias al escalar en" at bounding box center [293, 239] width 8 height 8
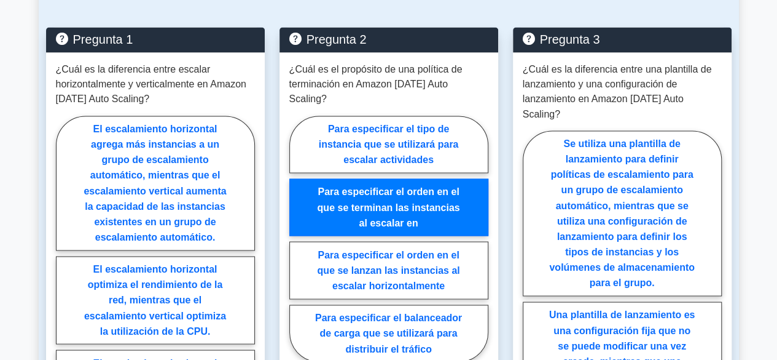
scroll to position [1089, 0]
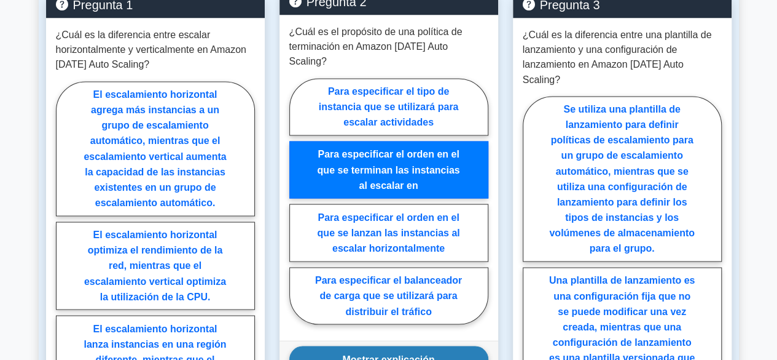
click at [407, 345] on button "Mostrar explicación" at bounding box center [388, 358] width 199 height 26
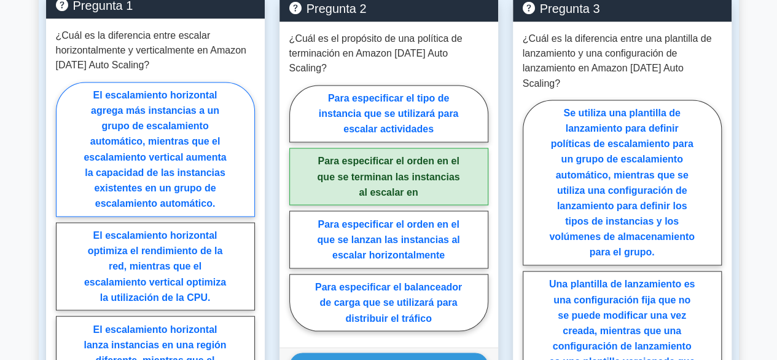
scroll to position [1039, 0]
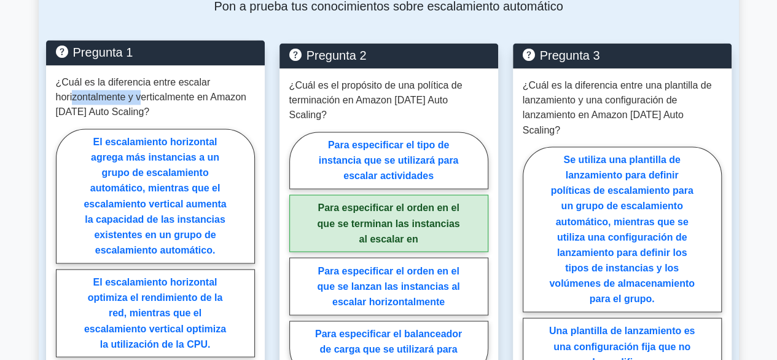
click at [144, 77] on font "¿Cuál es la diferencia entre escalar horizontalmente y verticalmente en Amazon …" at bounding box center [151, 97] width 191 height 40
click at [209, 77] on font "¿Cuál es la diferencia entre escalar horizontalmente y verticalmente en Amazon …" at bounding box center [151, 97] width 191 height 40
drag, startPoint x: 75, startPoint y: 79, endPoint x: 157, endPoint y: 82, distance: 82.4
click at [146, 79] on p "¿Cuál es la diferencia entre escalar horizontalmente y verticalmente en Amazon …" at bounding box center [155, 97] width 199 height 44
click at [159, 82] on p "¿Cuál es la diferencia entre escalar horizontalmente y verticalmente en Amazon …" at bounding box center [155, 97] width 199 height 44
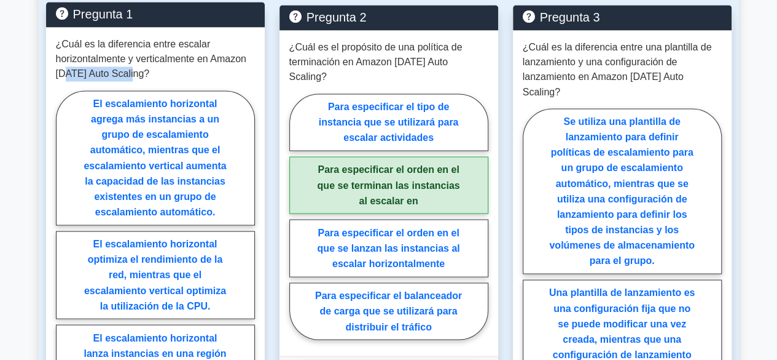
scroll to position [1079, 0]
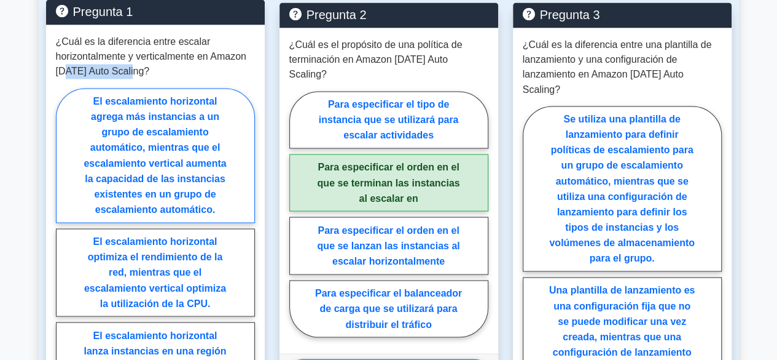
click at [184, 118] on font "El escalamiento horizontal agrega más instancias a un grupo de escalamiento aut…" at bounding box center [155, 155] width 143 height 119
click at [64, 310] on input "El escalamiento horizontal agrega más instancias a un grupo de escalamiento aut…" at bounding box center [60, 314] width 8 height 8
radio input "true"
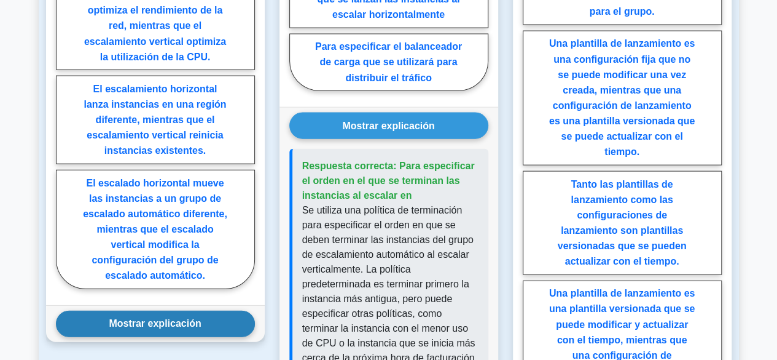
click at [161, 318] on font "Mostrar explicación" at bounding box center [155, 323] width 92 height 10
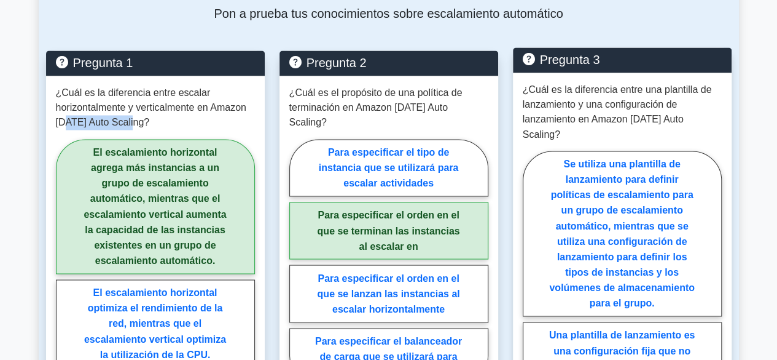
scroll to position [1031, 0]
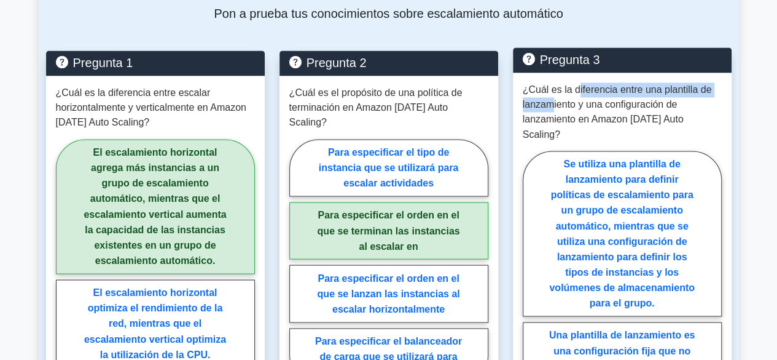
drag, startPoint x: 574, startPoint y: 62, endPoint x: 532, endPoint y: 78, distance: 45.3
click at [534, 84] on font "¿Cuál es la diferencia entre una plantilla de lanzamiento y una configuración d…" at bounding box center [617, 111] width 189 height 55
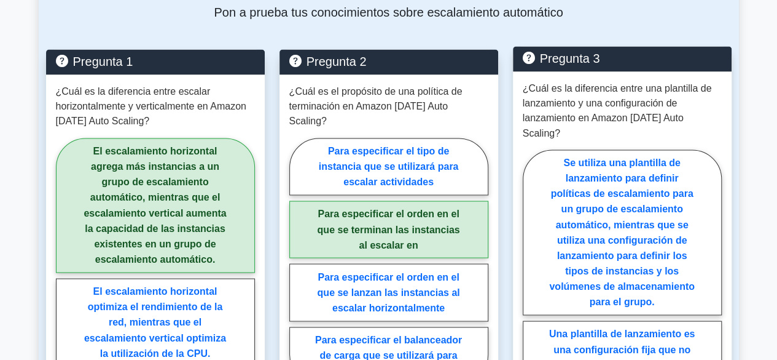
click at [572, 83] on font "¿Cuál es la diferencia entre una plantilla de lanzamiento y una configuración d…" at bounding box center [617, 110] width 189 height 55
drag, startPoint x: 601, startPoint y: 77, endPoint x: 636, endPoint y: 84, distance: 35.7
click at [683, 81] on p "¿Cuál es la diferencia entre una plantilla de lanzamiento y una configuración d…" at bounding box center [622, 110] width 199 height 59
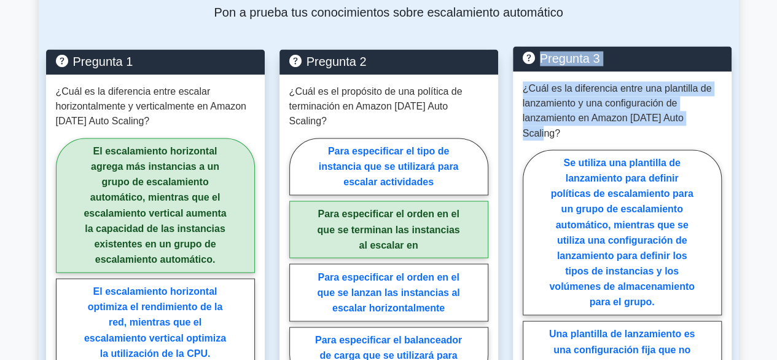
drag, startPoint x: 506, startPoint y: 91, endPoint x: 719, endPoint y: 90, distance: 212.7
click at [721, 90] on p "¿Cuál es la diferencia entre una plantilla de lanzamiento y una configuración d…" at bounding box center [622, 110] width 199 height 59
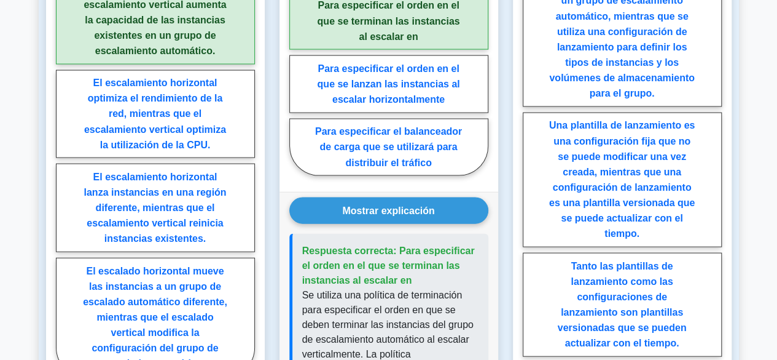
scroll to position [1242, 0]
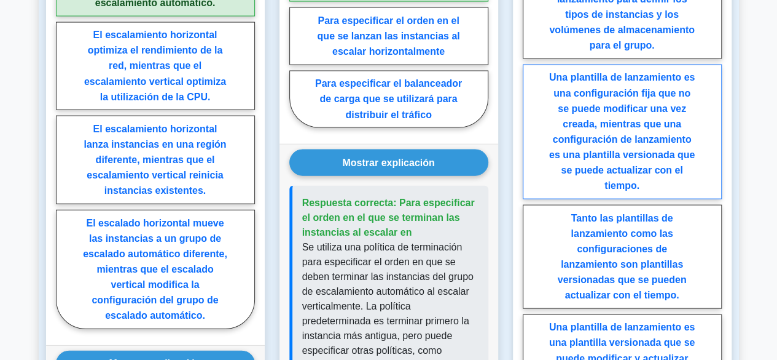
click at [610, 76] on label "Una plantilla de lanzamiento es una configuración fija que no se puede modifica…" at bounding box center [622, 132] width 199 height 135
click at [531, 178] on input "Una plantilla de lanzamiento es una configuración fija que no se puede modifica…" at bounding box center [527, 182] width 8 height 8
radio input "true"
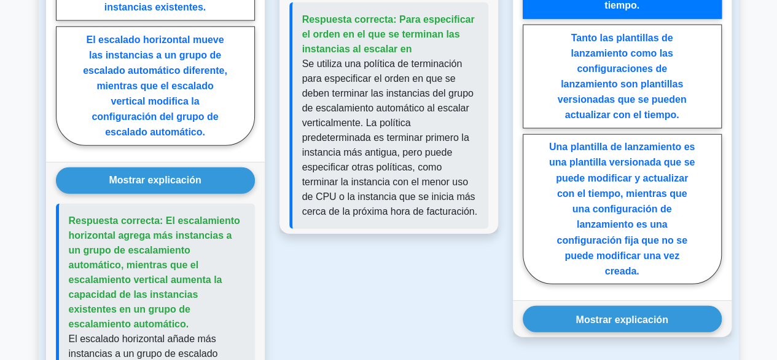
scroll to position [1481, 0]
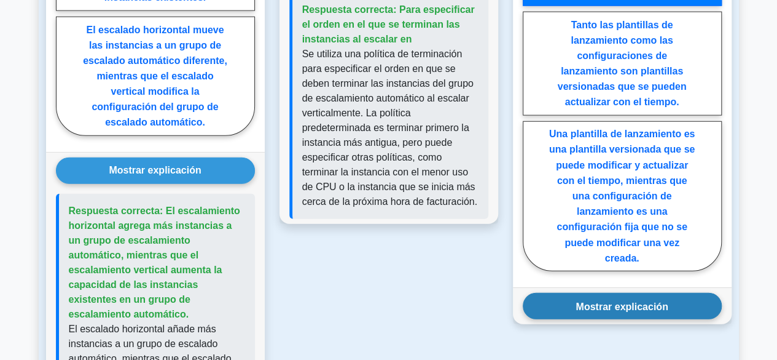
click at [629, 293] on button "Mostrar explicación" at bounding box center [622, 306] width 199 height 26
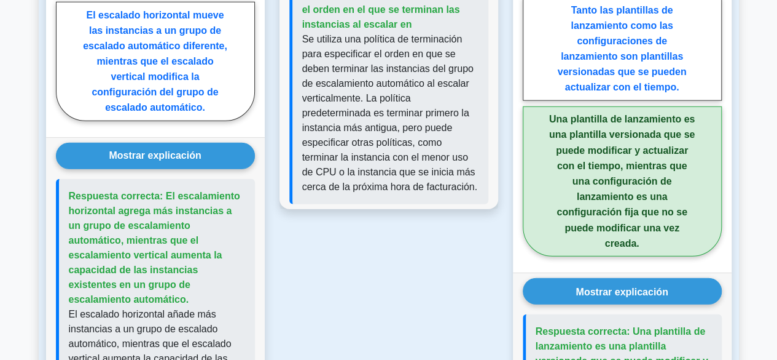
scroll to position [1497, 0]
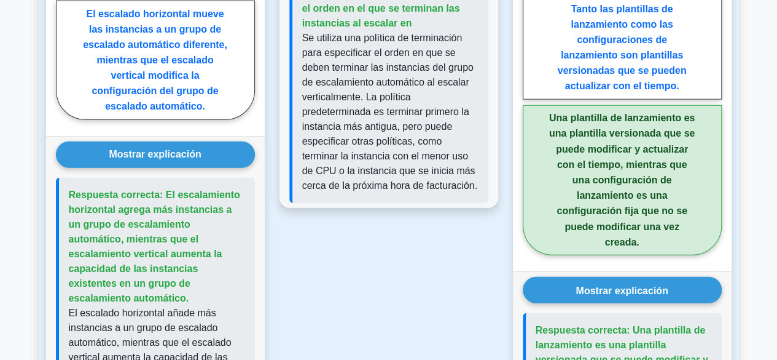
drag, startPoint x: 627, startPoint y: 101, endPoint x: 595, endPoint y: 112, distance: 33.6
click at [595, 113] on font "Una plantilla de lanzamiento es una plantilla versionada que se puede modificar…" at bounding box center [622, 180] width 146 height 134
radio input "true"
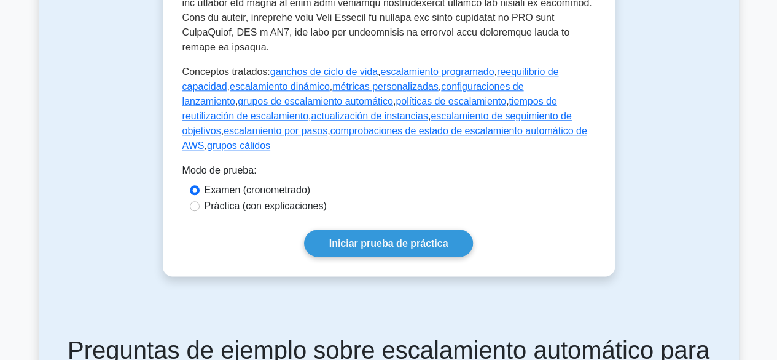
scroll to position [636, 0]
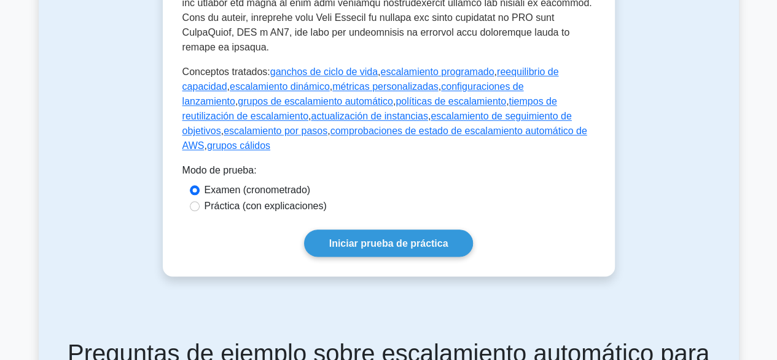
click at [232, 200] on font "Práctica (con explicaciones)" at bounding box center [266, 205] width 122 height 10
click at [200, 201] on input "Práctica (con explicaciones)" at bounding box center [195, 206] width 10 height 10
radio input "true"
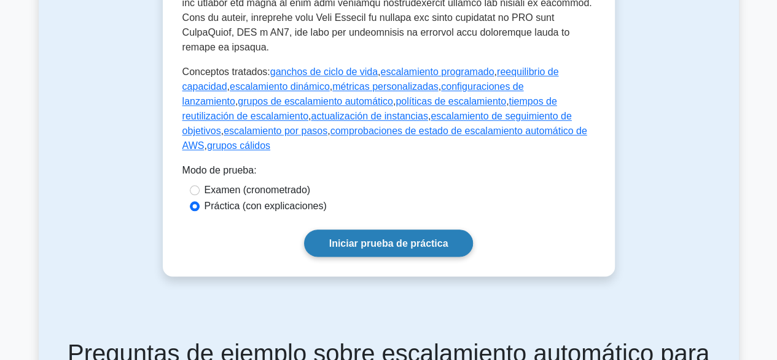
click at [343, 238] on font "Iniciar prueba de práctica" at bounding box center [388, 243] width 119 height 10
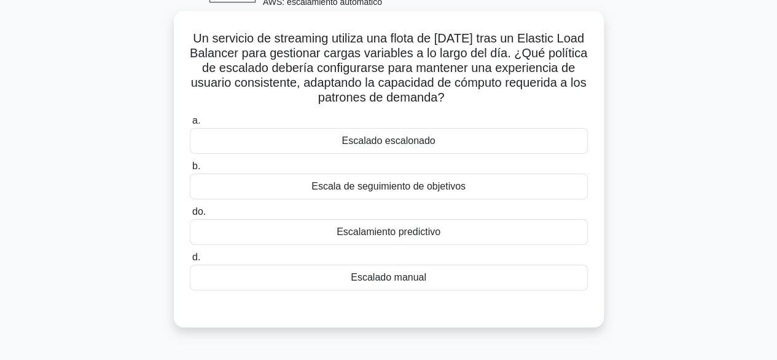
scroll to position [75, 0]
click at [643, 197] on div "Un servicio de streaming utiliza una flota de EC2 tras un Elastic Load Balancer…" at bounding box center [389, 177] width 701 height 331
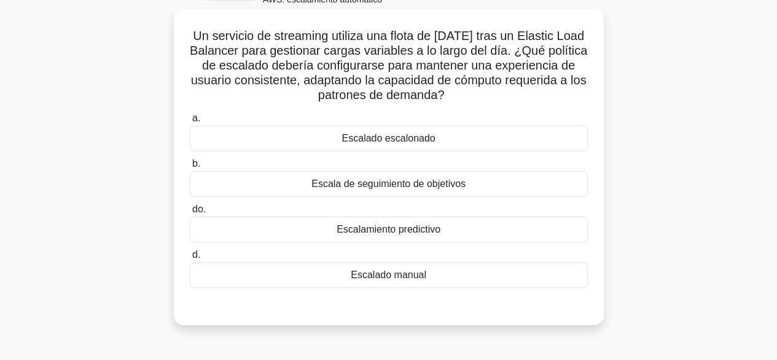
click at [422, 238] on div "Escalamiento predictivo" at bounding box center [389, 229] width 398 height 26
click at [190, 213] on input "do. Escalamiento predictivo" at bounding box center [190, 209] width 0 height 8
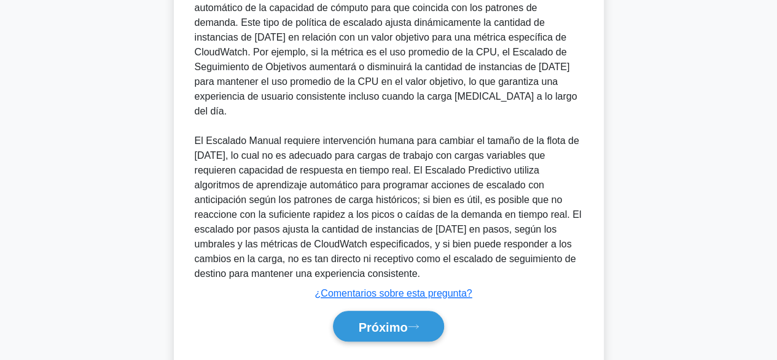
scroll to position [446, 0]
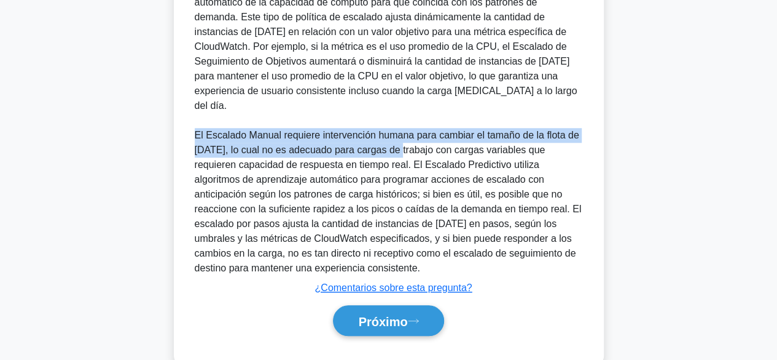
drag, startPoint x: 192, startPoint y: 120, endPoint x: 396, endPoint y: 148, distance: 206.0
click at [396, 146] on div "El Escalado de Seguimiento de Objetivos es la opción más adecuada para un escen…" at bounding box center [389, 121] width 398 height 310
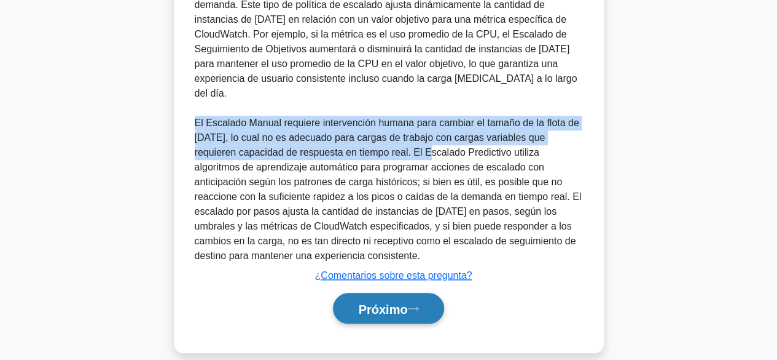
drag, startPoint x: 382, startPoint y: 305, endPoint x: 386, endPoint y: 297, distance: 9.6
click at [384, 299] on button "Próximo" at bounding box center [388, 308] width 111 height 31
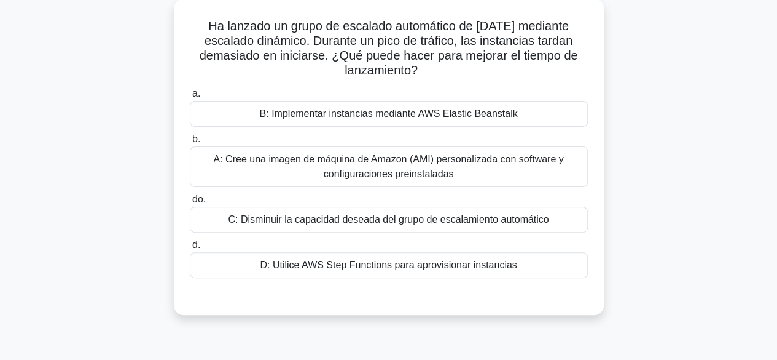
scroll to position [79, 0]
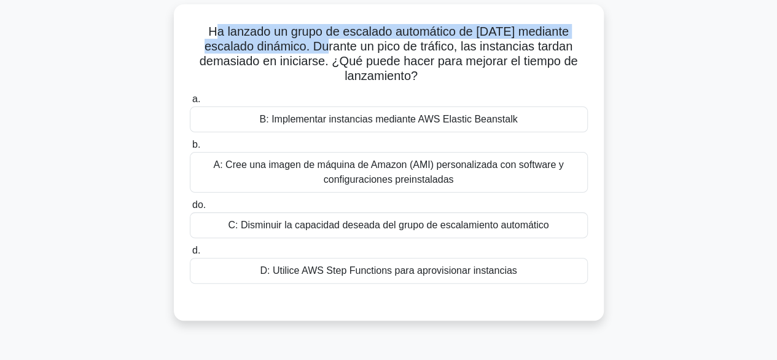
drag, startPoint x: 230, startPoint y: 30, endPoint x: 357, endPoint y: 48, distance: 128.6
click at [356, 47] on font "Ha lanzado un grupo de escalado automático de EC2 mediante escalado dinámico. D…" at bounding box center [389, 54] width 379 height 58
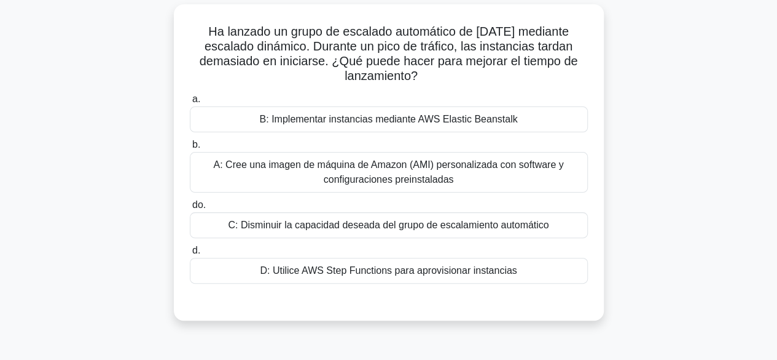
click at [309, 58] on font "Ha lanzado un grupo de escalado automático de EC2 mediante escalado dinámico. D…" at bounding box center [389, 54] width 379 height 58
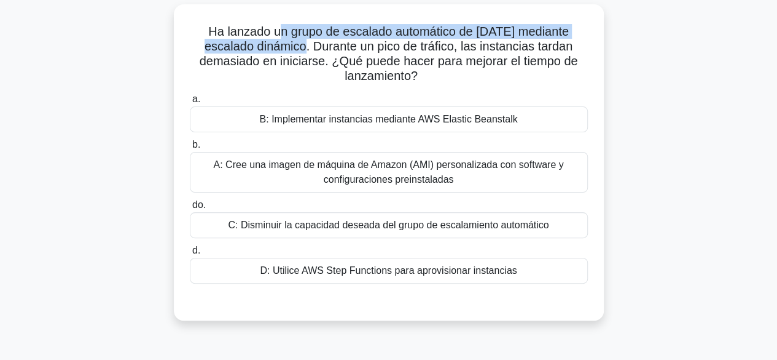
drag, startPoint x: 283, startPoint y: 39, endPoint x: 317, endPoint y: 57, distance: 38.2
click at [317, 57] on font "Ha lanzado un grupo de escalado automático de EC2 mediante escalado dinámico. D…" at bounding box center [389, 54] width 379 height 58
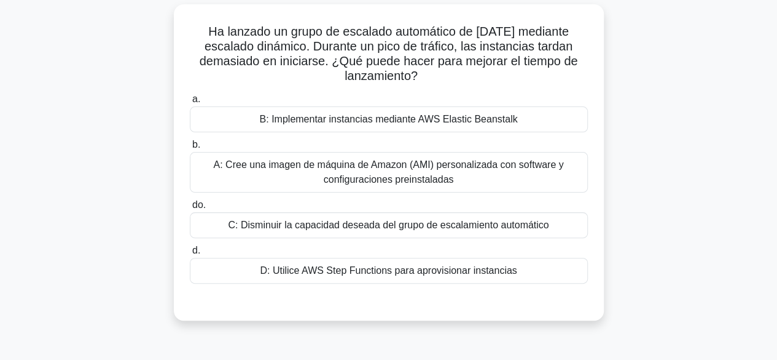
click at [320, 72] on h5 "Ha lanzado un grupo de escalado automático de EC2 mediante escalado dinámico. D…" at bounding box center [389, 54] width 401 height 60
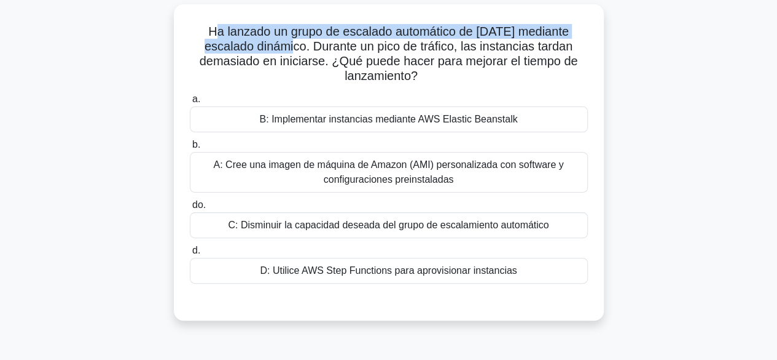
drag, startPoint x: 220, startPoint y: 28, endPoint x: 306, endPoint y: 41, distance: 87.0
click at [306, 41] on font "Ha lanzado un grupo de escalado automático de EC2 mediante escalado dinámico. D…" at bounding box center [389, 54] width 379 height 58
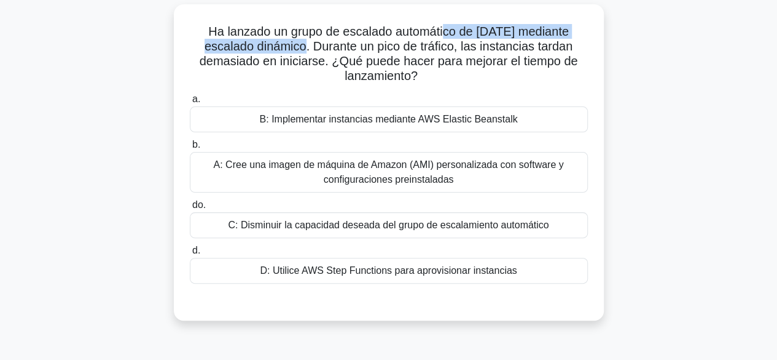
drag, startPoint x: 318, startPoint y: 41, endPoint x: 454, endPoint y: 32, distance: 135.5
click at [454, 32] on font "Ha lanzado un grupo de escalado automático de EC2 mediante escalado dinámico. D…" at bounding box center [389, 54] width 379 height 58
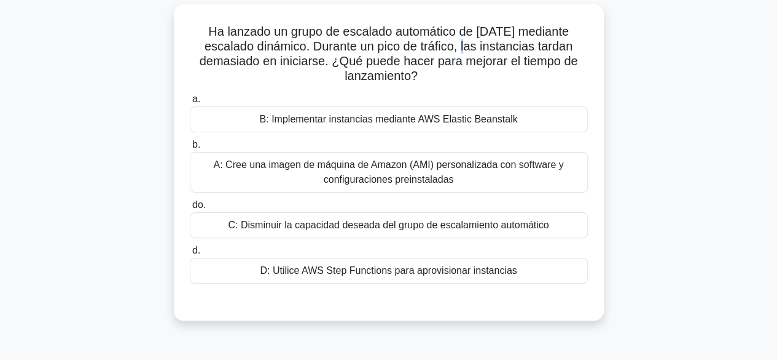
click at [479, 43] on font "Ha lanzado un grupo de escalado automático de EC2 mediante escalado dinámico. D…" at bounding box center [389, 54] width 379 height 58
drag, startPoint x: 227, startPoint y: 66, endPoint x: 333, endPoint y: 63, distance: 105.1
click at [321, 61] on font "Ha lanzado un grupo de escalado automático de EC2 mediante escalado dinámico. D…" at bounding box center [389, 54] width 379 height 58
click at [402, 278] on div "D: Utilice AWS Step Functions para aprovisionar instancias" at bounding box center [389, 271] width 398 height 26
click at [190, 254] on input "d. D: Utilice AWS Step Functions para aprovisionar instancias" at bounding box center [190, 250] width 0 height 8
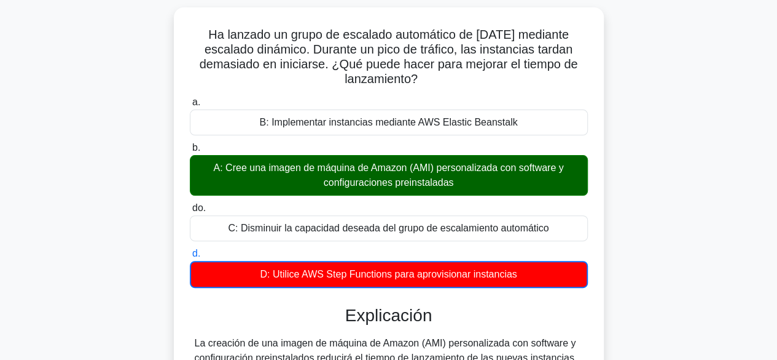
drag, startPoint x: 402, startPoint y: 278, endPoint x: 156, endPoint y: 208, distance: 255.6
click at [156, 208] on div "Ha lanzado un grupo de escalado automático de EC2 mediante escalado dinámico. D…" at bounding box center [389, 253] width 701 height 492
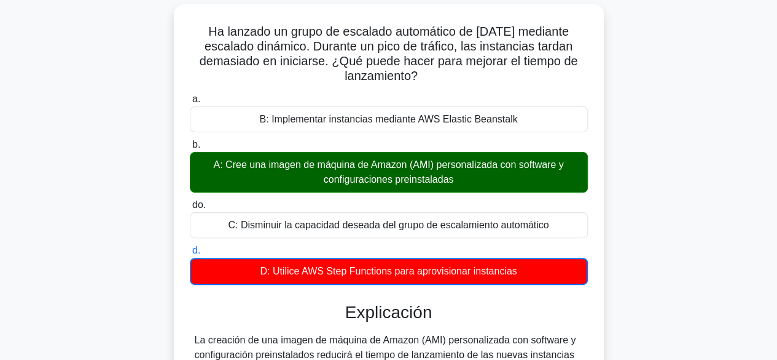
drag, startPoint x: 309, startPoint y: 171, endPoint x: 426, endPoint y: 175, distance: 117.5
click at [409, 175] on font "A: Cree una imagen de máquina de Amazon (AMI) personalizada con software y conf…" at bounding box center [388, 171] width 350 height 25
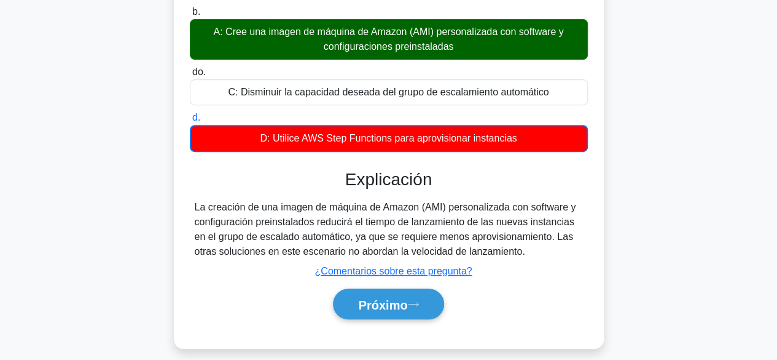
scroll to position [304, 0]
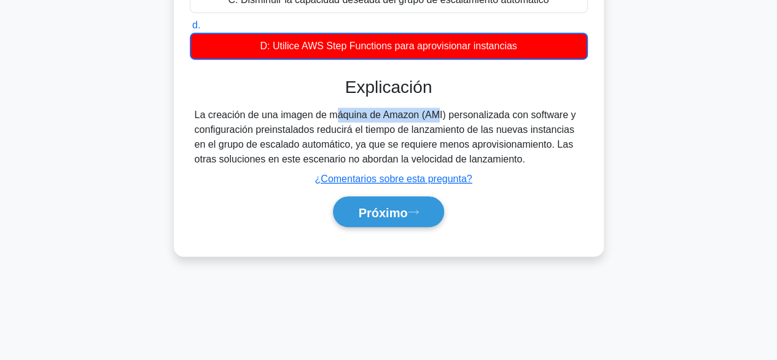
drag, startPoint x: 259, startPoint y: 115, endPoint x: 384, endPoint y: 120, distance: 124.9
click at [360, 114] on font "La creación de una imagen de máquina de Amazon (AMI) personalizada con software…" at bounding box center [386, 136] width 382 height 55
drag, startPoint x: 400, startPoint y: 118, endPoint x: 441, endPoint y: 124, distance: 41.6
click at [431, 125] on font "La creación de una imagen de máquina de Amazon (AMI) personalizada con software…" at bounding box center [386, 136] width 382 height 55
click at [441, 124] on font "La creación de una imagen de máquina de Amazon (AMI) personalizada con software…" at bounding box center [386, 136] width 382 height 55
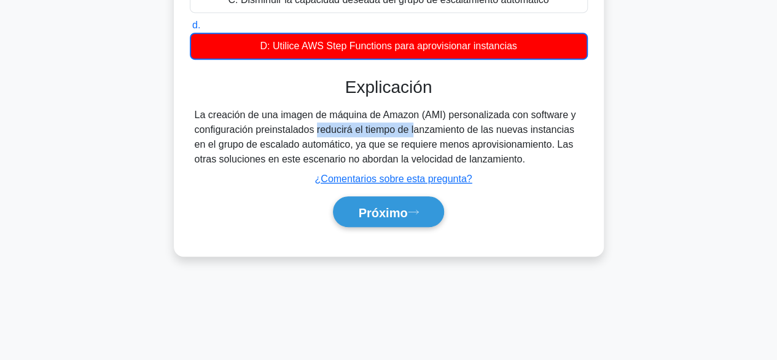
drag, startPoint x: 253, startPoint y: 128, endPoint x: 344, endPoint y: 127, distance: 90.4
click at [344, 127] on font "La creación de una imagen de máquina de Amazon (AMI) personalizada con software…" at bounding box center [386, 136] width 382 height 55
click at [366, 133] on font "La creación de una imagen de máquina de Amazon (AMI) personalizada con software…" at bounding box center [386, 136] width 382 height 55
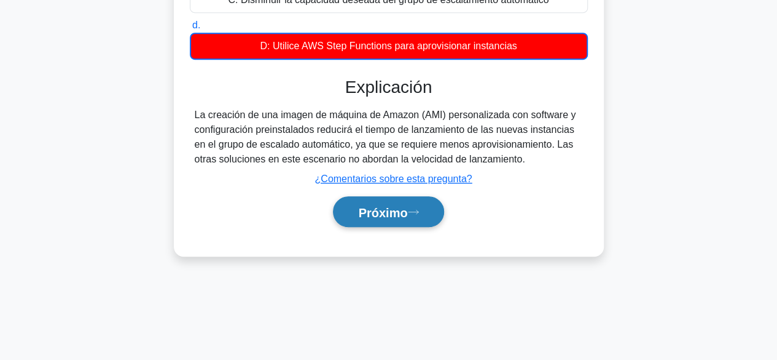
click at [376, 201] on button "Próximo" at bounding box center [388, 211] width 111 height 31
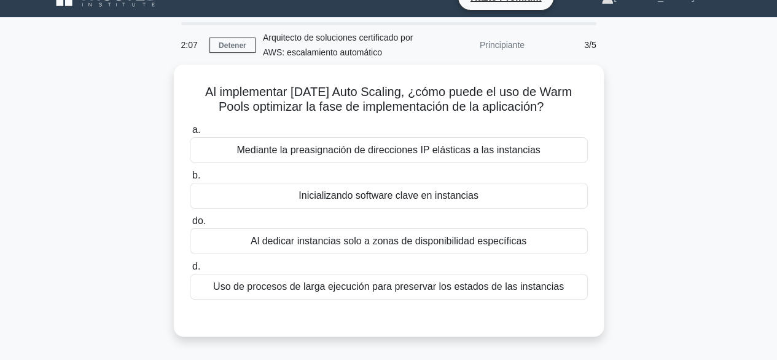
scroll to position [22, 0]
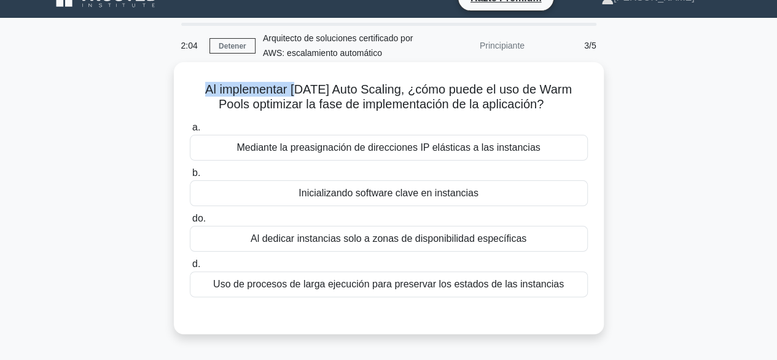
drag, startPoint x: 197, startPoint y: 91, endPoint x: 288, endPoint y: 92, distance: 91.0
click at [288, 92] on font "Al implementar EC2 Auto Scaling, ¿cómo puede el uso de Warm Pools optimizar la …" at bounding box center [388, 96] width 367 height 28
click at [286, 166] on label "b. Inicializando software clave en instancias" at bounding box center [389, 185] width 398 height 41
click at [190, 169] on input "b. Inicializando software clave en instancias" at bounding box center [190, 173] width 0 height 8
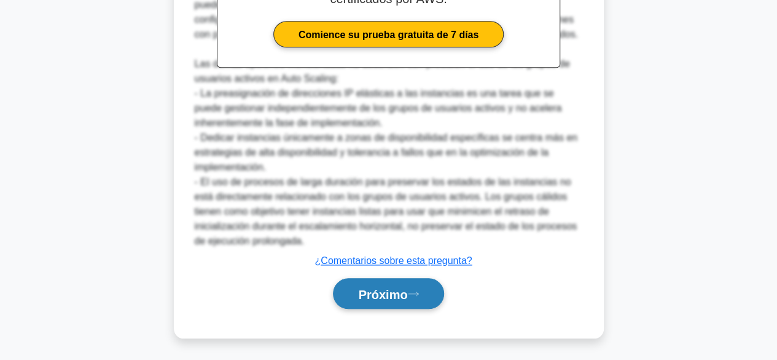
click at [390, 291] on font "Próximo" at bounding box center [382, 294] width 49 height 14
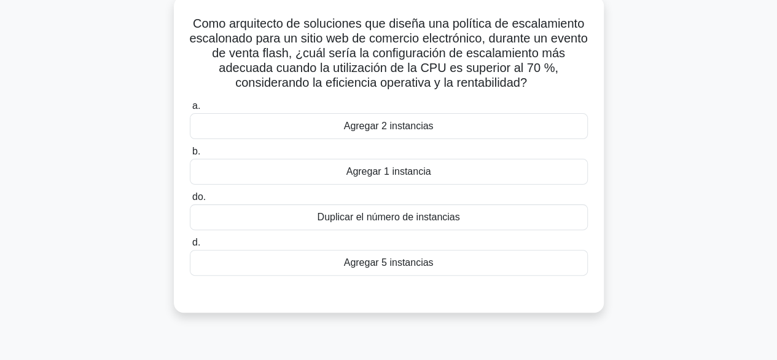
scroll to position [88, 0]
click at [382, 218] on font "Duplicar el número de instancias" at bounding box center [388, 216] width 143 height 10
click at [190, 200] on input "do. Duplicar el número de instancias" at bounding box center [190, 196] width 0 height 8
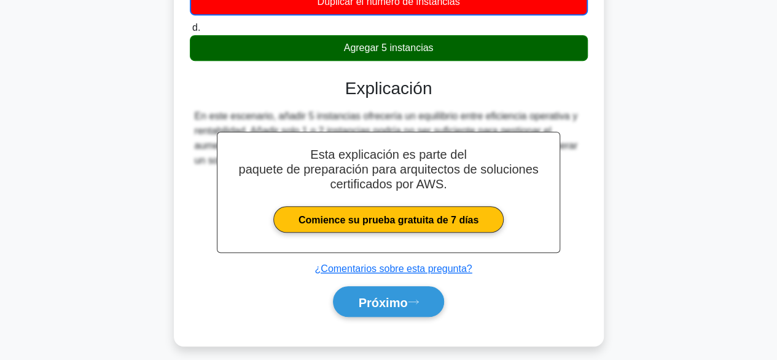
scroll to position [311, 0]
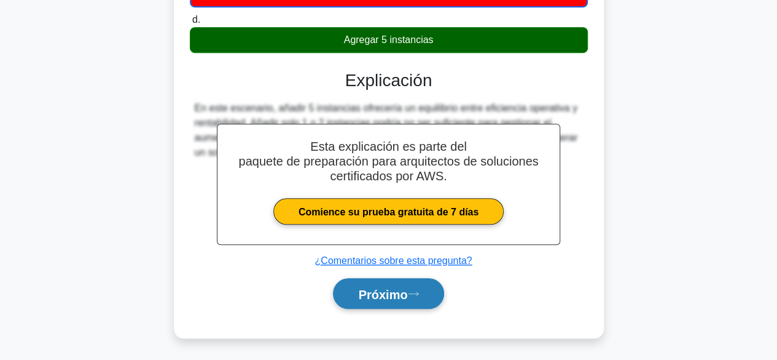
click at [422, 298] on button "Próximo" at bounding box center [388, 293] width 111 height 31
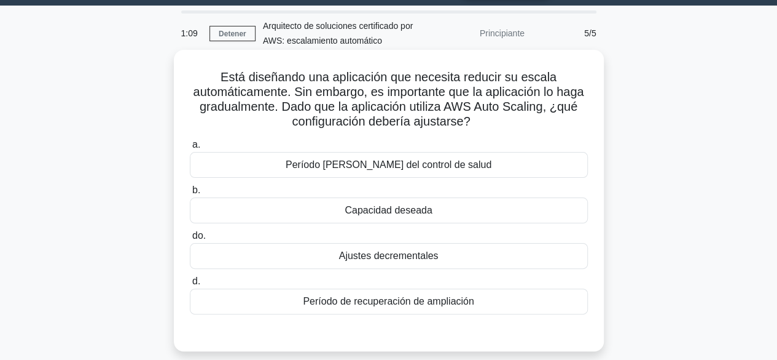
scroll to position [41, 0]
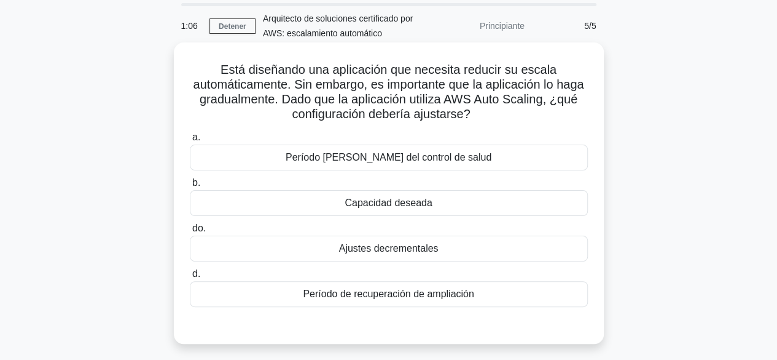
click at [423, 81] on font "Está diseñando una aplicación que necesita reducir su escala automáticamente. S…" at bounding box center [389, 92] width 391 height 58
drag, startPoint x: 216, startPoint y: 83, endPoint x: 302, endPoint y: 82, distance: 86.7
click at [302, 82] on font "Está diseñando una aplicación que necesita reducir su escala automáticamente. S…" at bounding box center [389, 92] width 391 height 58
click at [253, 72] on font "Está diseñando una aplicación que necesita reducir su escala automáticamente. S…" at bounding box center [389, 91] width 391 height 58
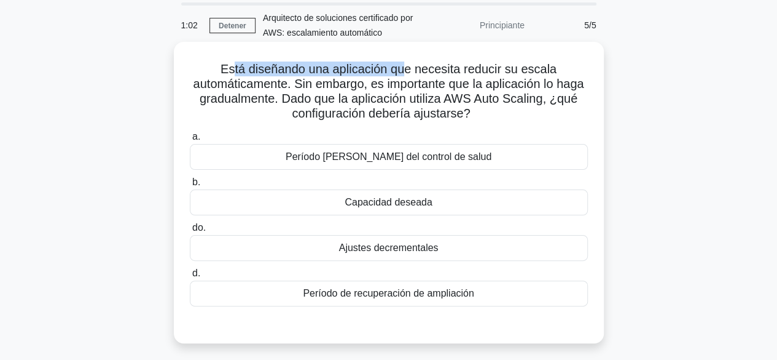
drag, startPoint x: 231, startPoint y: 72, endPoint x: 404, endPoint y: 66, distance: 173.4
click at [404, 66] on font "Está diseñando una aplicación que necesita reducir su escala automáticamente. S…" at bounding box center [389, 91] width 391 height 58
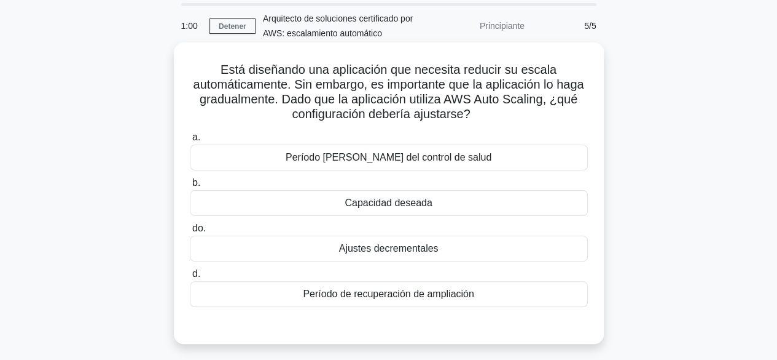
click at [492, 108] on h5 "Está diseñando una aplicación que necesita reducir su escala automáticamente. S…" at bounding box center [389, 92] width 401 height 60
click at [401, 256] on div "Ajustes decrementales" at bounding box center [389, 248] width 398 height 26
click at [190, 232] on input "do. Ajustes decrementales" at bounding box center [190, 228] width 0 height 8
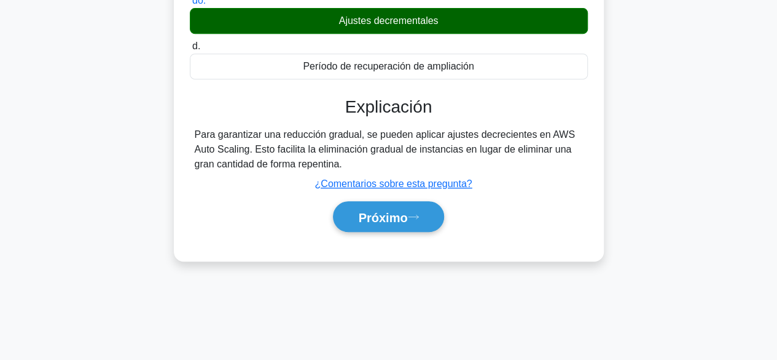
scroll to position [274, 0]
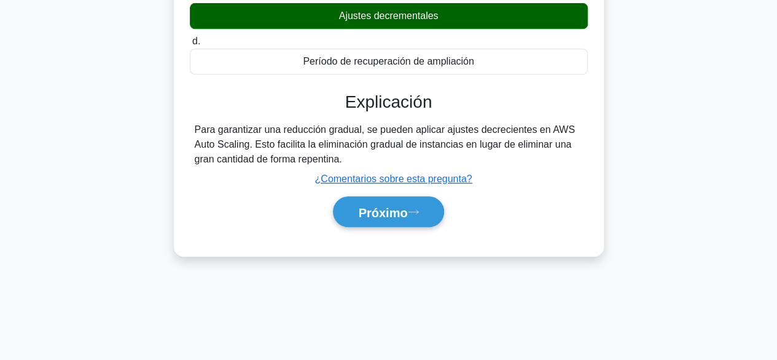
drag, startPoint x: 244, startPoint y: 153, endPoint x: 355, endPoint y: 159, distance: 110.8
click at [353, 159] on div "Para garantizar una reducción gradual, se pueden aplicar ajustes decrecientes e…" at bounding box center [389, 144] width 388 height 44
click at [359, 159] on div "Para garantizar una reducción gradual, se pueden aplicar ajustes decrecientes e…" at bounding box center [389, 144] width 388 height 44
click at [361, 205] on font "Próximo" at bounding box center [382, 212] width 49 height 14
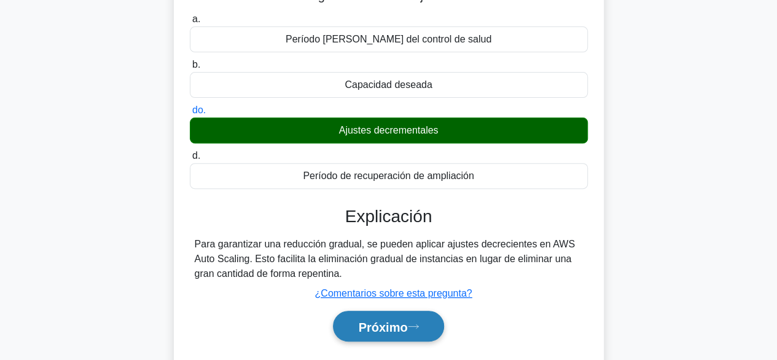
scroll to position [29, 0]
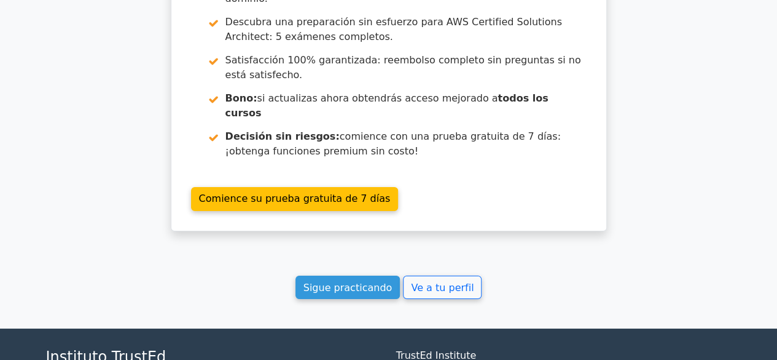
scroll to position [2092, 0]
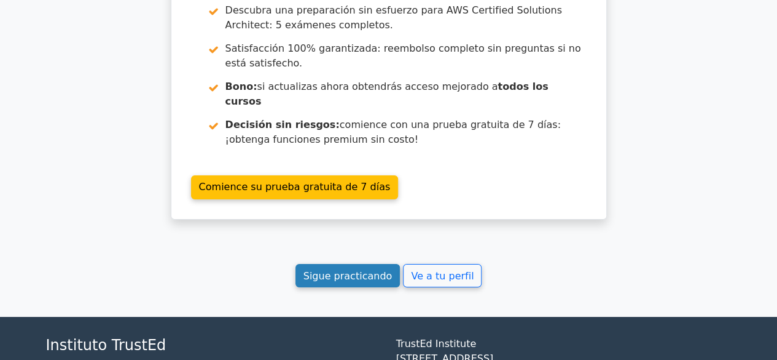
click at [374, 269] on font "Sigue practicando" at bounding box center [348, 275] width 89 height 12
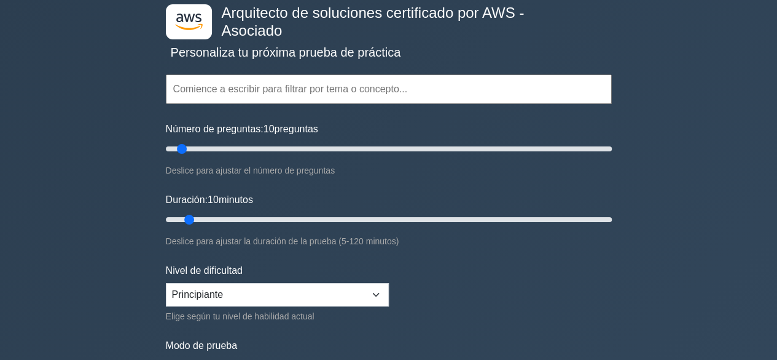
scroll to position [91, 0]
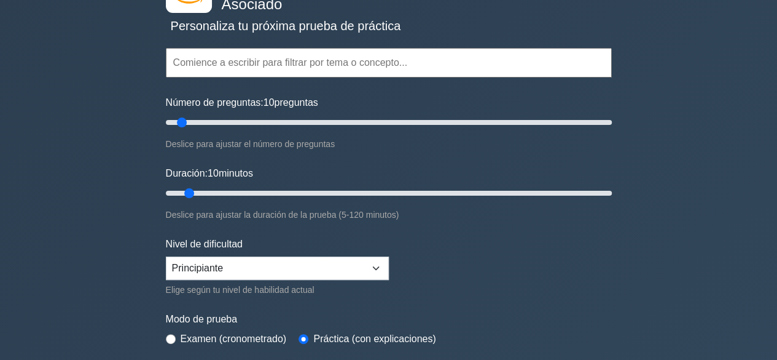
click at [284, 251] on div "Nivel de dificultad Principiante Intermedio Experto Elige según tu nivel de hab…" at bounding box center [277, 267] width 223 height 60
click at [282, 256] on select "Principiante Intermedio Experto" at bounding box center [277, 267] width 223 height 23
click at [419, 239] on form "Temas Amazon [DATE] Amazon S3 VPC de Amazon Gestión de identidades y accesos de…" at bounding box center [389, 192] width 446 height 399
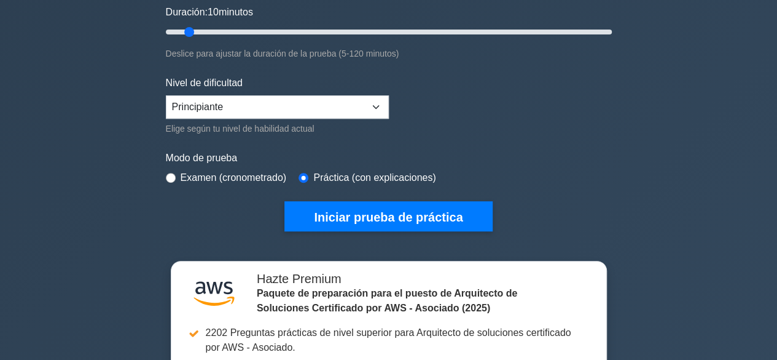
scroll to position [254, 0]
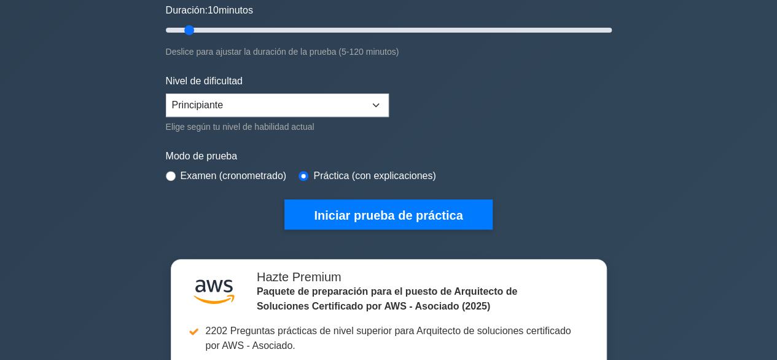
click at [208, 173] on font "Examen (cronometrado)" at bounding box center [234, 175] width 106 height 10
click at [188, 174] on font "Examen (cronometrado)" at bounding box center [234, 175] width 106 height 10
click at [173, 174] on input "radio" at bounding box center [171, 176] width 10 height 10
radio input "true"
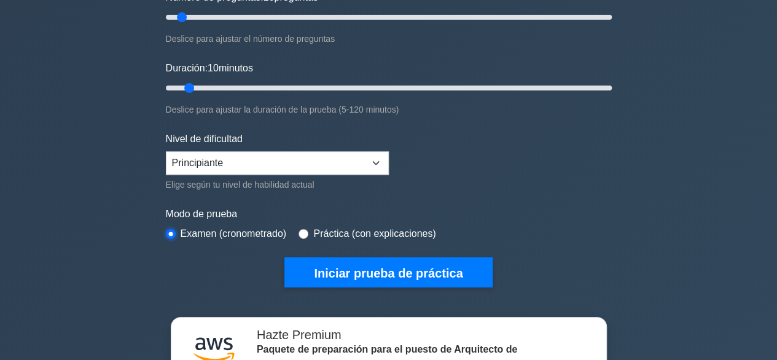
scroll to position [192, 0]
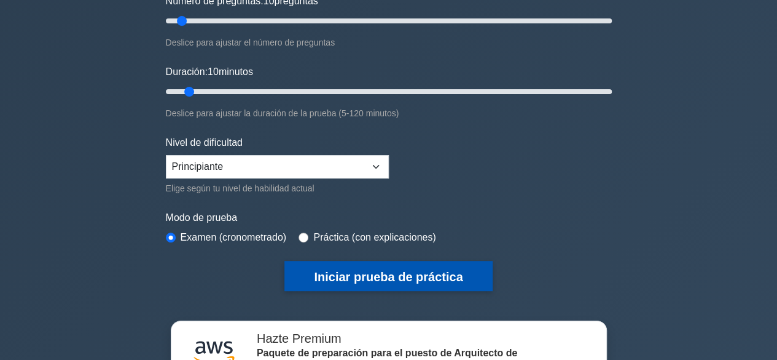
click at [347, 281] on button "Iniciar prueba de práctica" at bounding box center [389, 276] width 208 height 30
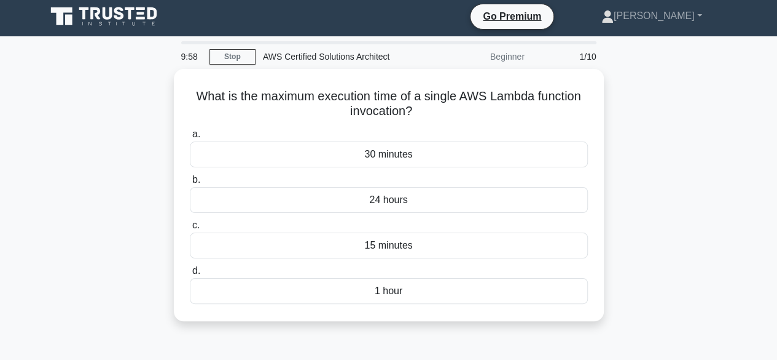
scroll to position [4, 0]
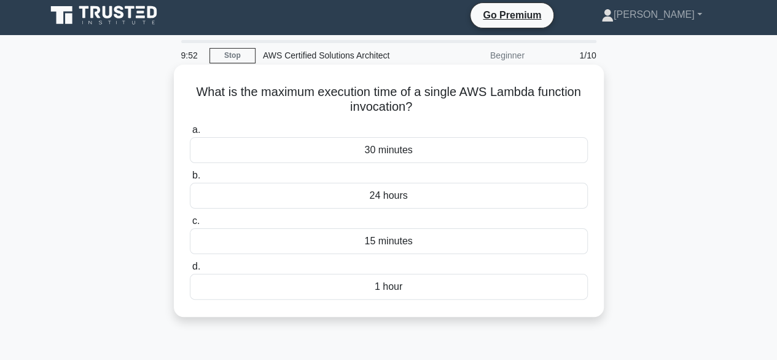
click at [408, 243] on div "15 minutes" at bounding box center [389, 241] width 398 height 26
click at [190, 225] on input "c. 15 minutes" at bounding box center [190, 221] width 0 height 8
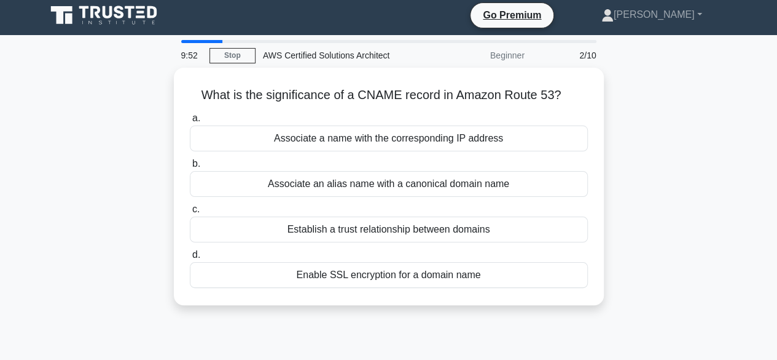
scroll to position [0, 0]
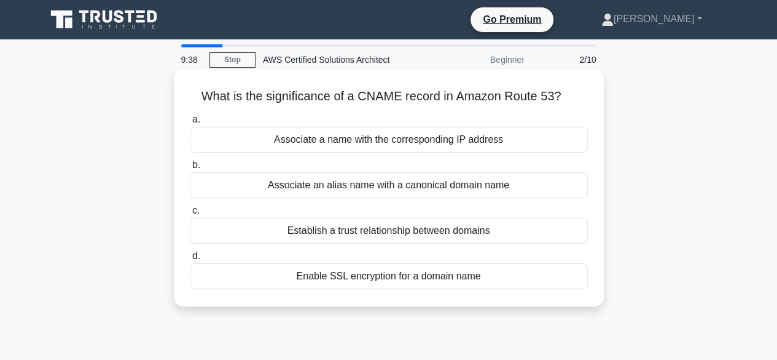
click at [370, 138] on div "Associate a name with the corresponding IP address" at bounding box center [389, 140] width 398 height 26
click at [190, 124] on input "a. Associate a name with the corresponding IP address" at bounding box center [190, 120] width 0 height 8
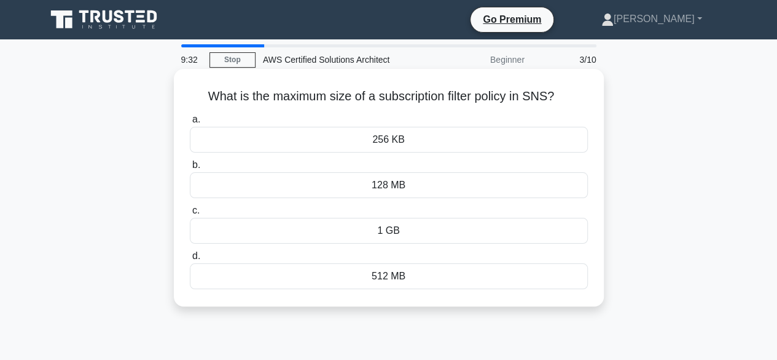
click at [408, 138] on div "256 KB" at bounding box center [389, 140] width 398 height 26
click at [190, 124] on input "a. 256 KB" at bounding box center [190, 120] width 0 height 8
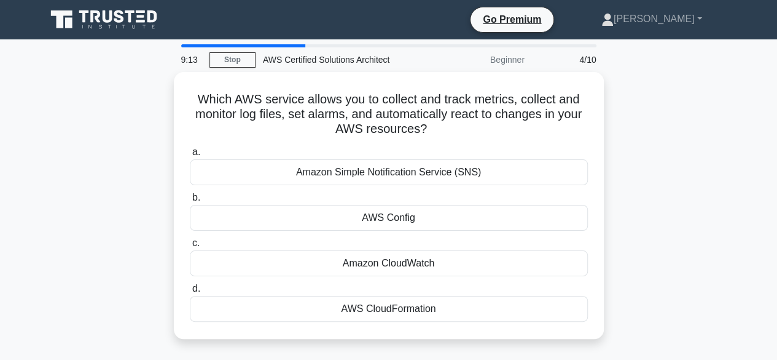
click at [652, 104] on div "Which AWS service allows you to collect and track metrics, collect and monitor …" at bounding box center [389, 212] width 701 height 281
click at [640, 169] on div "Which AWS service allows you to collect and track metrics, collect and monitor …" at bounding box center [389, 212] width 701 height 281
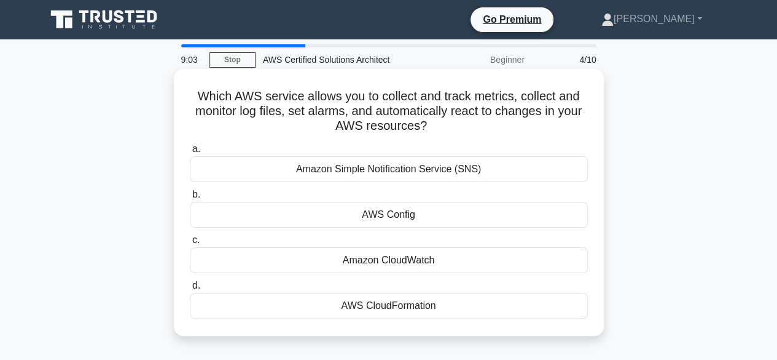
click at [414, 260] on div "Amazon CloudWatch" at bounding box center [389, 260] width 398 height 26
click at [190, 244] on input "c. Amazon CloudWatch" at bounding box center [190, 240] width 0 height 8
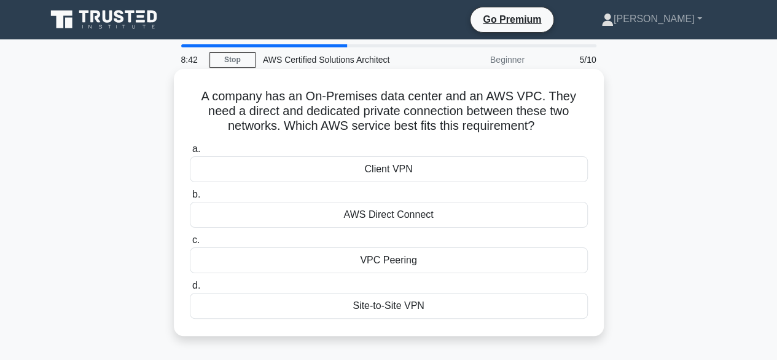
click at [402, 303] on div "Site-to-Site VPN" at bounding box center [389, 306] width 398 height 26
click at [190, 289] on input "d. Site-to-Site VPN" at bounding box center [190, 285] width 0 height 8
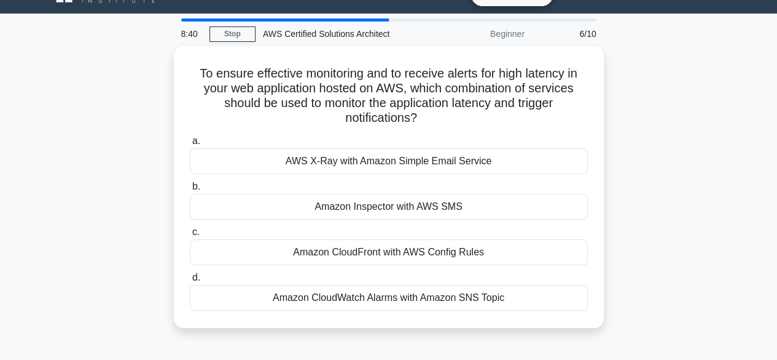
scroll to position [26, 0]
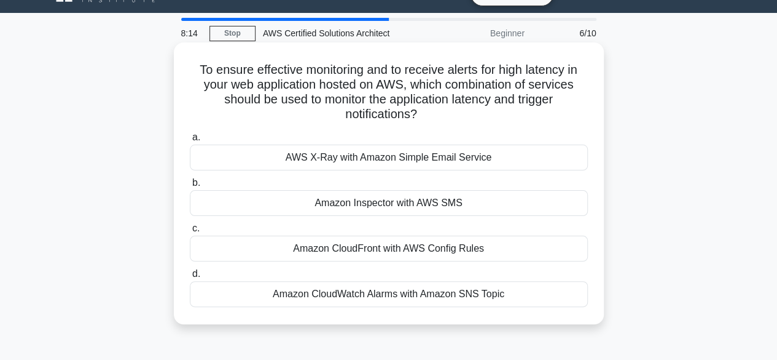
click at [462, 202] on div "Amazon Inspector with AWS SMS" at bounding box center [389, 203] width 398 height 26
click at [190, 187] on input "b. Amazon Inspector with AWS SMS" at bounding box center [190, 183] width 0 height 8
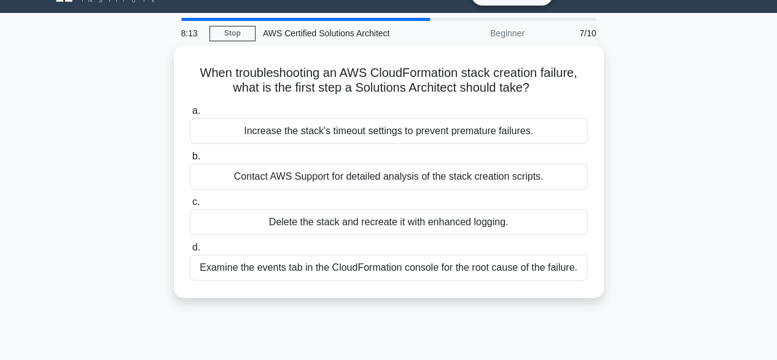
scroll to position [0, 0]
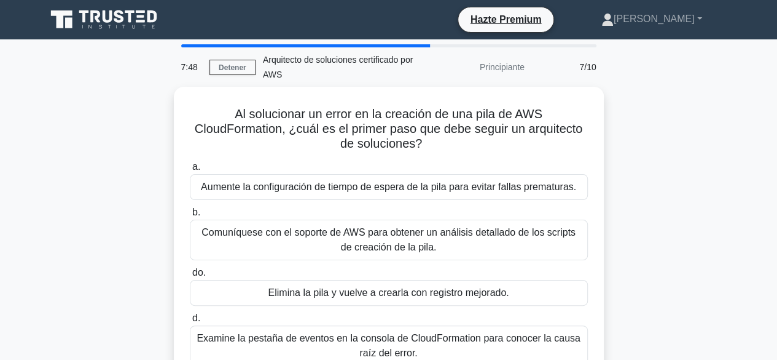
click at [650, 233] on div "Al solucionar un error en la creación de una pila de AWS CloudFormation, ¿cuál …" at bounding box center [389, 242] width 701 height 311
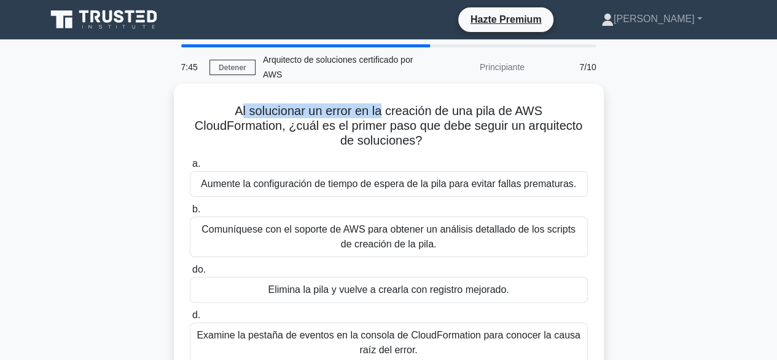
drag, startPoint x: 240, startPoint y: 112, endPoint x: 384, endPoint y: 114, distance: 144.4
click at [384, 114] on font "Al solucionar un error en la creación de una pila de AWS CloudFormation, ¿cuál …" at bounding box center [389, 125] width 388 height 43
click at [451, 156] on div "a. Aumente la configuración de tiempo de espera de la pila para evitar fallas p…" at bounding box center [389, 259] width 413 height 211
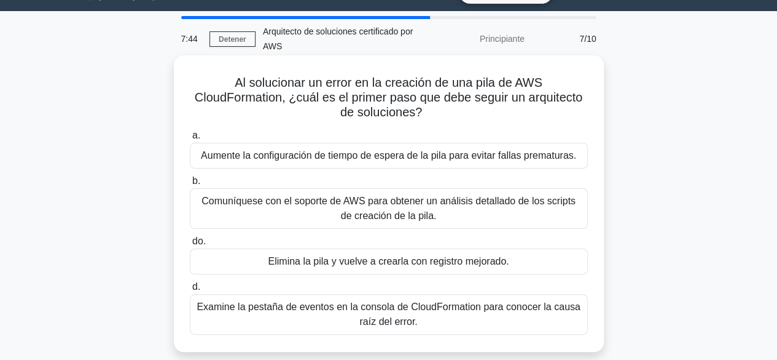
scroll to position [29, 0]
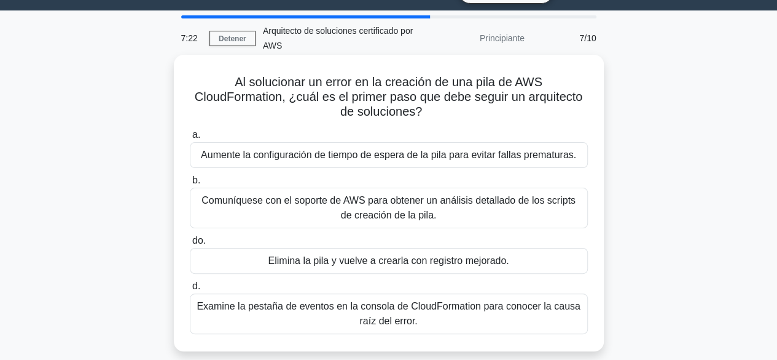
click at [478, 257] on font "Elimina la pila y vuelve a crearla con registro mejorado." at bounding box center [388, 260] width 241 height 10
click at [190, 245] on input "do. Elimina la pila y vuelve a crearla con registro mejorado." at bounding box center [190, 241] width 0 height 8
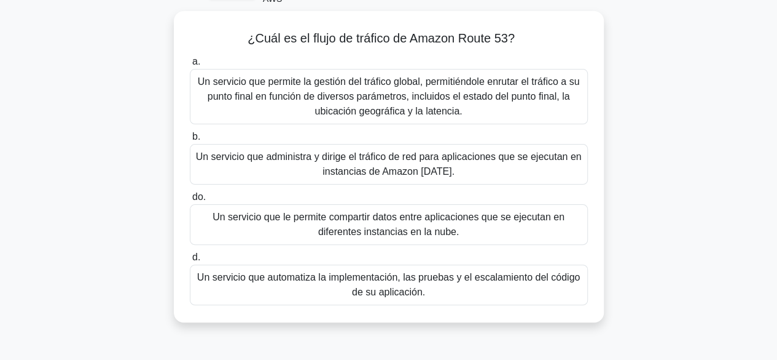
scroll to position [79, 0]
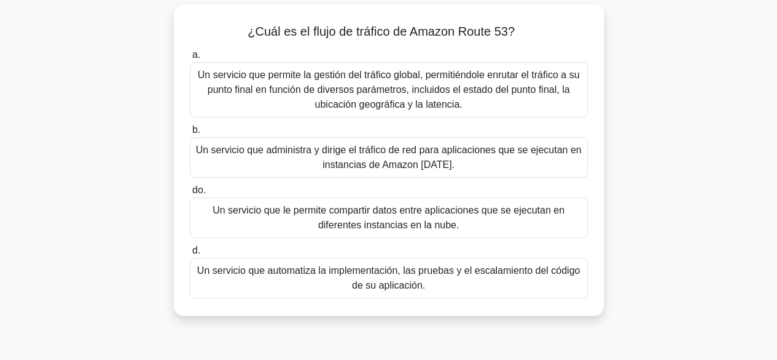
click at [487, 106] on font "Un servicio que permite la gestión del tráfico global, permitiéndole enrutar el…" at bounding box center [388, 90] width 387 height 44
click at [190, 59] on input "a. Un servicio que permite la gestión del tráfico global, permitiéndole enrutar…" at bounding box center [190, 55] width 0 height 8
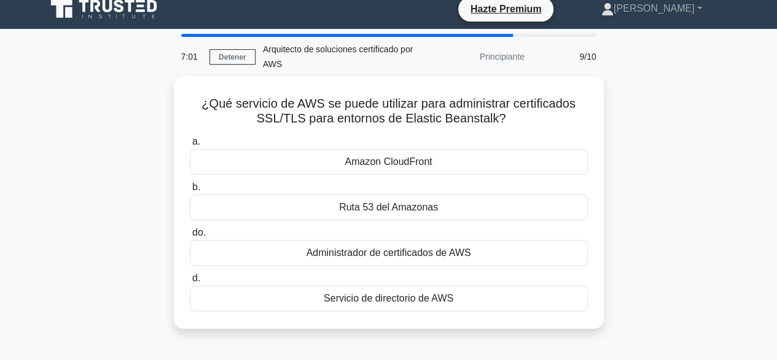
scroll to position [0, 0]
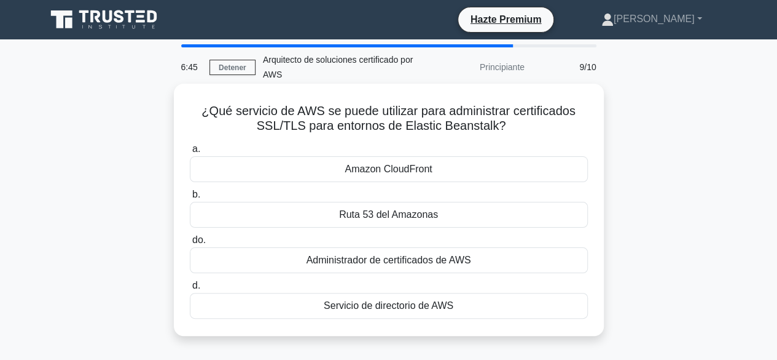
click at [470, 258] on font "Administrador de certificados de AWS" at bounding box center [389, 259] width 165 height 10
click at [190, 244] on input "do. Administrador de certificados de AWS" at bounding box center [190, 240] width 0 height 8
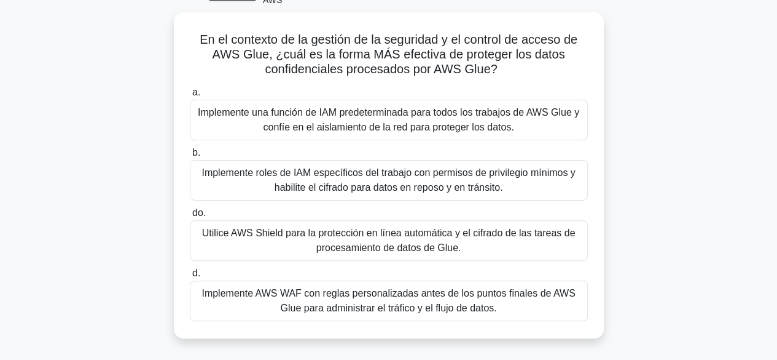
scroll to position [92, 0]
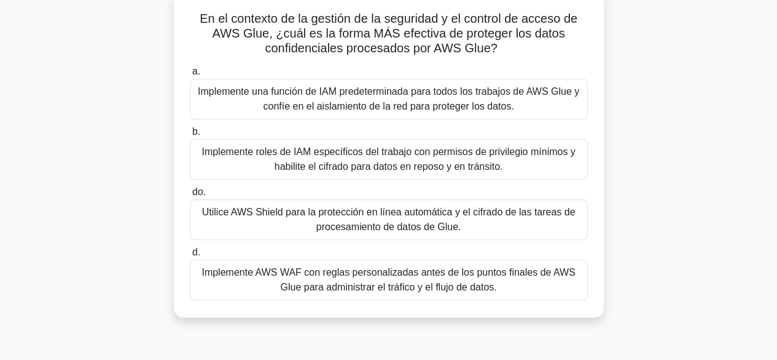
click at [507, 194] on label "do. Utilice AWS Shield para la protección en línea automática y el cifrado de l…" at bounding box center [389, 211] width 398 height 55
click at [190, 194] on input "do. Utilice AWS Shield para la protección en línea automática y el cifrado de l…" at bounding box center [190, 192] width 0 height 8
